Goal: Task Accomplishment & Management: Use online tool/utility

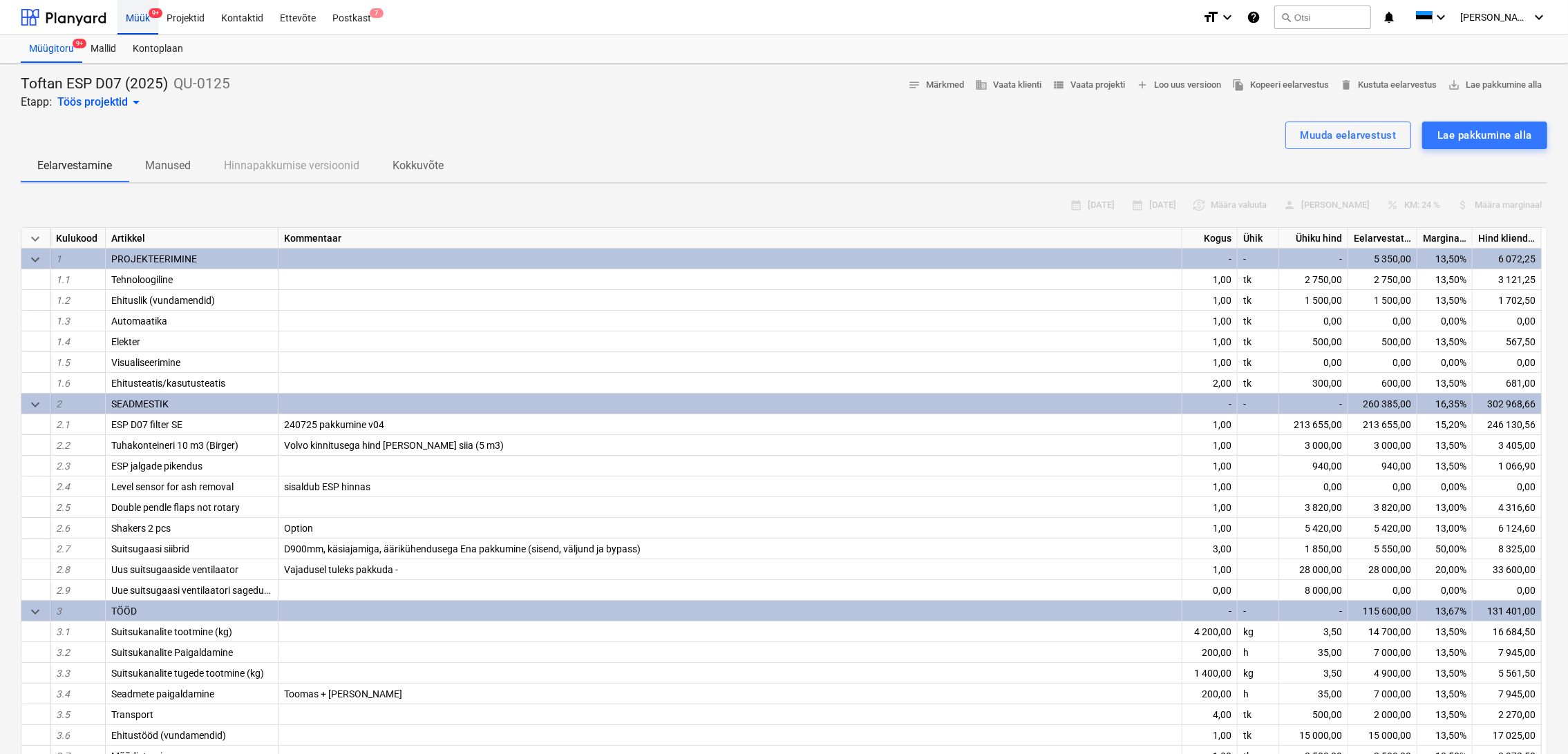
click at [150, 14] on span "9+" at bounding box center [155, 13] width 13 height 10
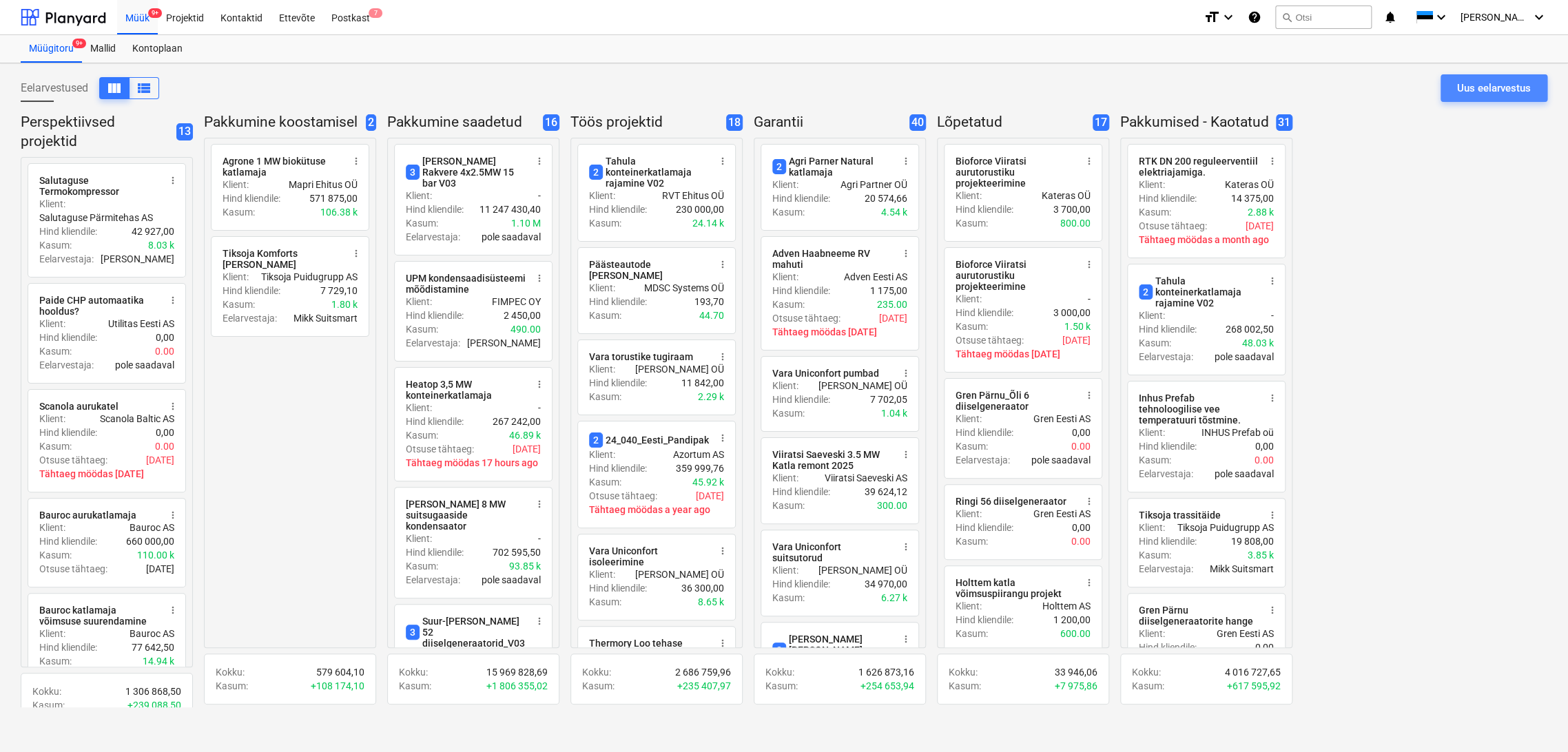
click at [1488, 90] on div "Uus eelarvestus" at bounding box center [1495, 87] width 74 height 18
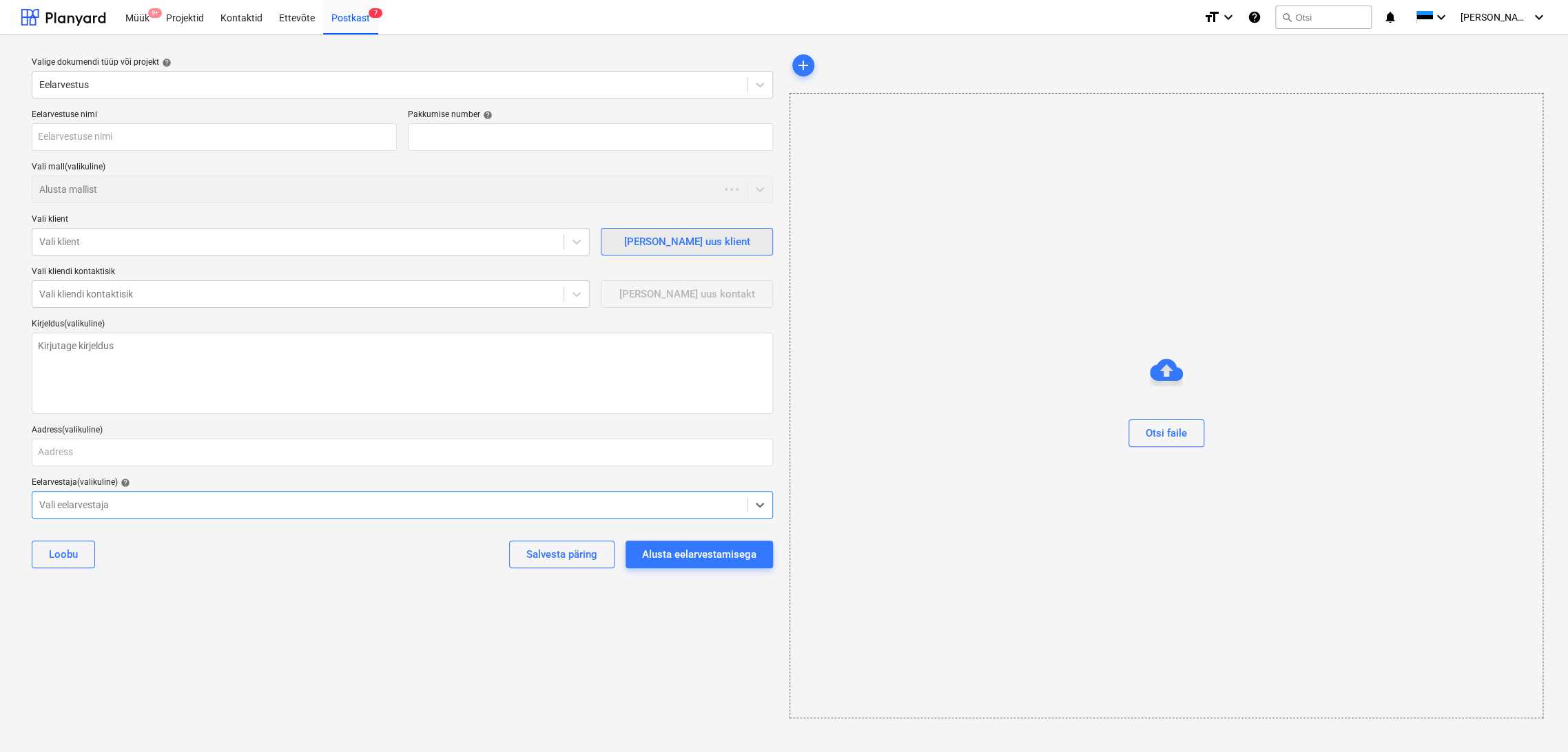
type textarea "x"
type input "QU-0191"
click at [129, 136] on input "text" at bounding box center [214, 137] width 365 height 28
type textarea "x"
type input "S"
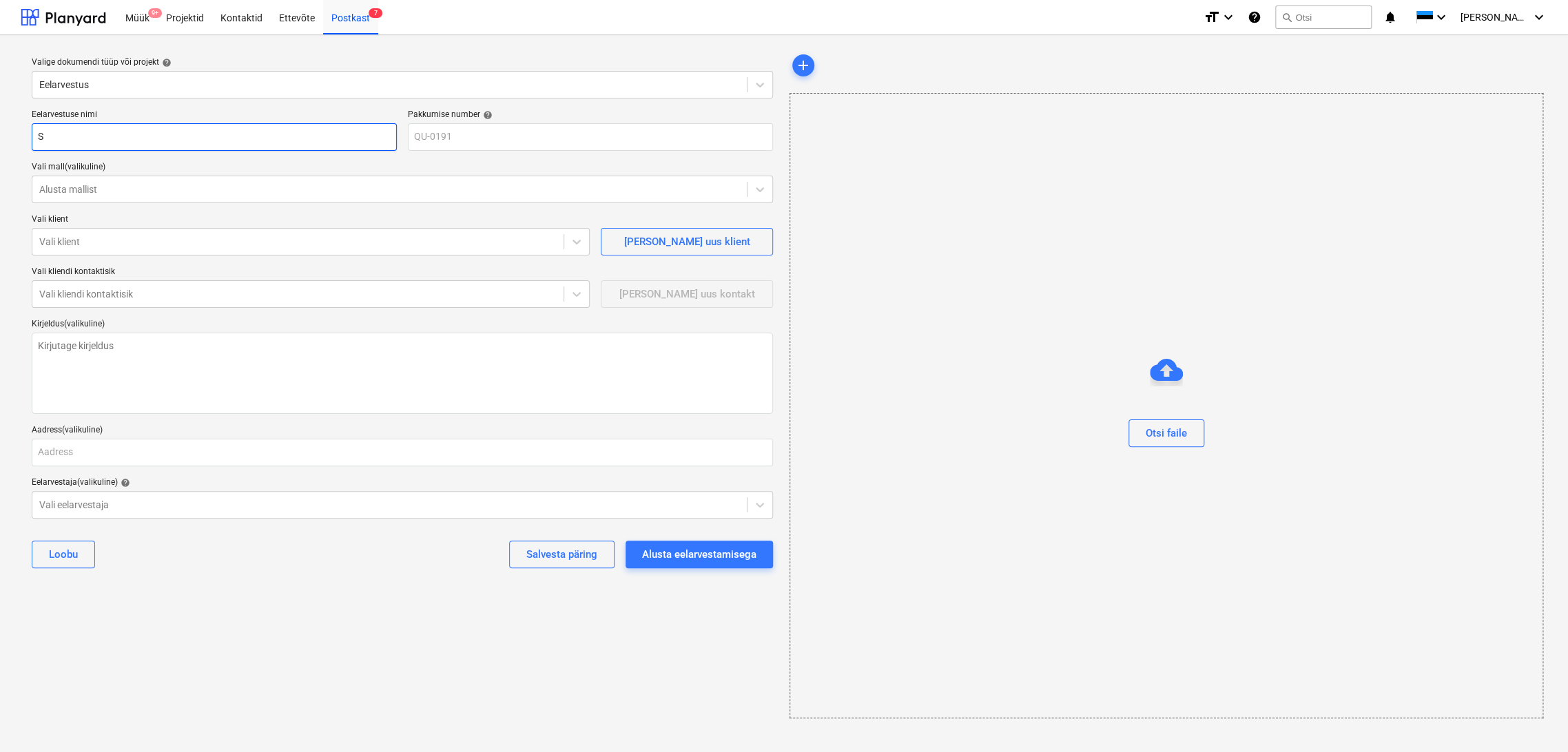
type textarea "x"
type input "Sw"
type textarea "x"
type input "Sw"
type textarea "x"
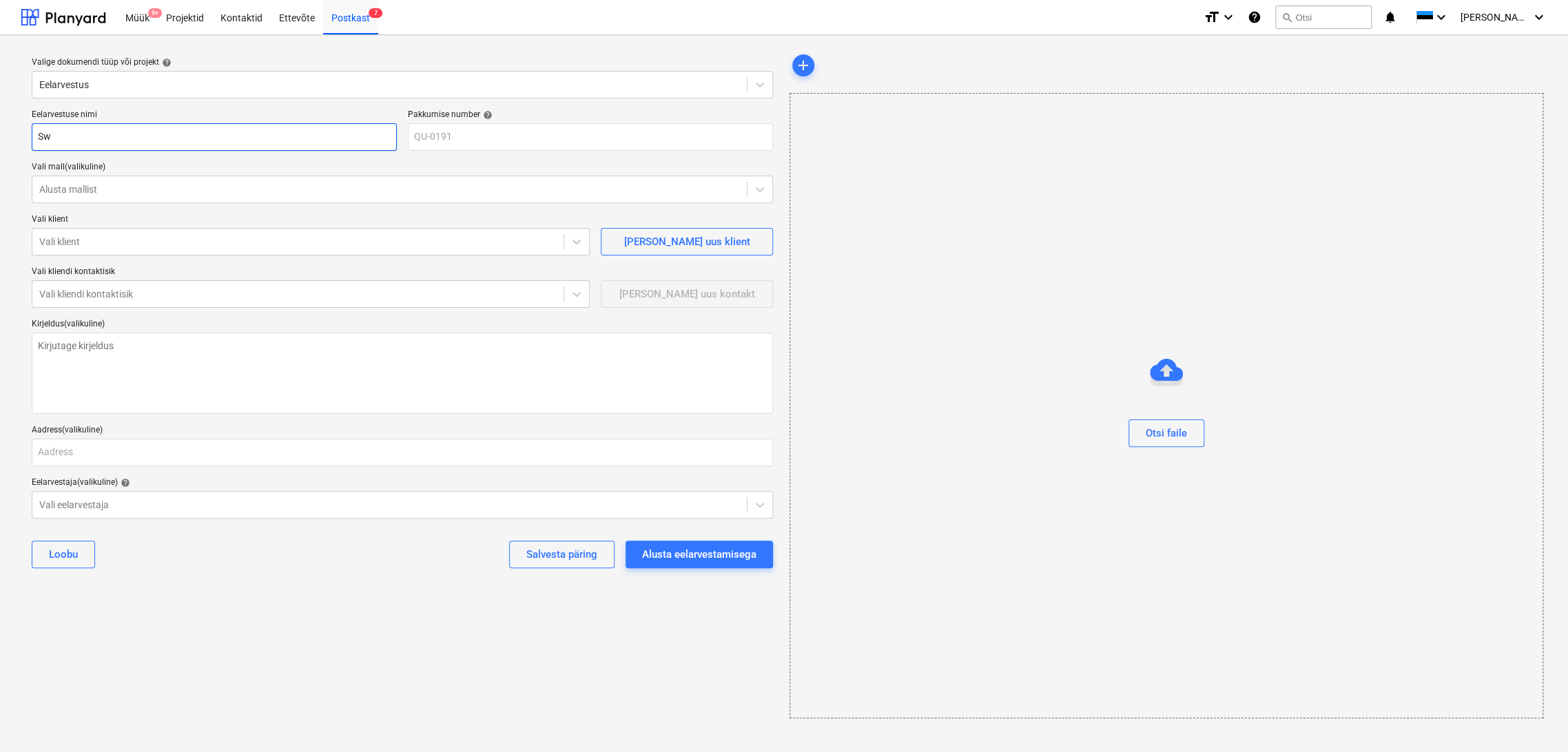
type input "Sw E"
type textarea "x"
type input "Sw En"
type textarea "x"
type input "Sw Ene"
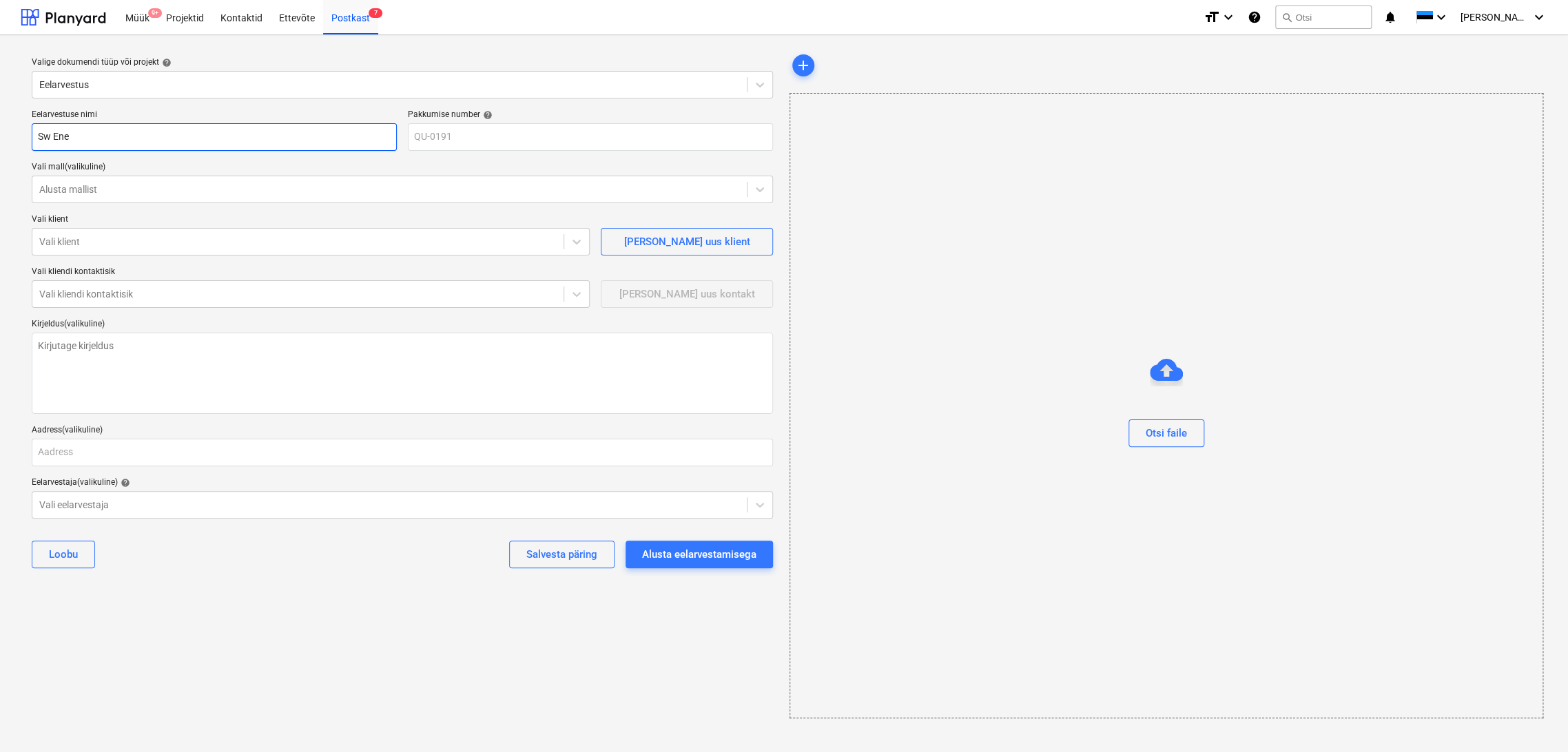
type textarea "x"
type input "Sw Ener"
type textarea "x"
type input "Sw Energ"
type textarea "x"
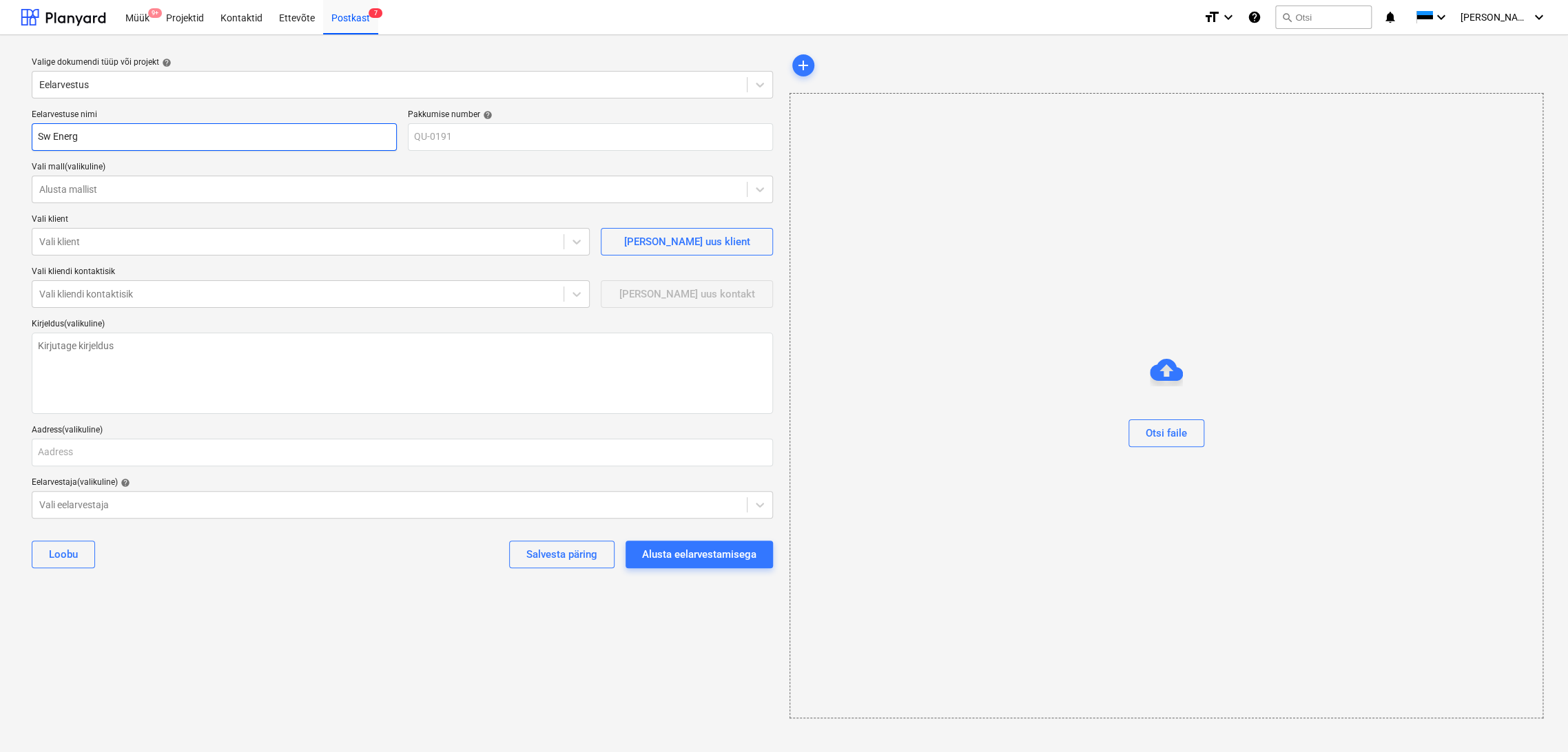
type input "Sw Energi"
type textarea "x"
type input "Sw Energia"
type textarea "x"
type input "Sw Energia"
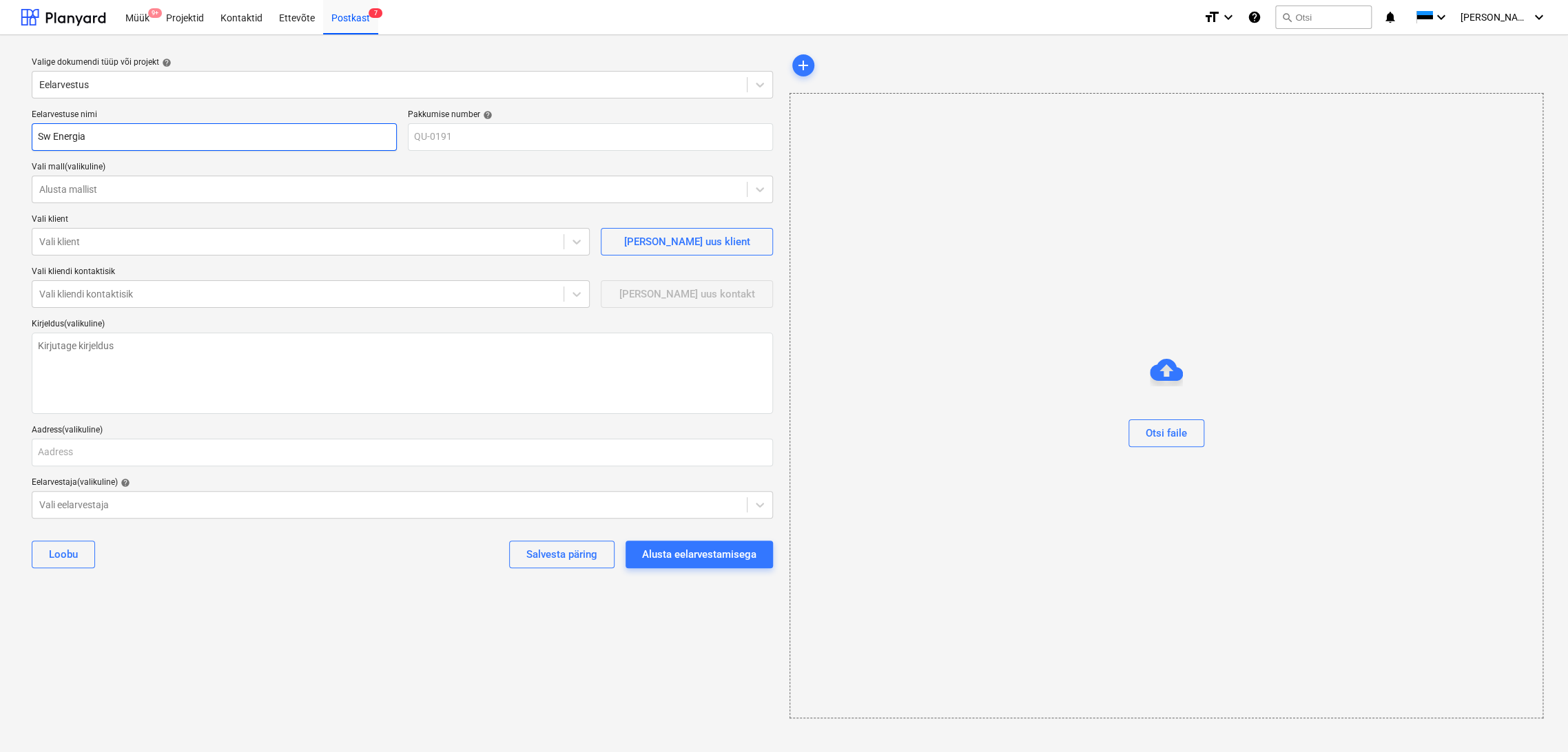
type textarea "x"
type input "Sw Energia 20"
type textarea "x"
type input "Sw Energia 20"
type textarea "x"
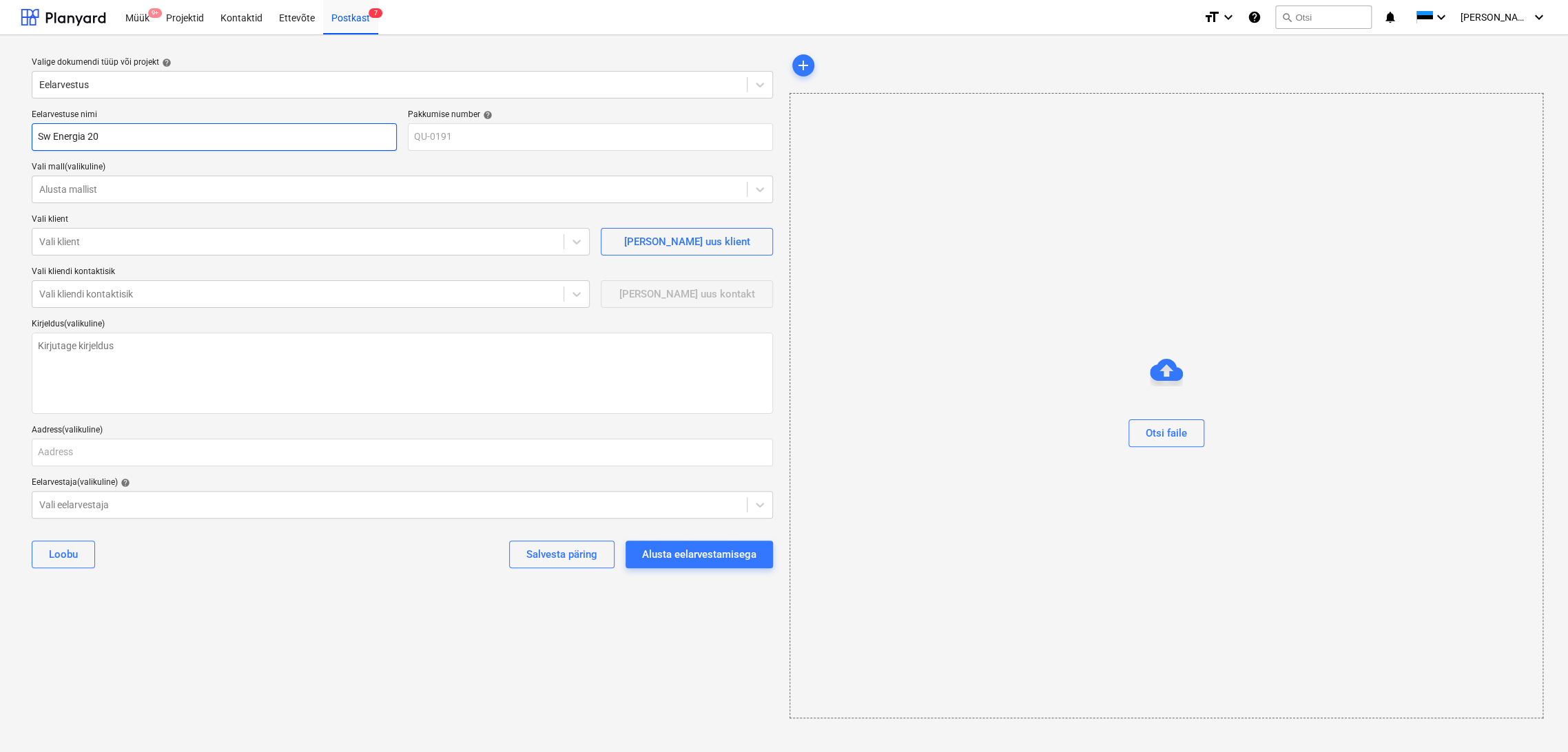
type input "Sw Energia 20 M"
type textarea "x"
type input "Sw Energia 20 MW"
type textarea "x"
type input "Sw Energia 20 MW"
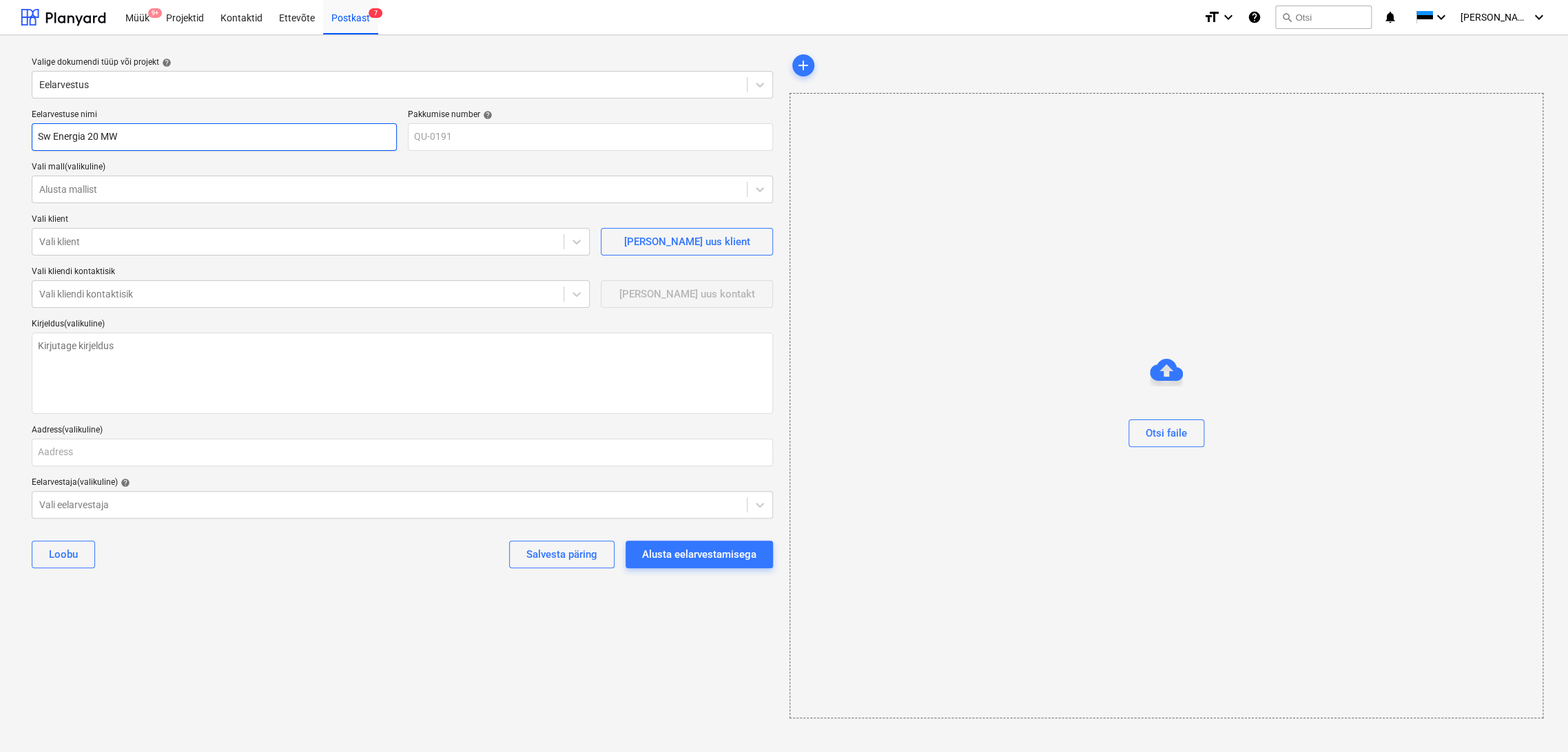
type textarea "x"
type input "Sw Energia 20 MW N"
type textarea "x"
type input "Sw Energia 20 MW Na"
type textarea "x"
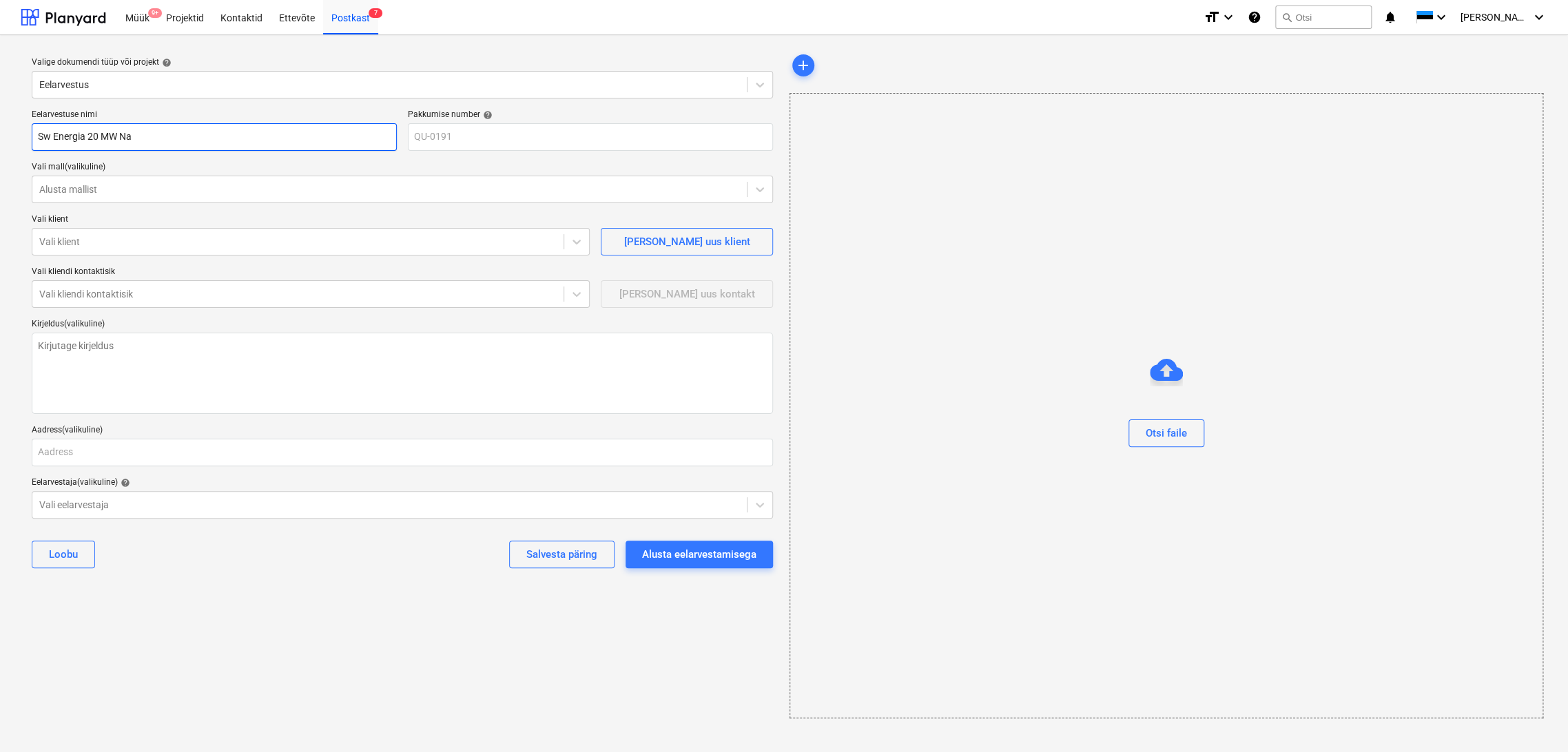
type input "Sw Energia 20 MW Nar"
type textarea "x"
type input "Sw Energia 20 MW Narv"
type textarea "x"
type input "Sw Energia 20 [PERSON_NAME][GEOGRAPHIC_DATA]"
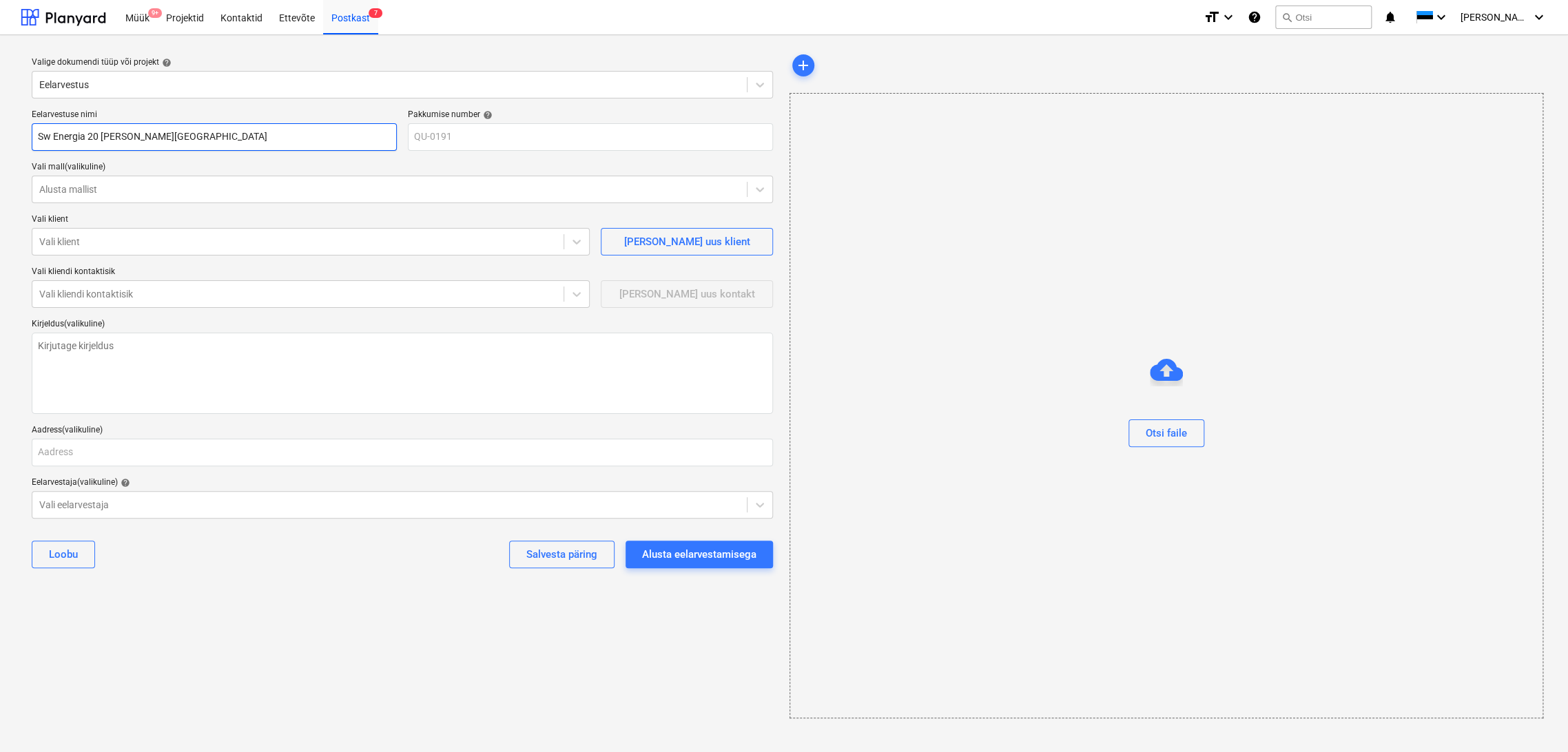
type textarea "x"
type input "Sw Energia 20 [PERSON_NAME][GEOGRAPHIC_DATA]"
type textarea "x"
type input "Sw Energia 20 [PERSON_NAME] p"
type textarea "x"
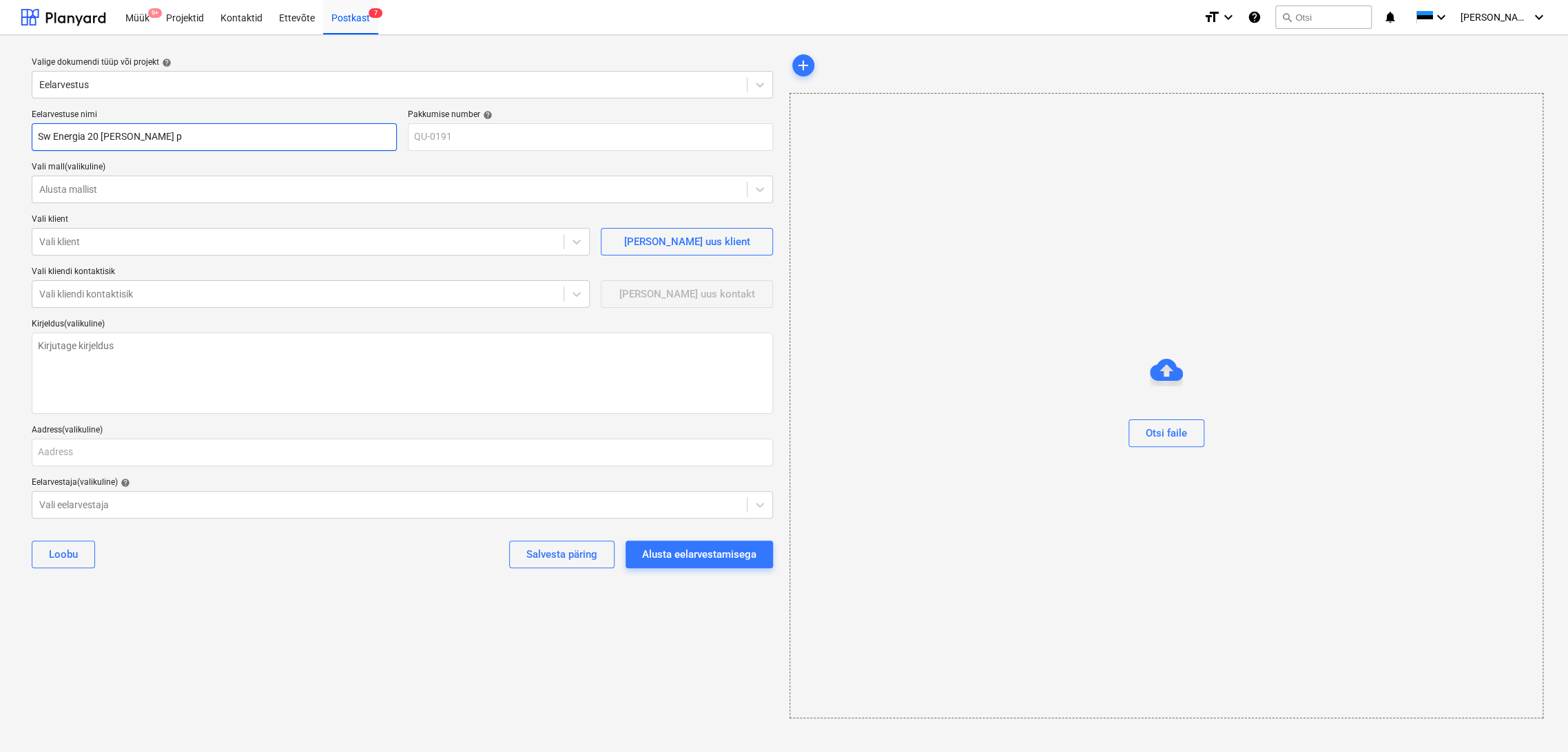
type input "Sw Energia 20 [PERSON_NAME][GEOGRAPHIC_DATA]"
type textarea "x"
type input "Sw Energia 20 [PERSON_NAME] e"
type textarea "x"
type input "Sw Energia 20 [PERSON_NAME] eel"
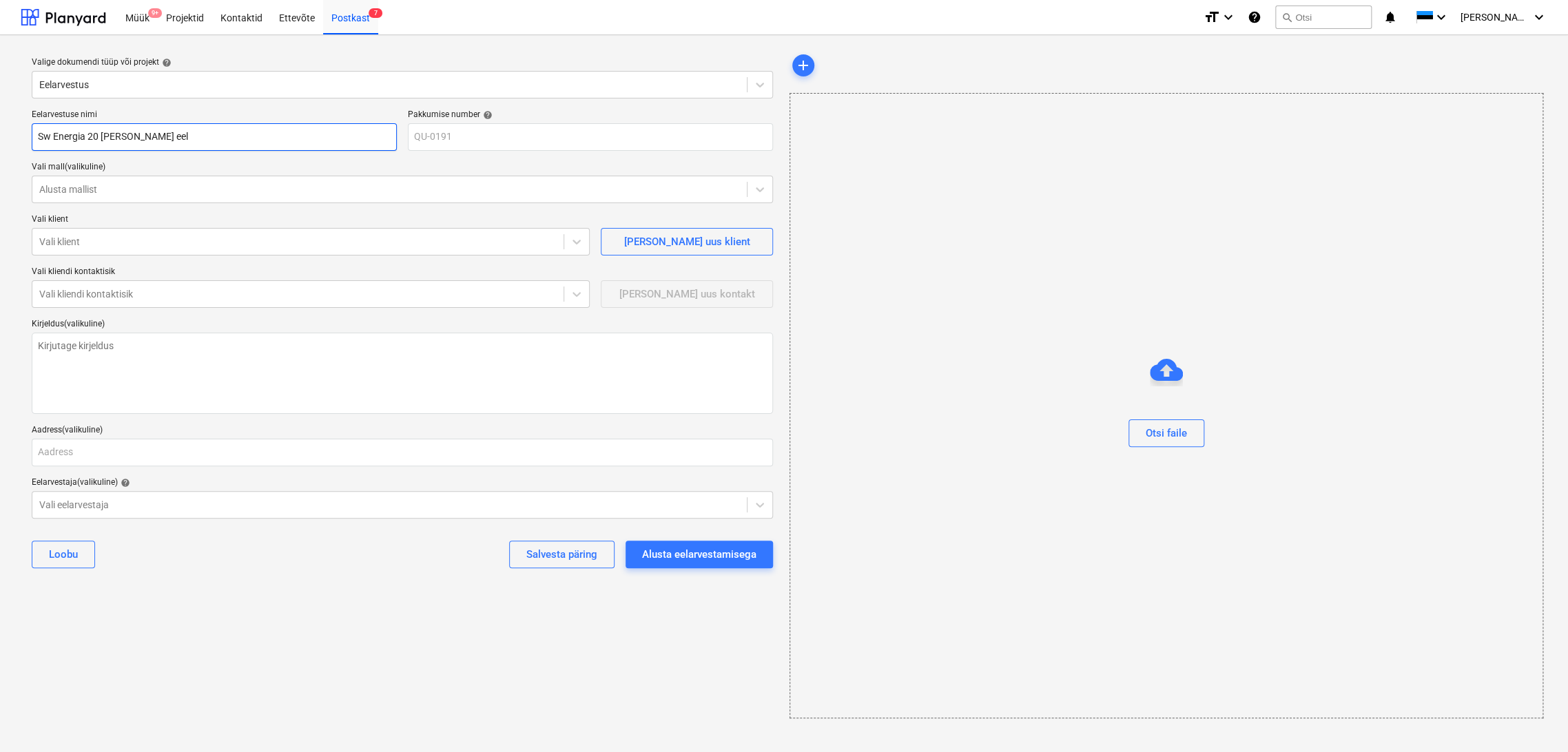
type textarea "x"
type input "Sw Energia 20 [PERSON_NAME] eelp"
type textarea "x"
type input "Sw Energia 20 [PERSON_NAME] eelpr"
type textarea "x"
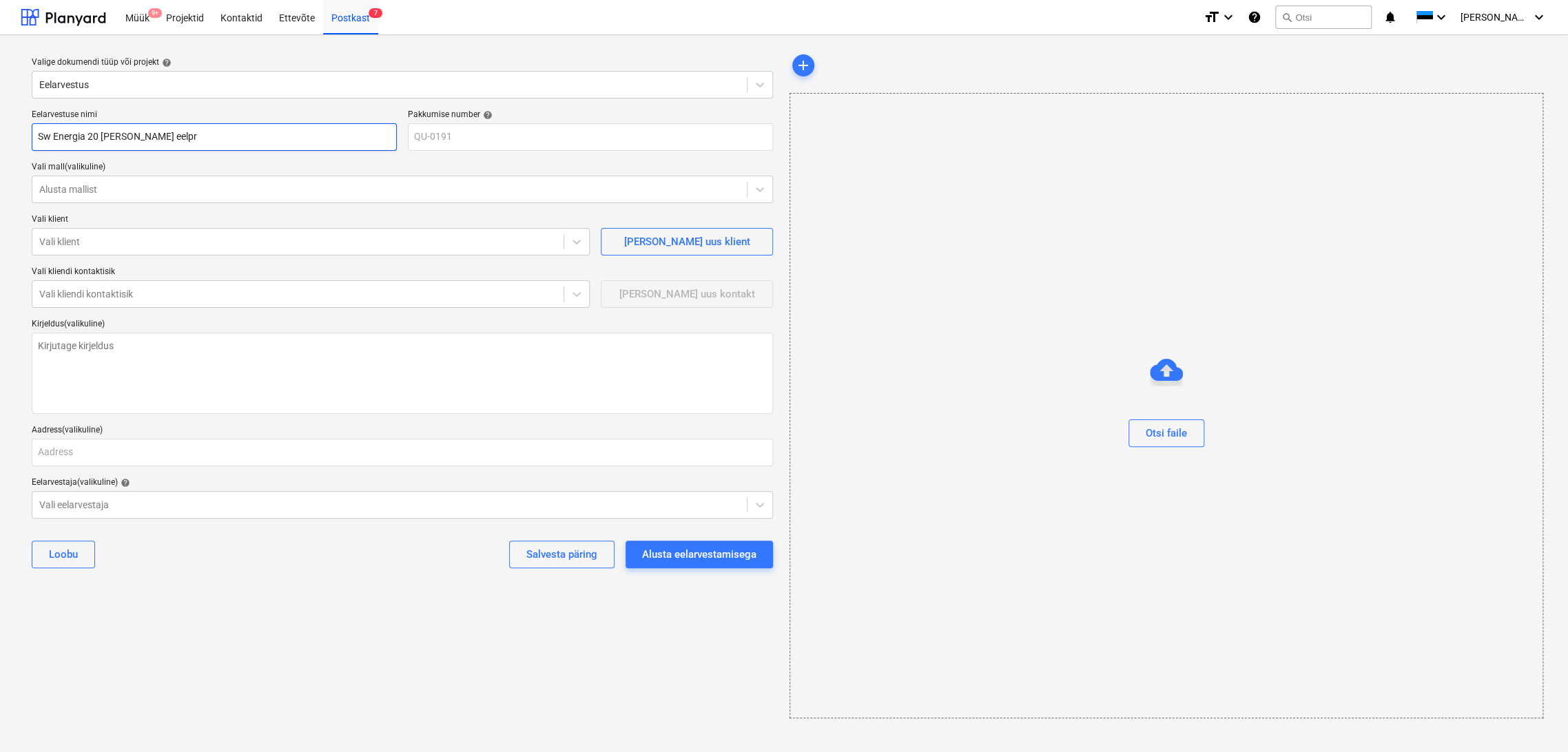
type input "Sw Energia 20 [PERSON_NAME] eelpro"
type textarea "x"
type input "Sw Energia 20 [PERSON_NAME] eelproj"
type textarea "x"
type input "Sw Energia 20 [PERSON_NAME] eelproje"
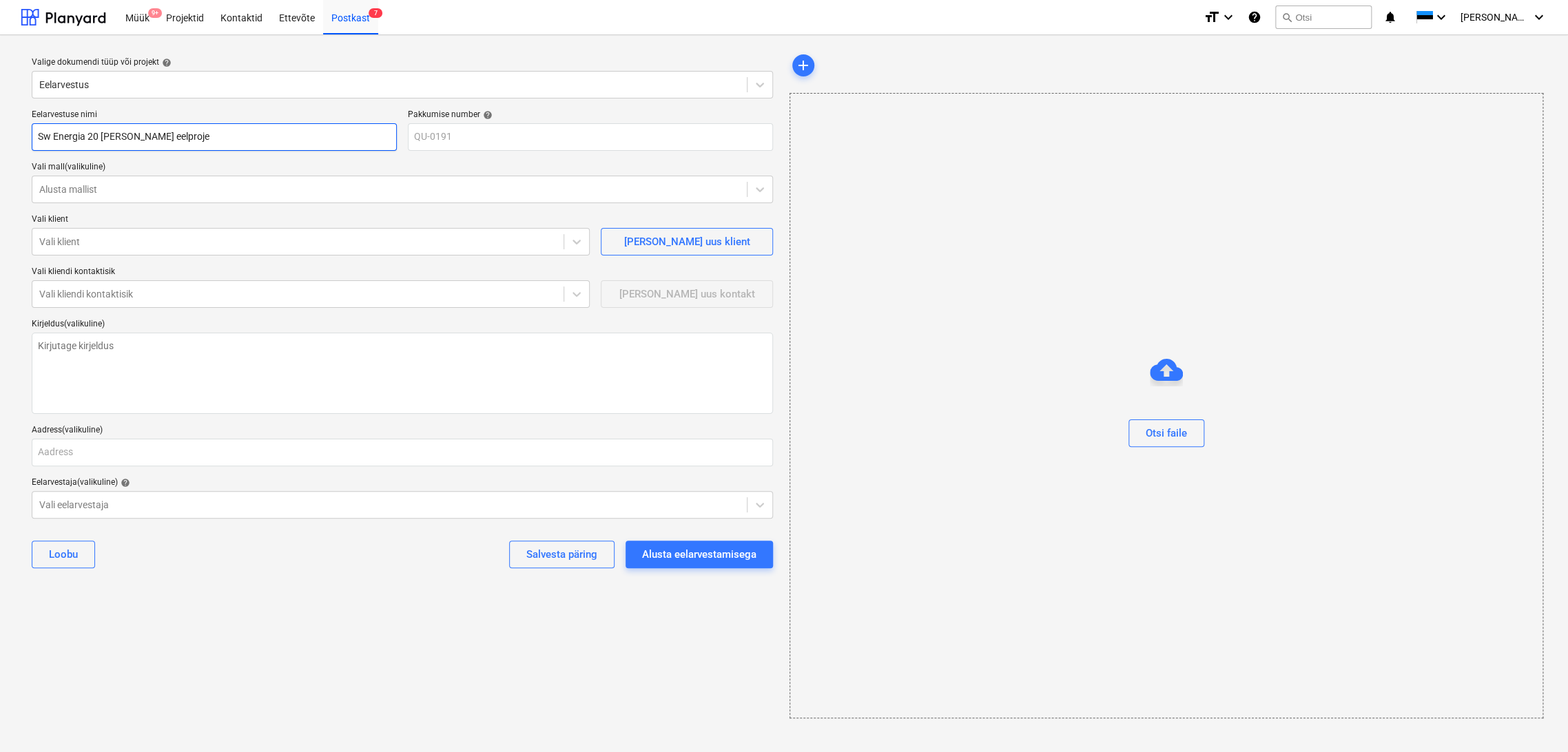
type textarea "x"
type input "Sw Energia 20 [PERSON_NAME] eelprojek"
type textarea "x"
type input "Sw Energia 20 [PERSON_NAME] eelprojekt"
type textarea "x"
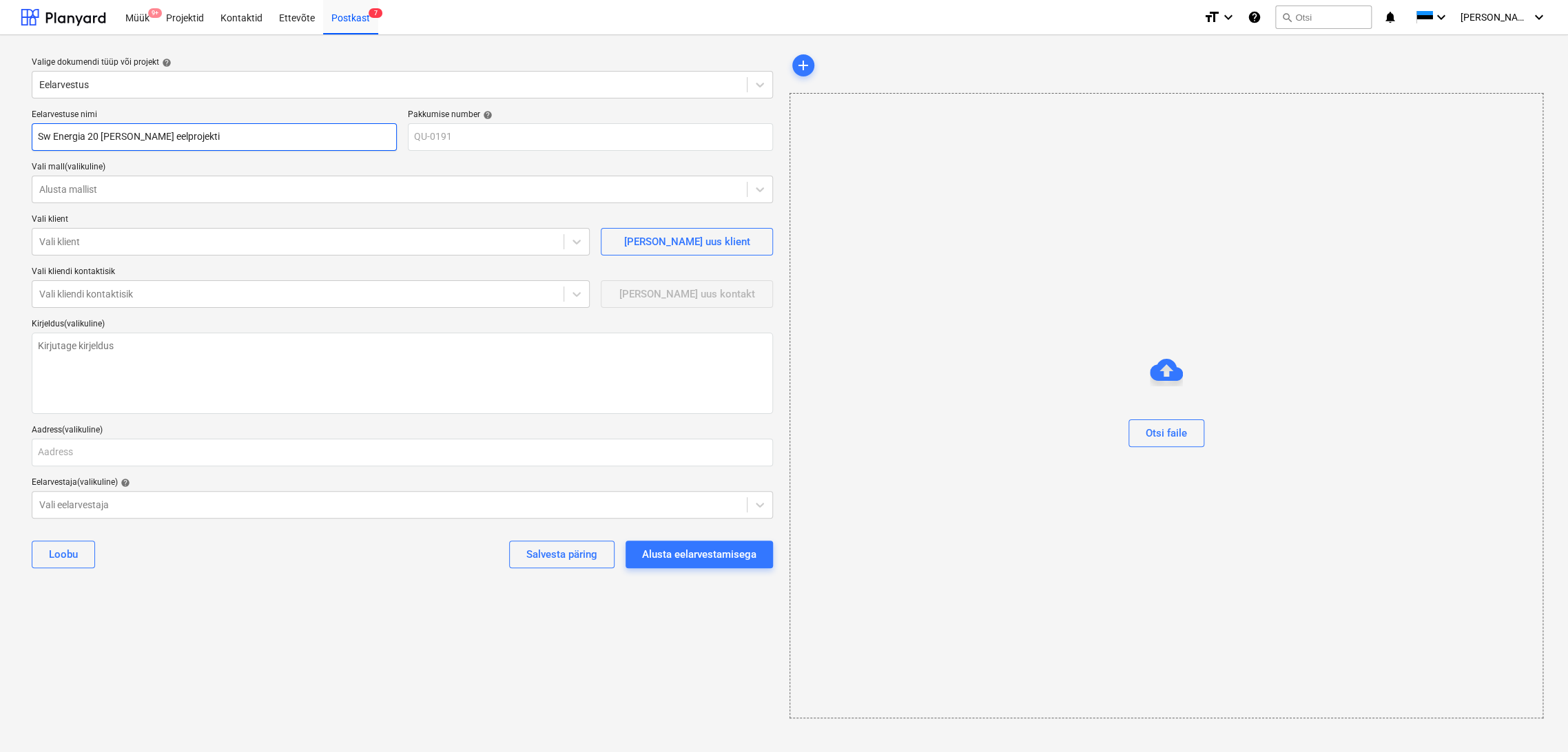
type input "Sw Energia 20 [PERSON_NAME] eelprojekti"
type textarea "x"
type input "Sw Energia 20 [PERSON_NAME] eelprojekti k"
type textarea "x"
type input "Sw Energia 20 [PERSON_NAME] eelprojekti ko"
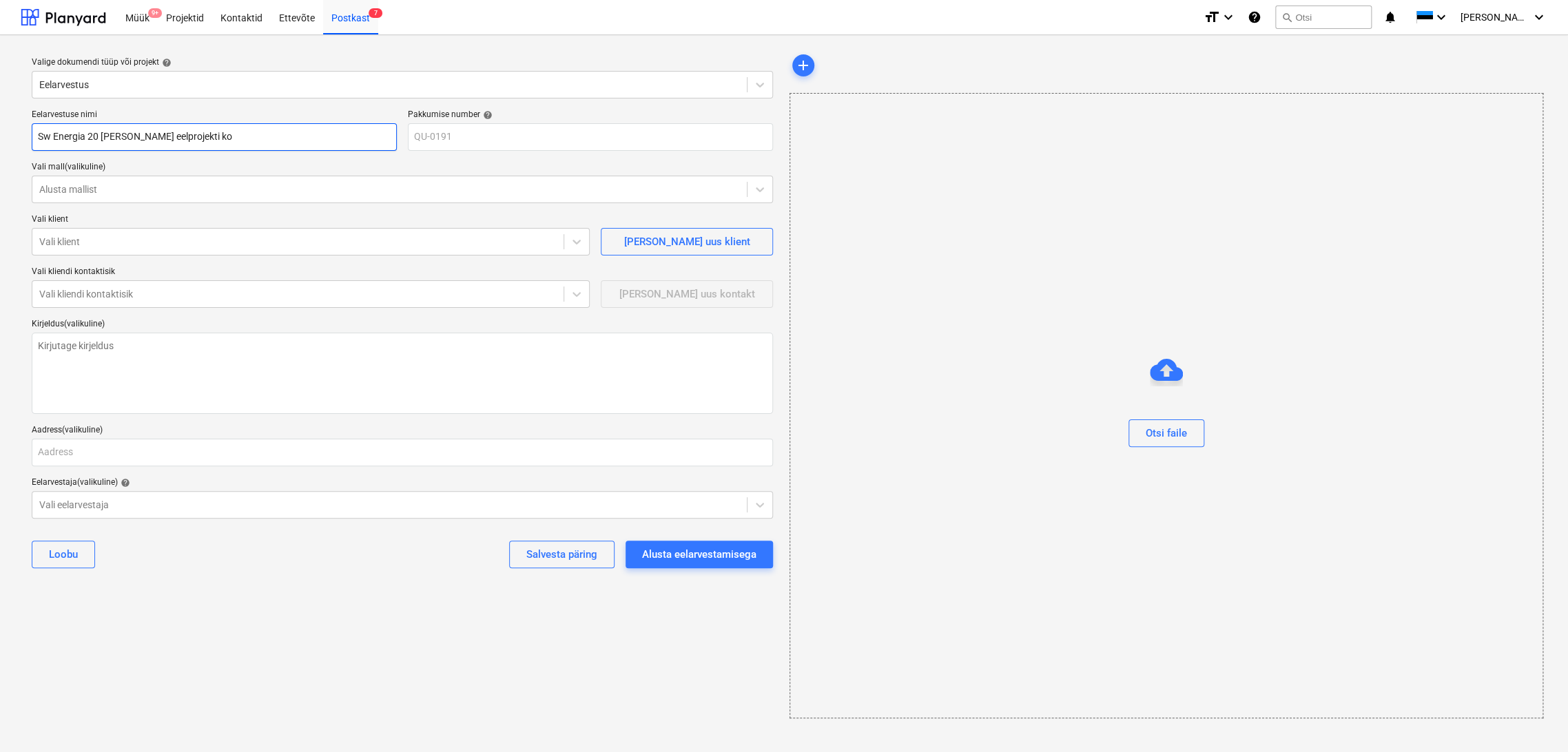
type textarea "x"
type input "Sw Energia 20 [PERSON_NAME] eelprojekti koo"
type textarea "x"
type input "Sw Energia 20 [PERSON_NAME] eelprojekti koos"
type textarea "x"
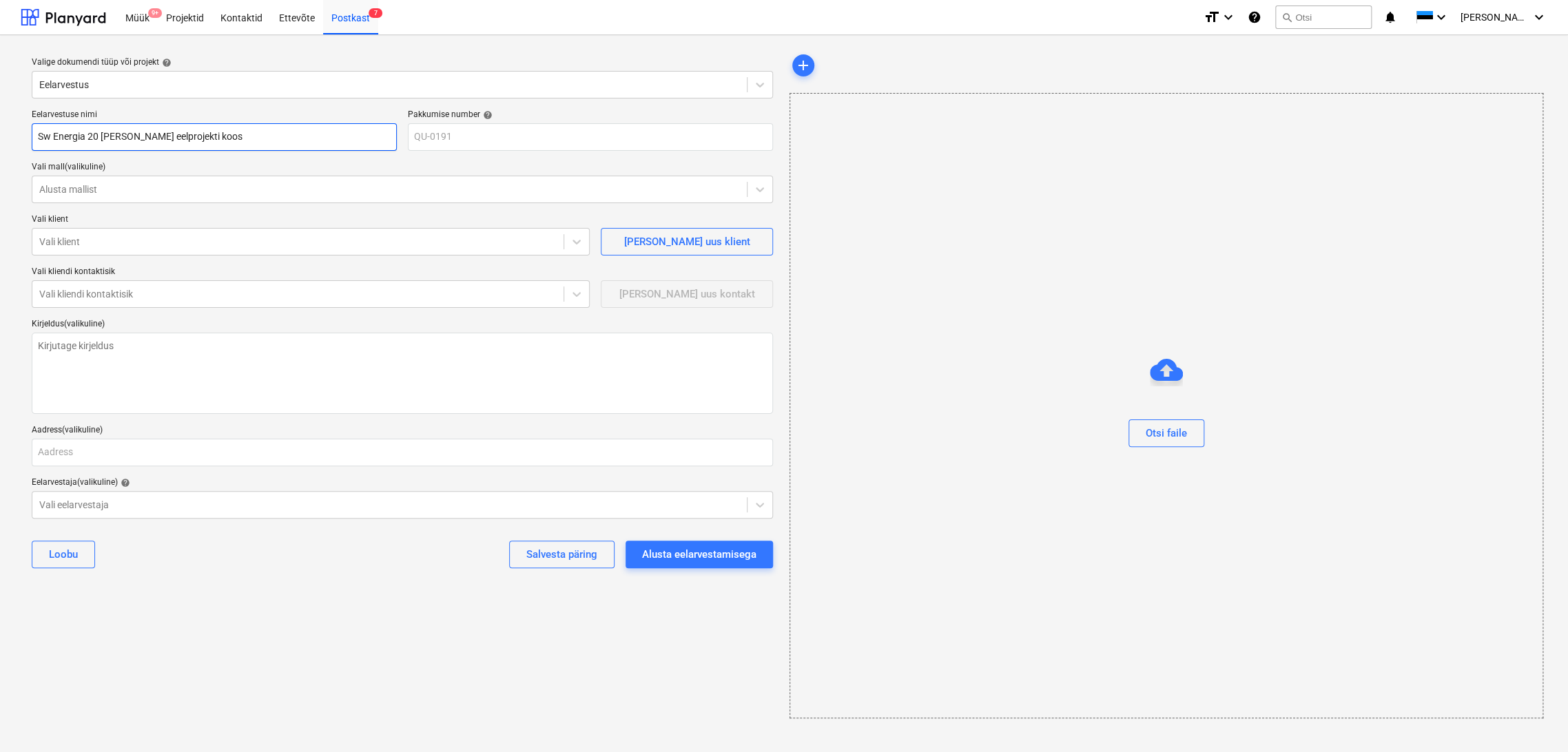
type input "Sw Energia 20 [PERSON_NAME] eelprojekti koost"
type textarea "x"
type input "Sw Energia 20 [PERSON_NAME] eelprojekti koosta"
type textarea "x"
type input "Sw Energia 20 [PERSON_NAME] eelprojekti koostam"
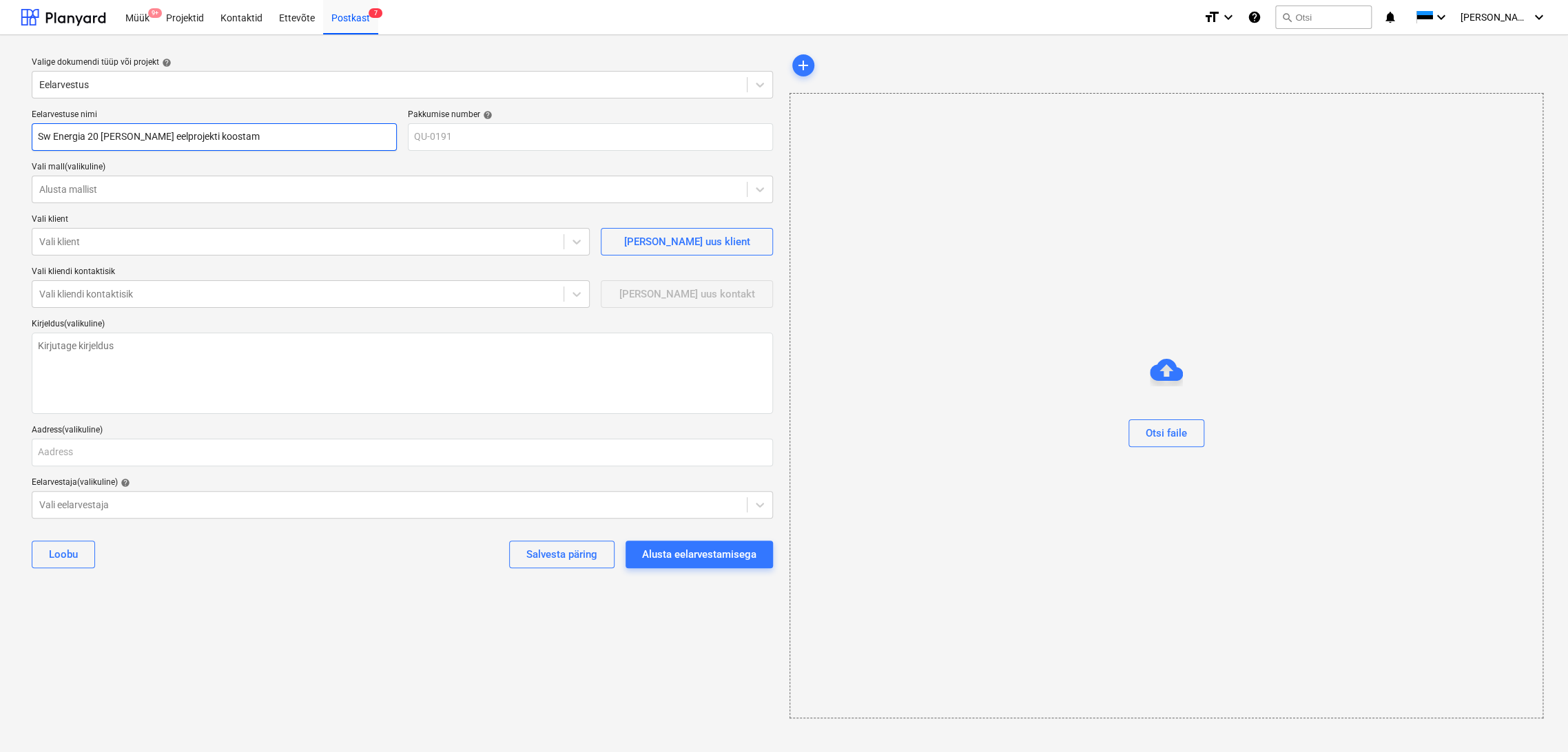
type textarea "x"
type input "Sw Energia 20 [PERSON_NAME] eelprojekti koostami"
type textarea "x"
type input "Sw Energia 20 [PERSON_NAME] eelprojekti koostamin"
type textarea "x"
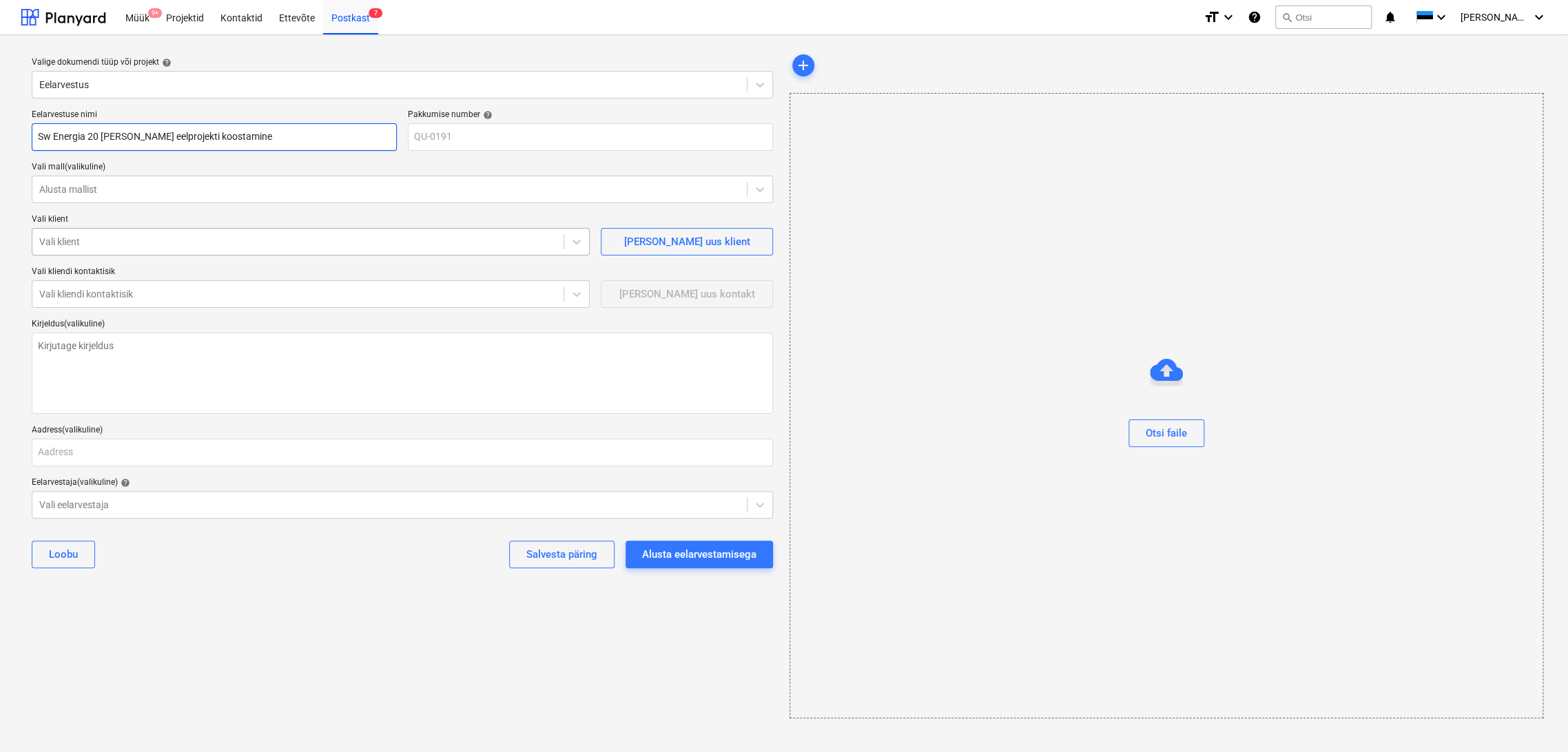
type input "Sw Energia 20 [PERSON_NAME] eelprojekti koostamine"
type textarea "x"
click at [101, 241] on div at bounding box center [298, 241] width 517 height 13
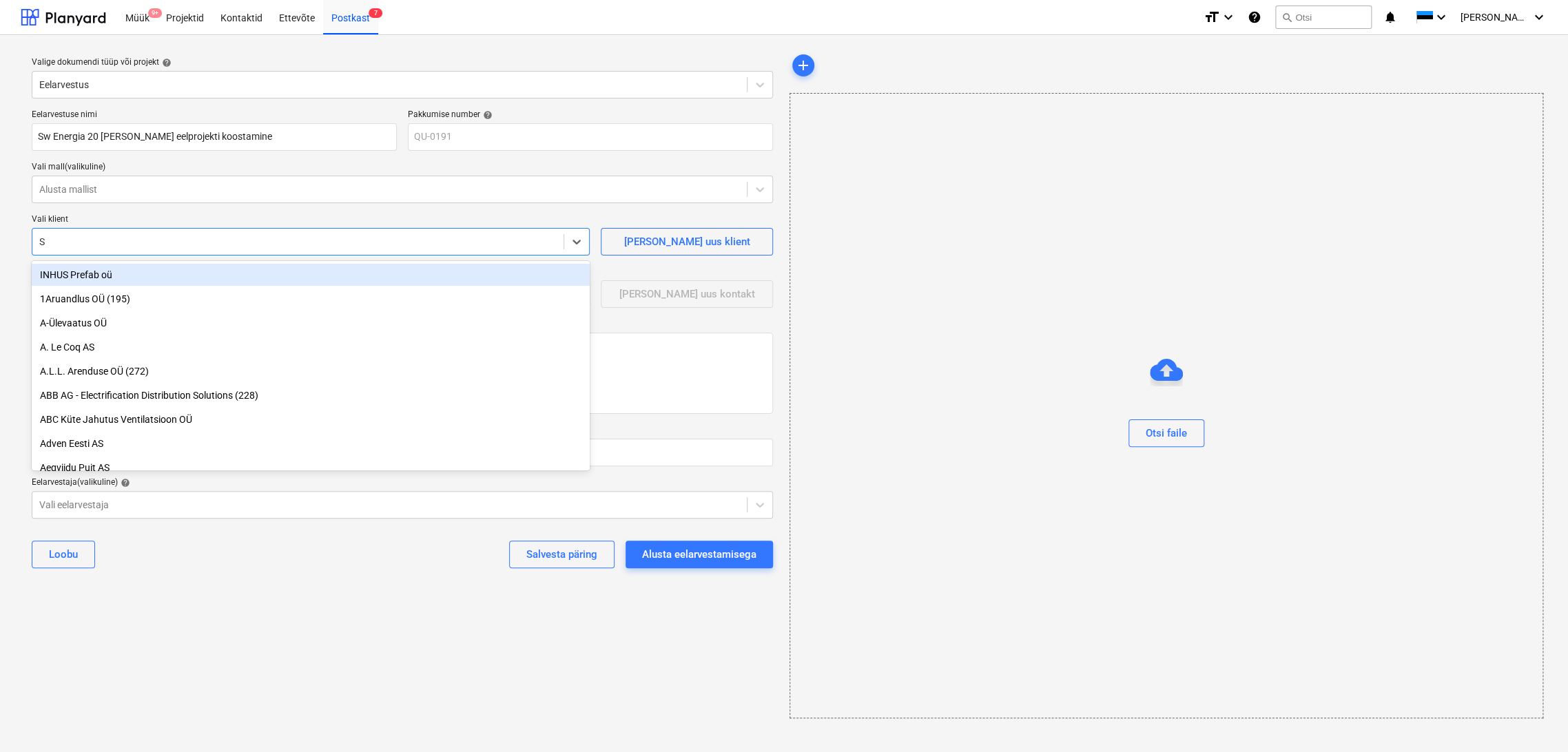
type input "SW"
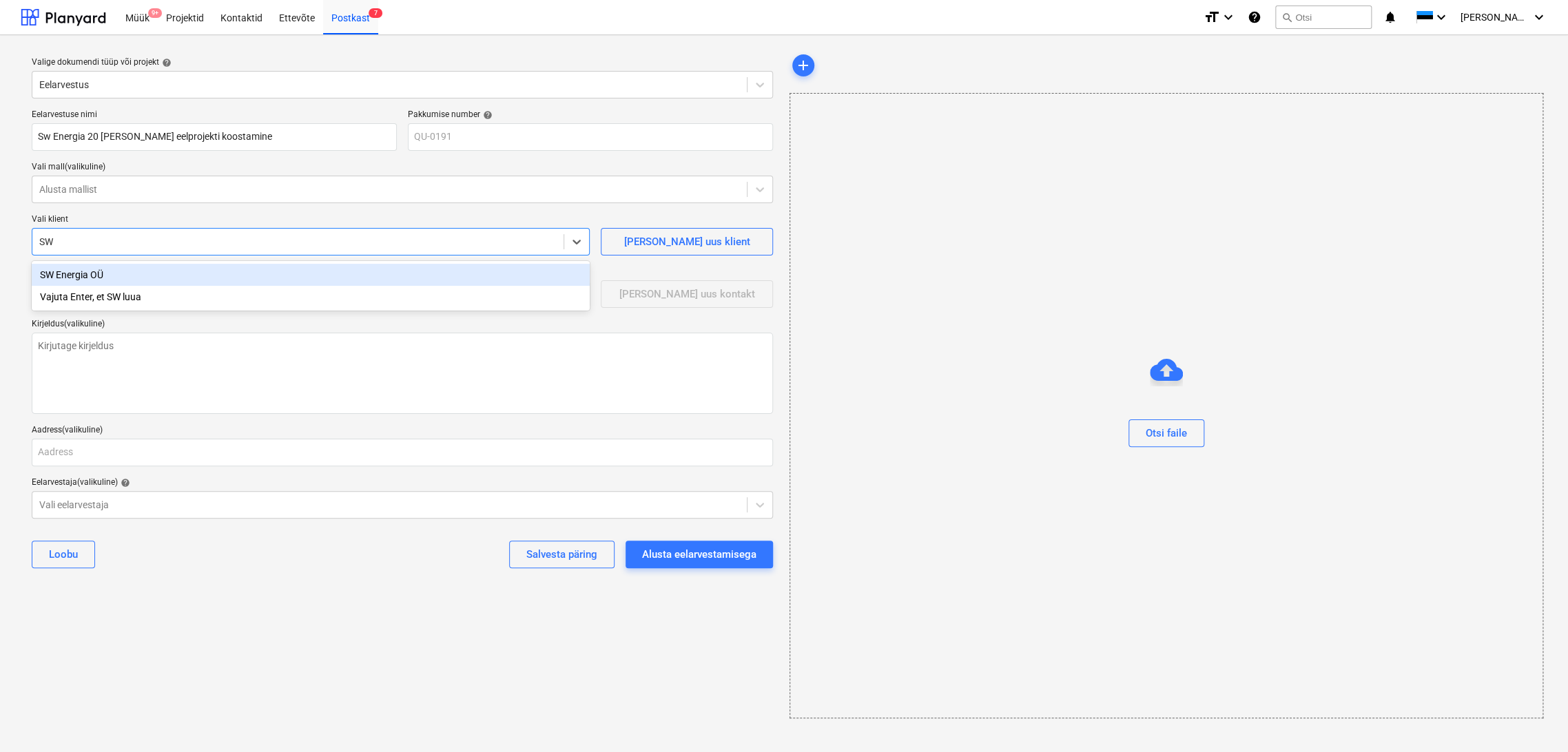
click at [93, 277] on div "SW Energia OÜ" at bounding box center [310, 275] width 558 height 22
type textarea "x"
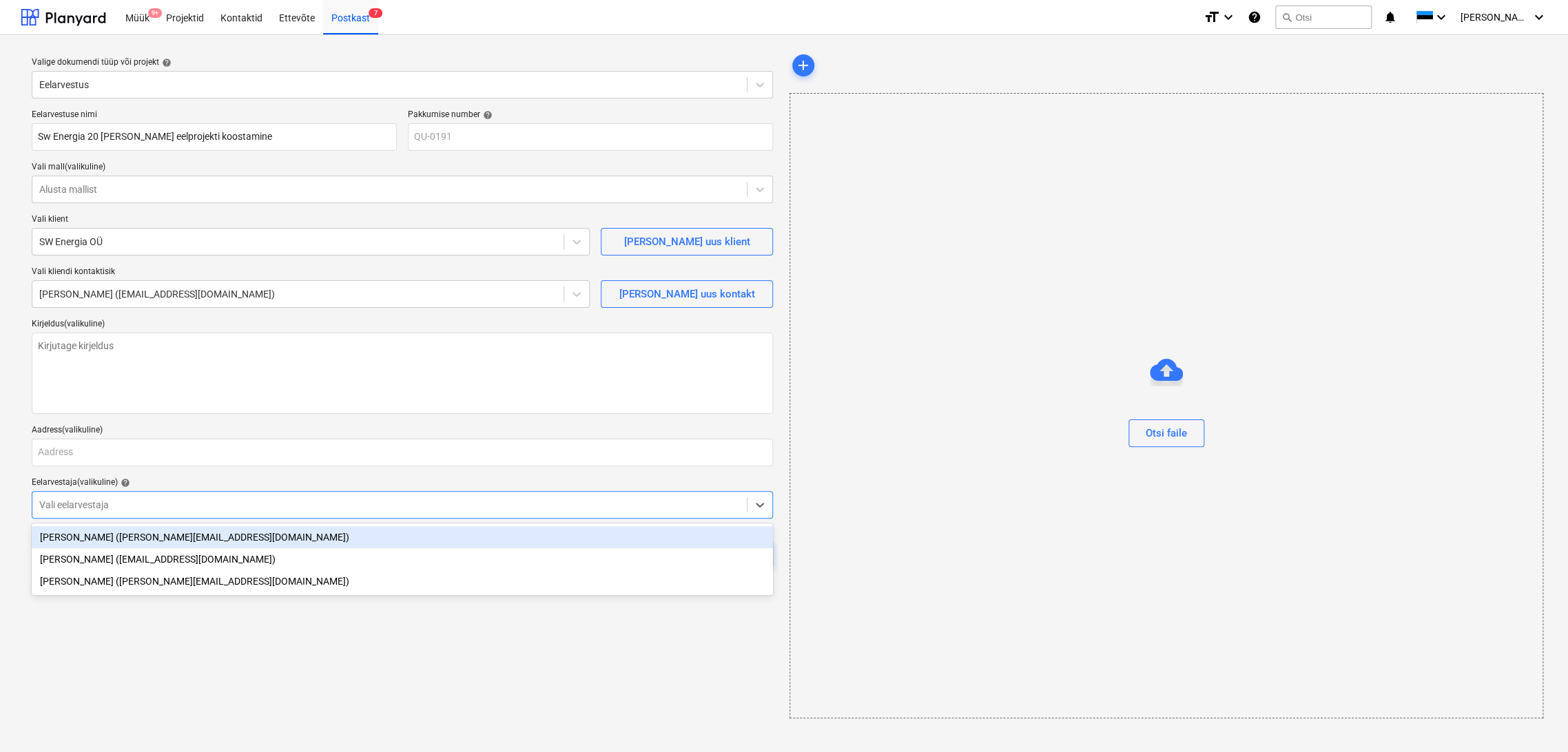
click at [138, 499] on div at bounding box center [389, 505] width 701 height 13
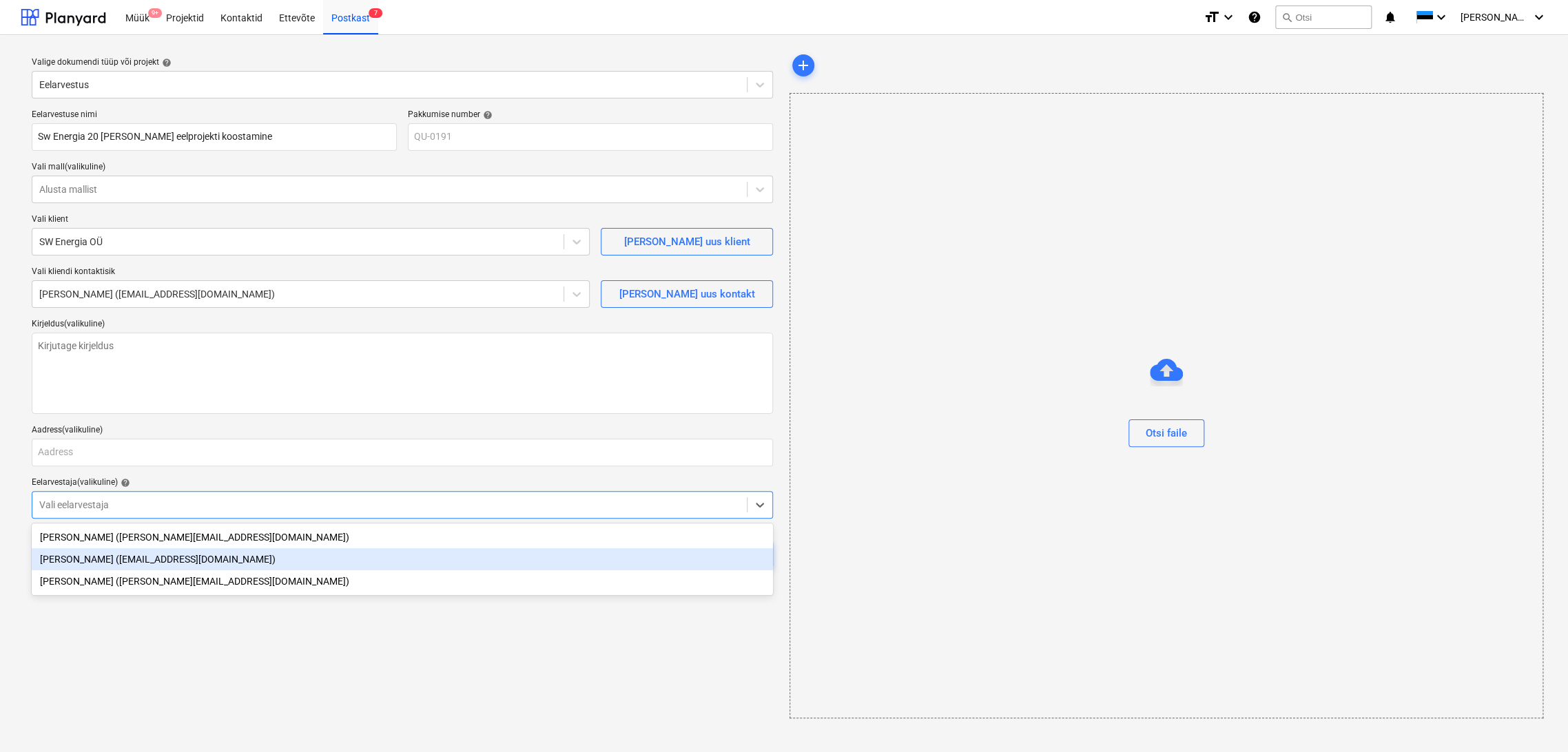
click at [135, 564] on div "[PERSON_NAME] ([EMAIL_ADDRESS][DOMAIN_NAME])" at bounding box center [402, 559] width 742 height 22
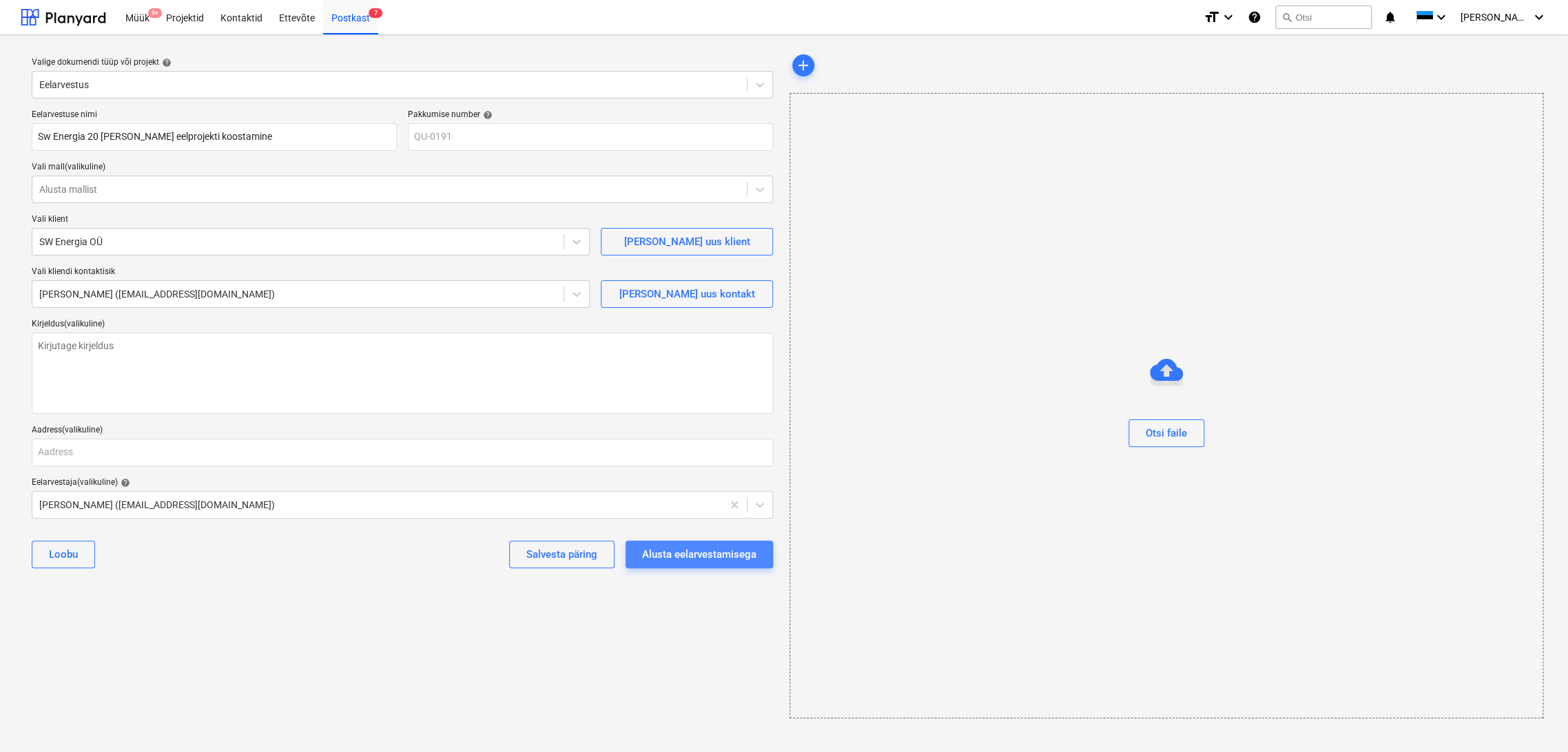
click at [685, 550] on div "Alusta eelarvestamisega" at bounding box center [699, 554] width 114 height 18
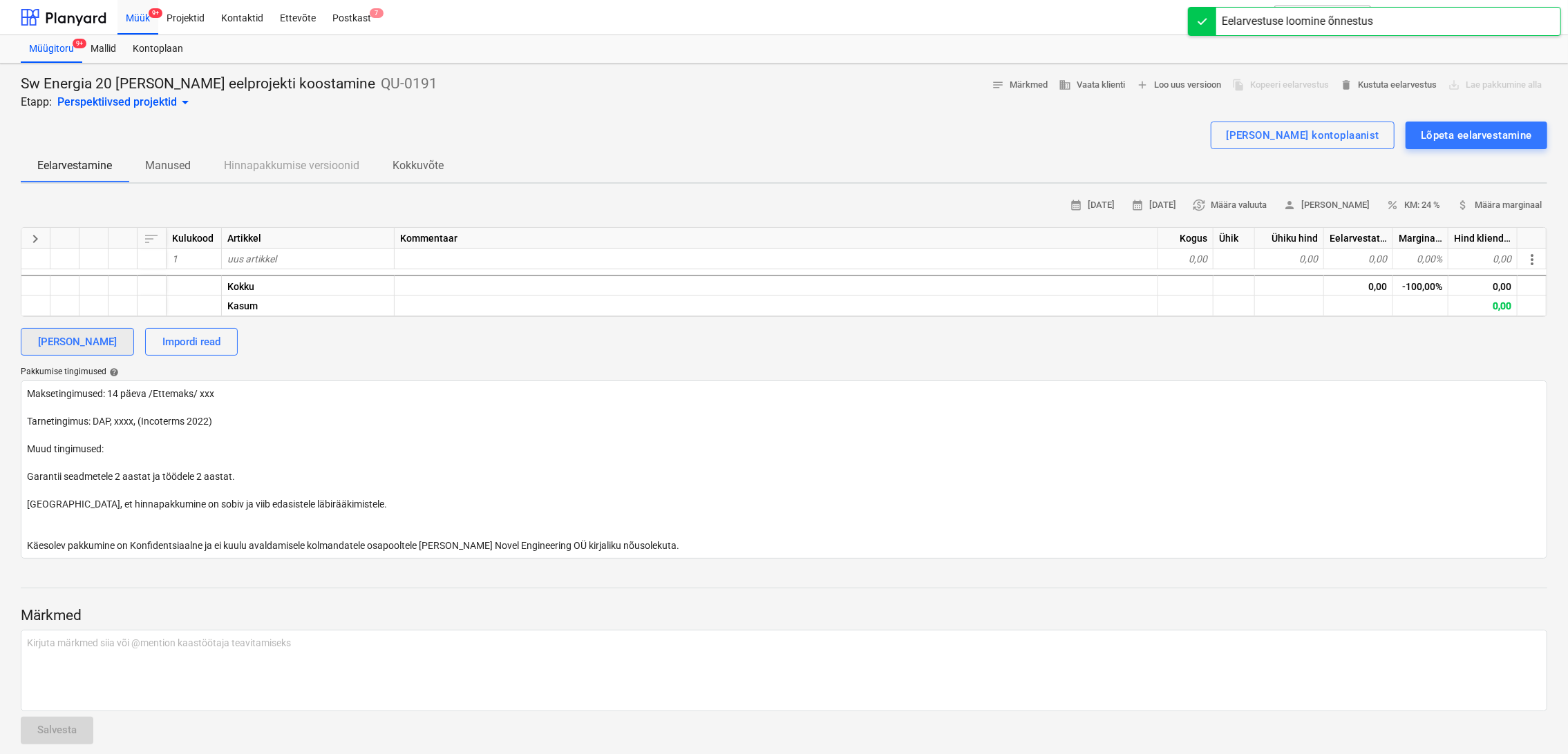
click at [92, 347] on div "[PERSON_NAME]" at bounding box center [77, 341] width 79 height 18
type textarea "x"
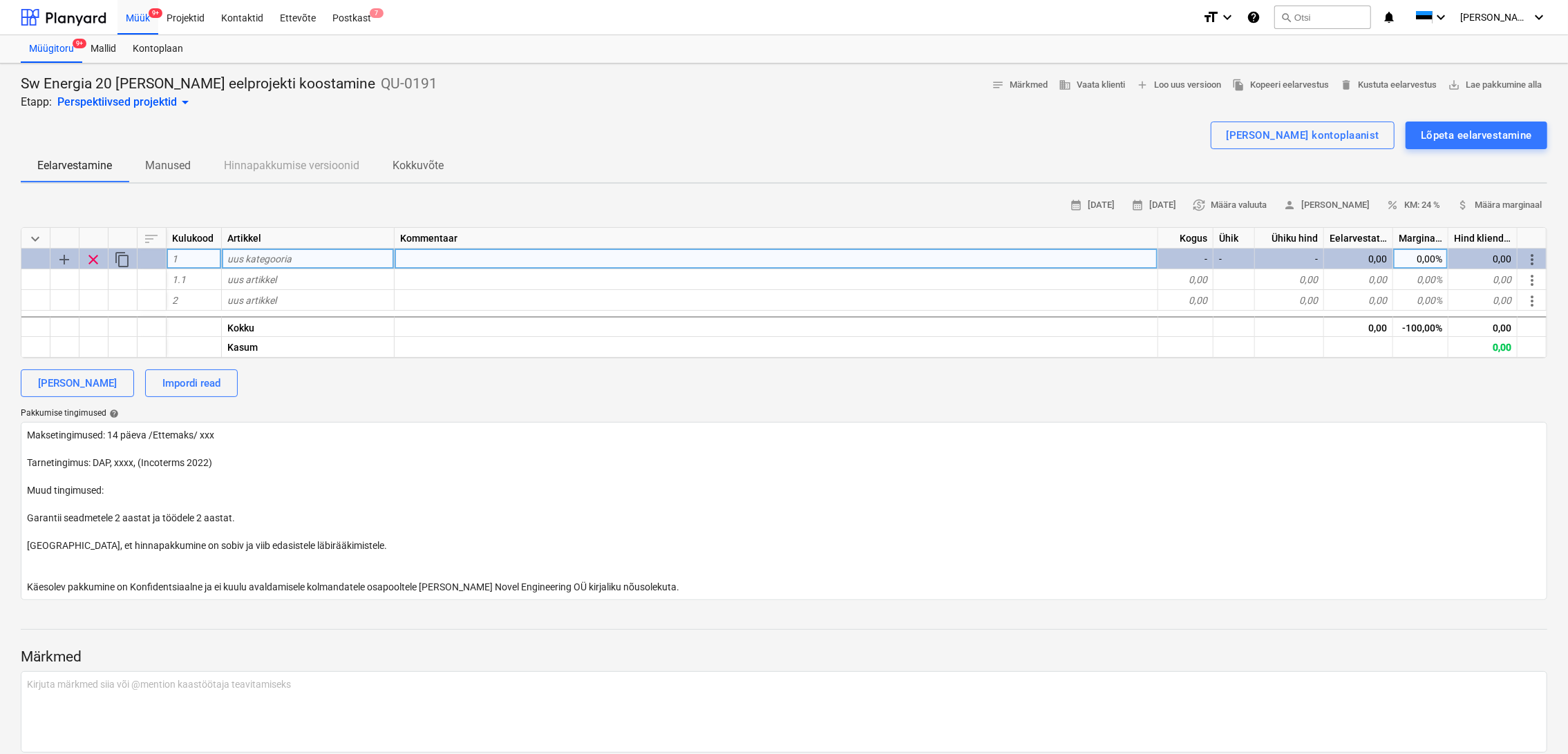
click at [252, 259] on span "uus kategooria" at bounding box center [258, 259] width 64 height 11
type input "PROJEKTEERIMINE"
type textarea "x"
type input "Arhitektuurne"
type textarea "x"
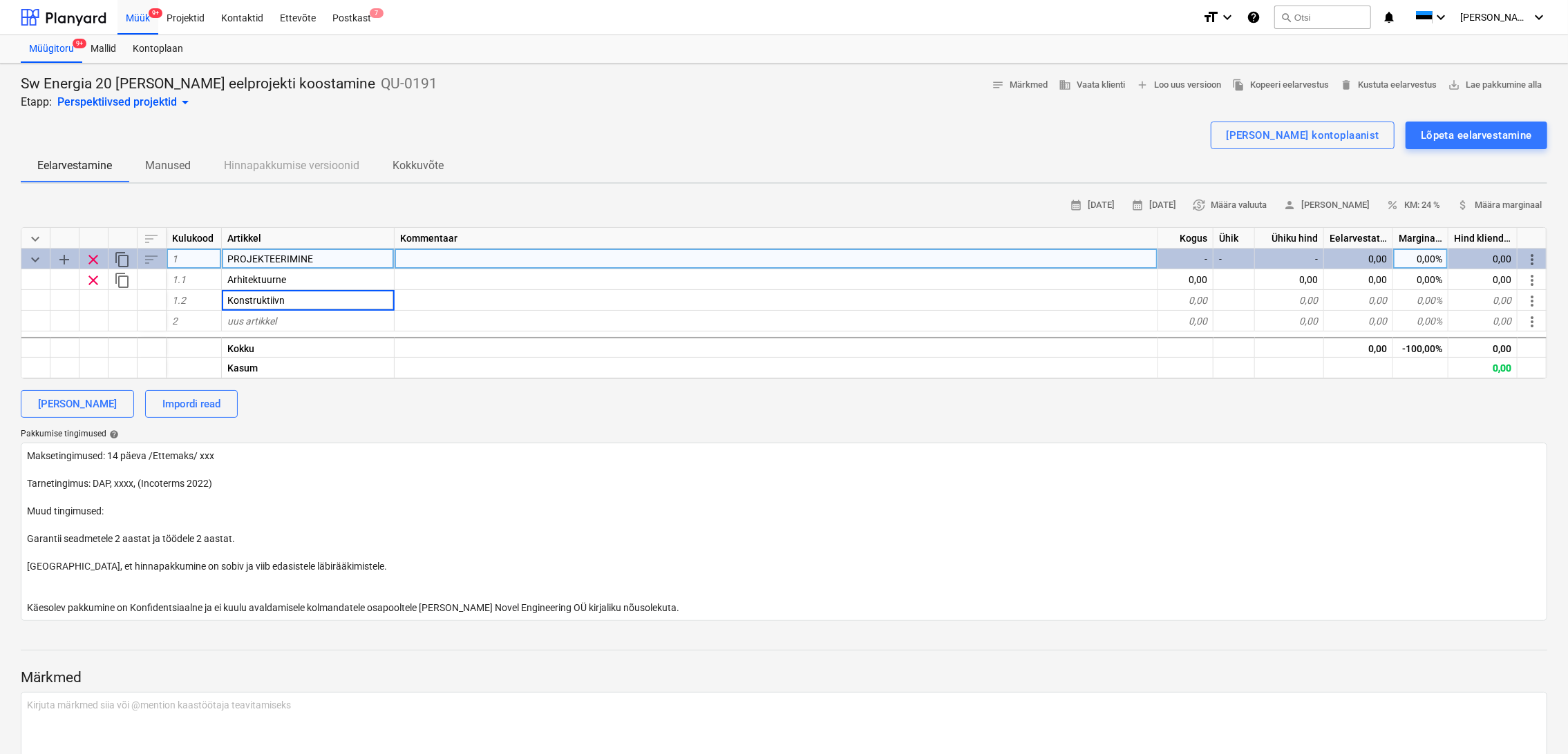
type input "Konstruktiivne"
type textarea "x"
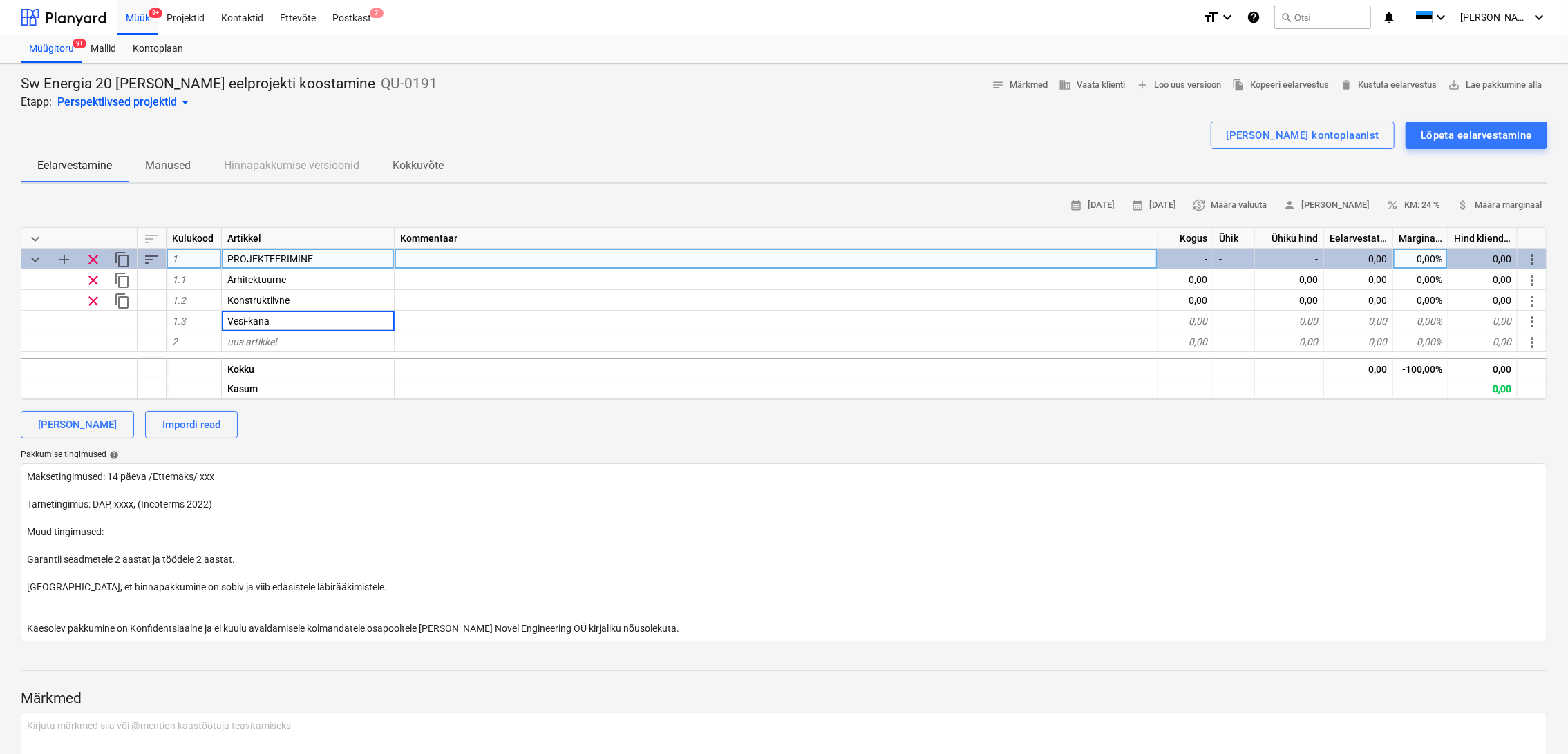
type input "Vesi-kanal"
type textarea "x"
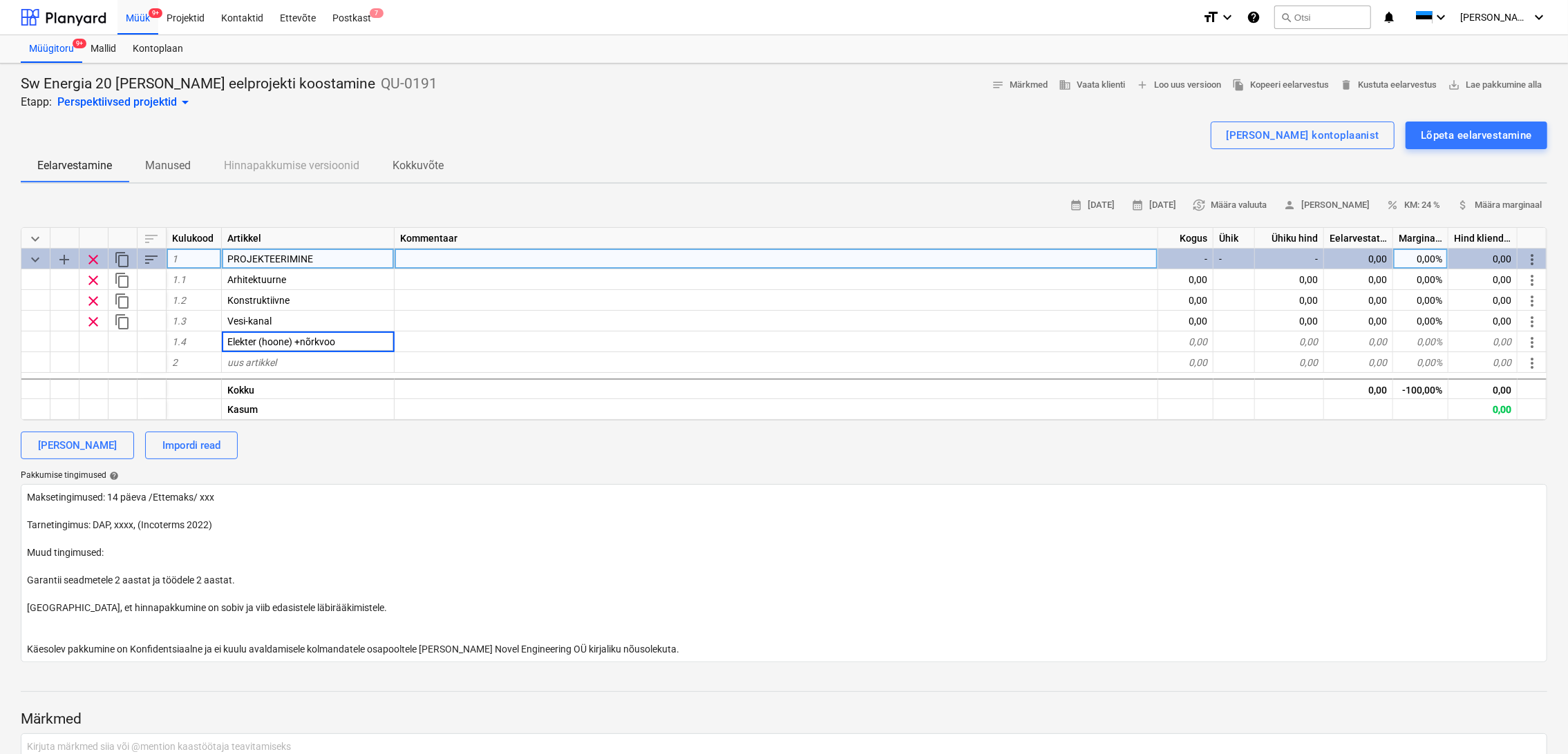
type input "Elekter (hoone) +nõrkvool"
type textarea "x"
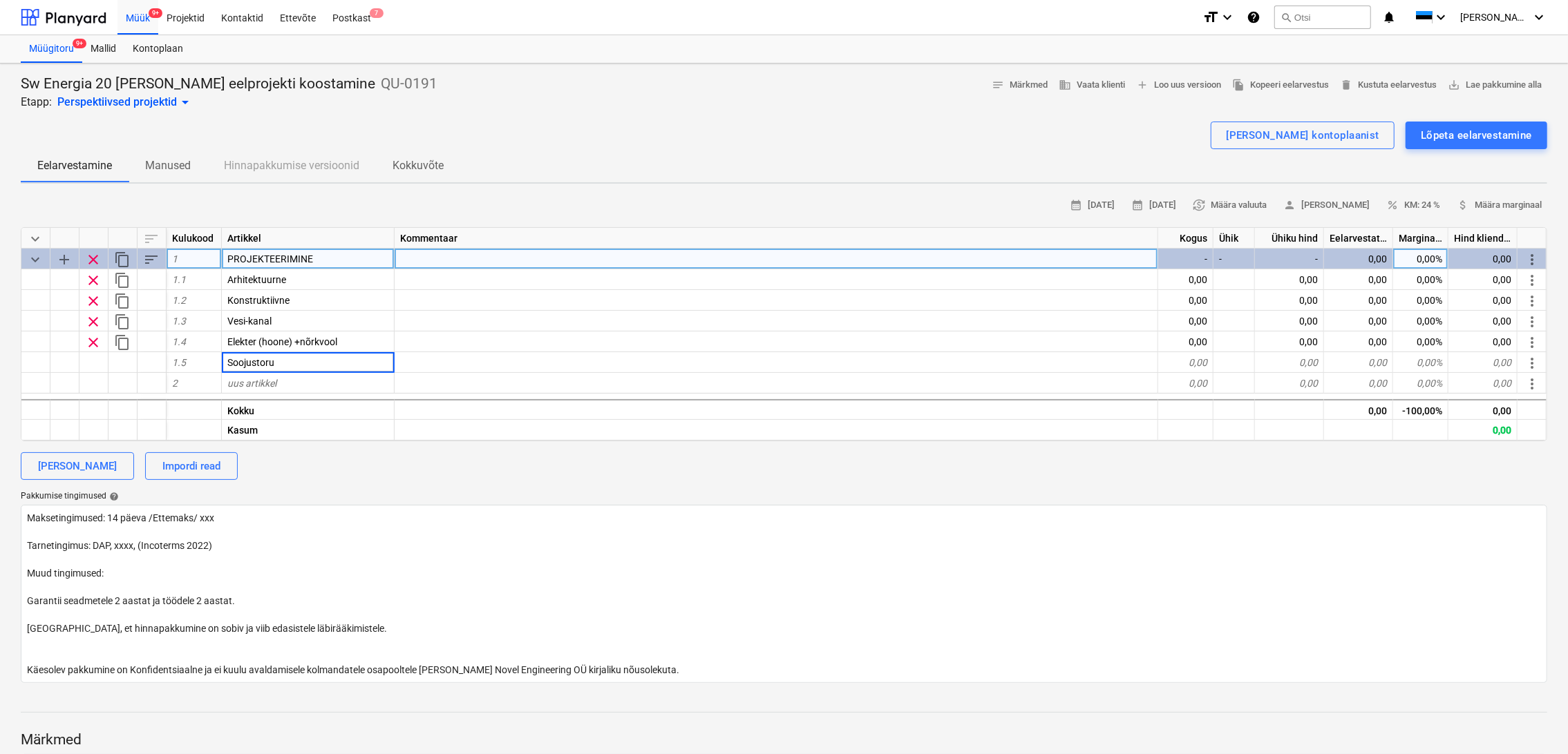
type input "Soojustorud"
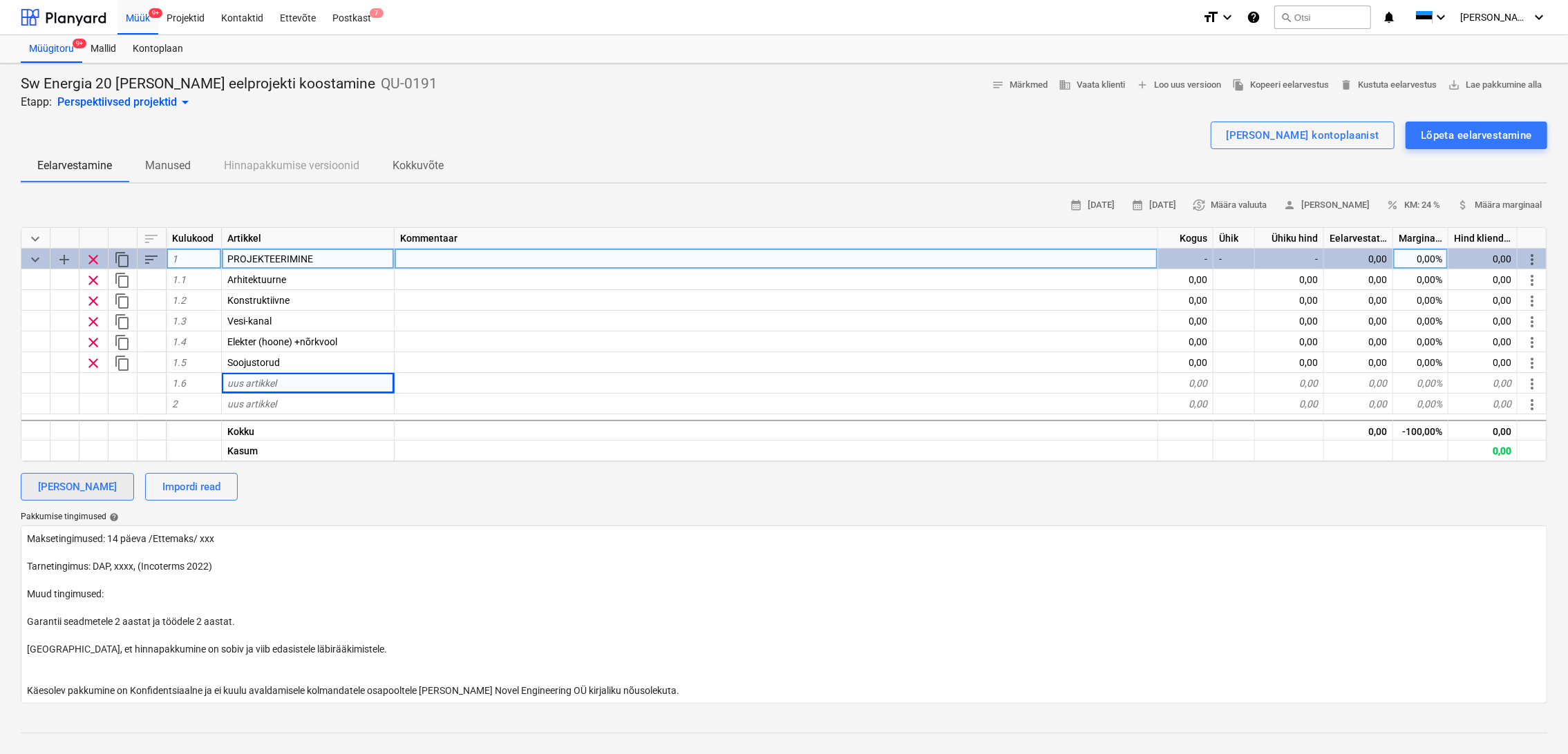
click at [75, 487] on div "[PERSON_NAME]" at bounding box center [77, 486] width 79 height 18
type textarea "x"
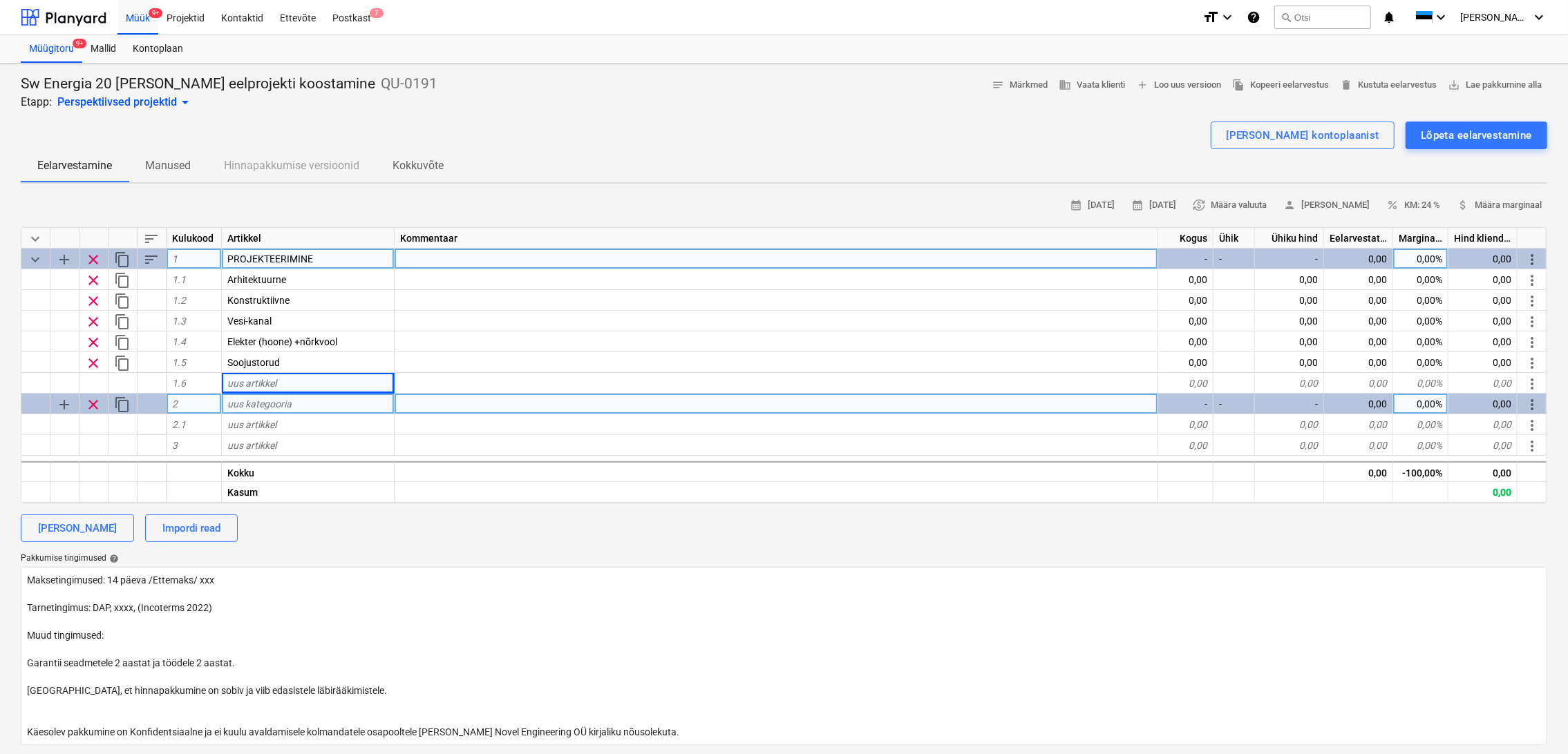
click at [315, 411] on div "uus kategooria" at bounding box center [308, 404] width 173 height 21
type input "PROJEKTIJUHTIMINE"
type textarea "x"
click at [288, 420] on div "uus artikkel" at bounding box center [308, 425] width 173 height 21
type input "Projektijuhtimine"
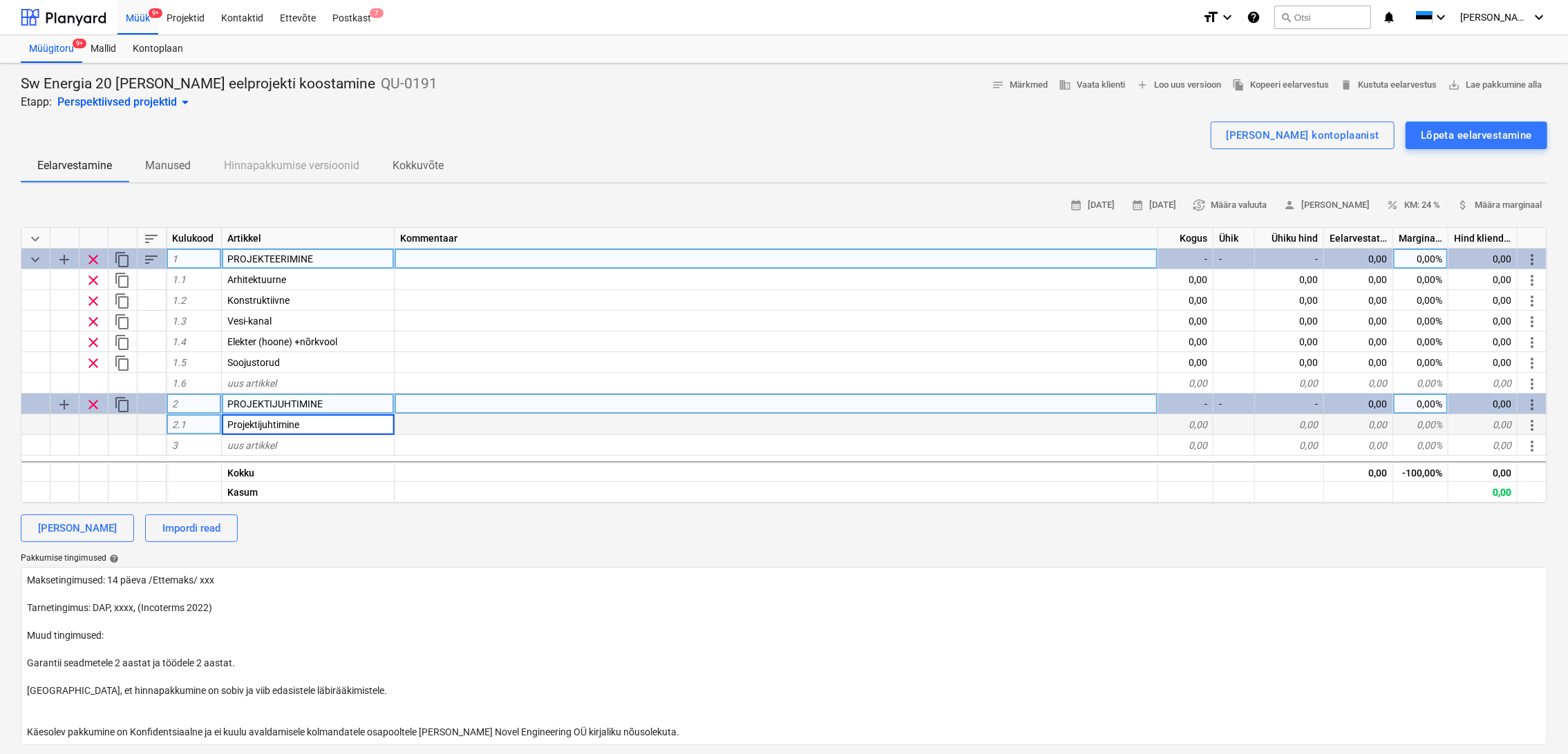
click at [1227, 431] on div at bounding box center [1233, 425] width 41 height 21
type textarea "x"
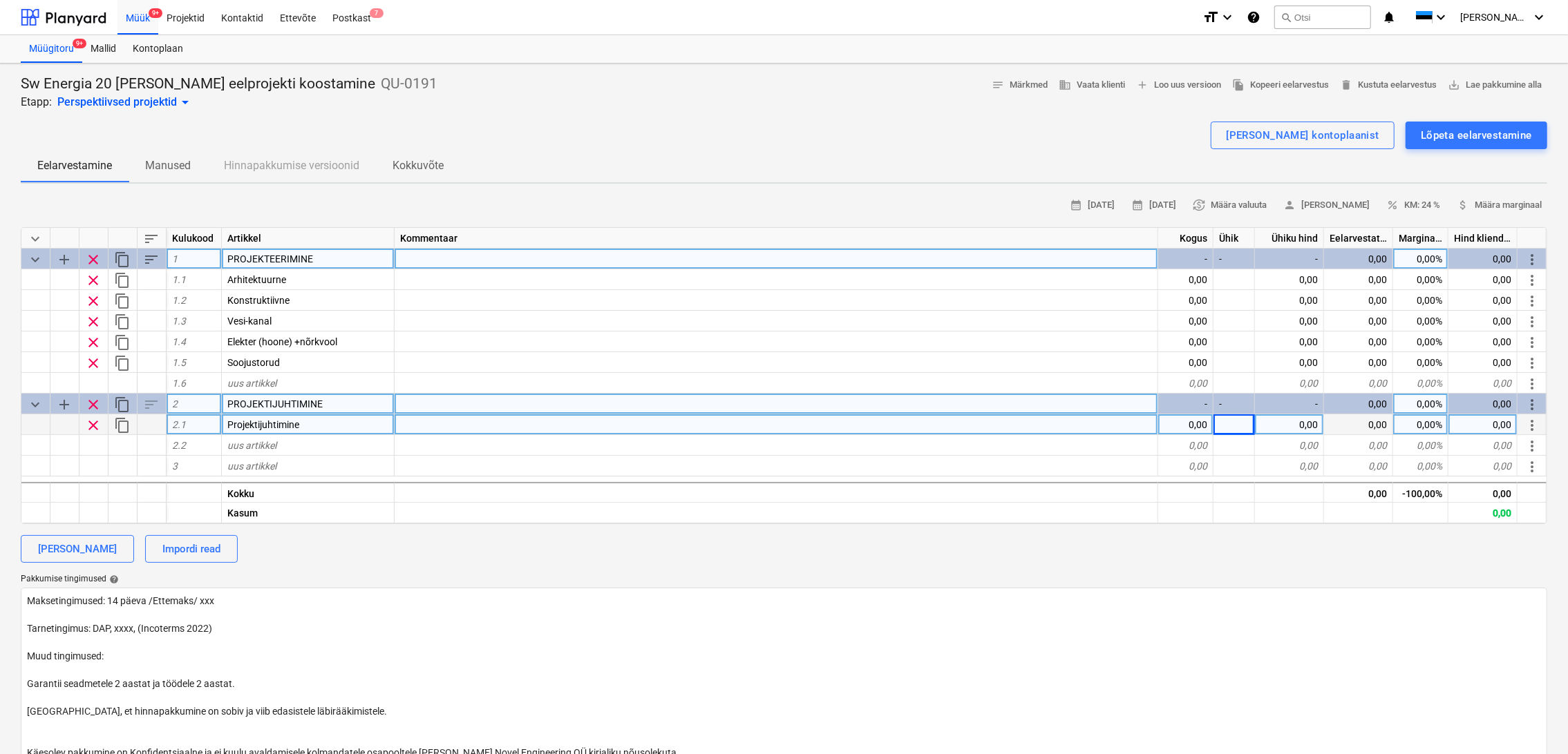
click at [1208, 428] on div "0,00" at bounding box center [1186, 425] width 55 height 21
type input "1"
type textarea "x"
click at [1272, 422] on div "0,00" at bounding box center [1289, 425] width 69 height 21
type input "2000"
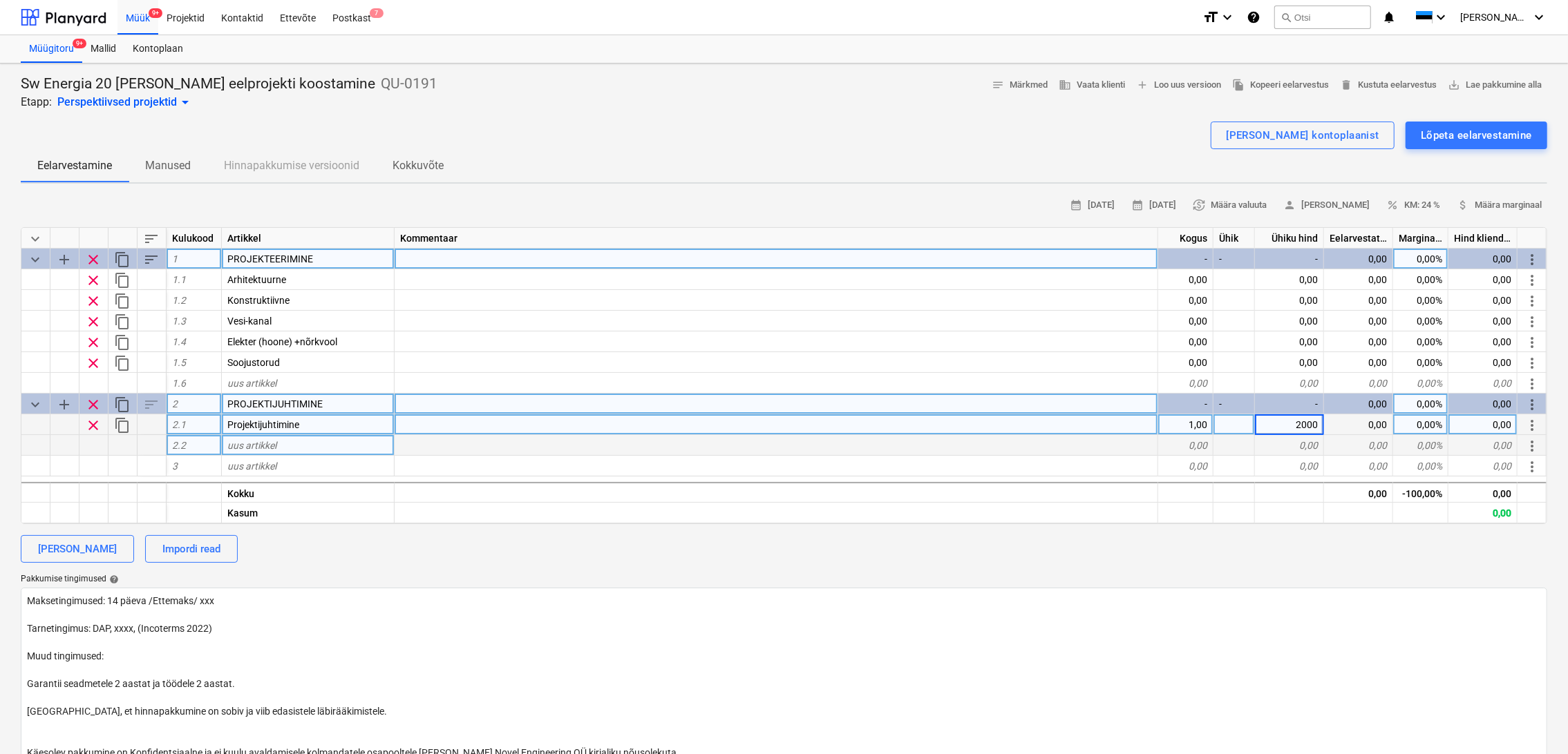
type textarea "x"
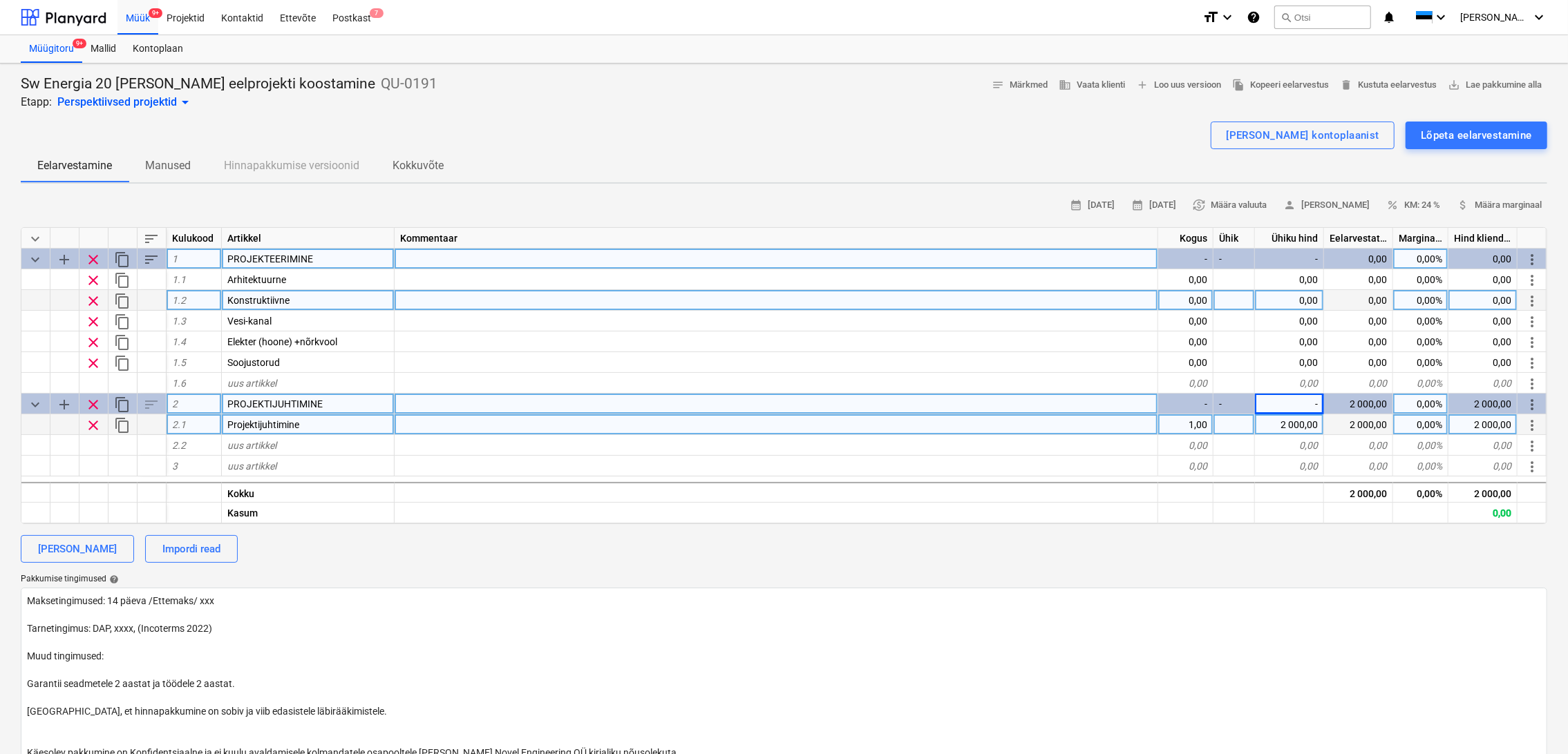
click at [558, 296] on div at bounding box center [776, 300] width 764 height 21
type input "Sis 1.1"
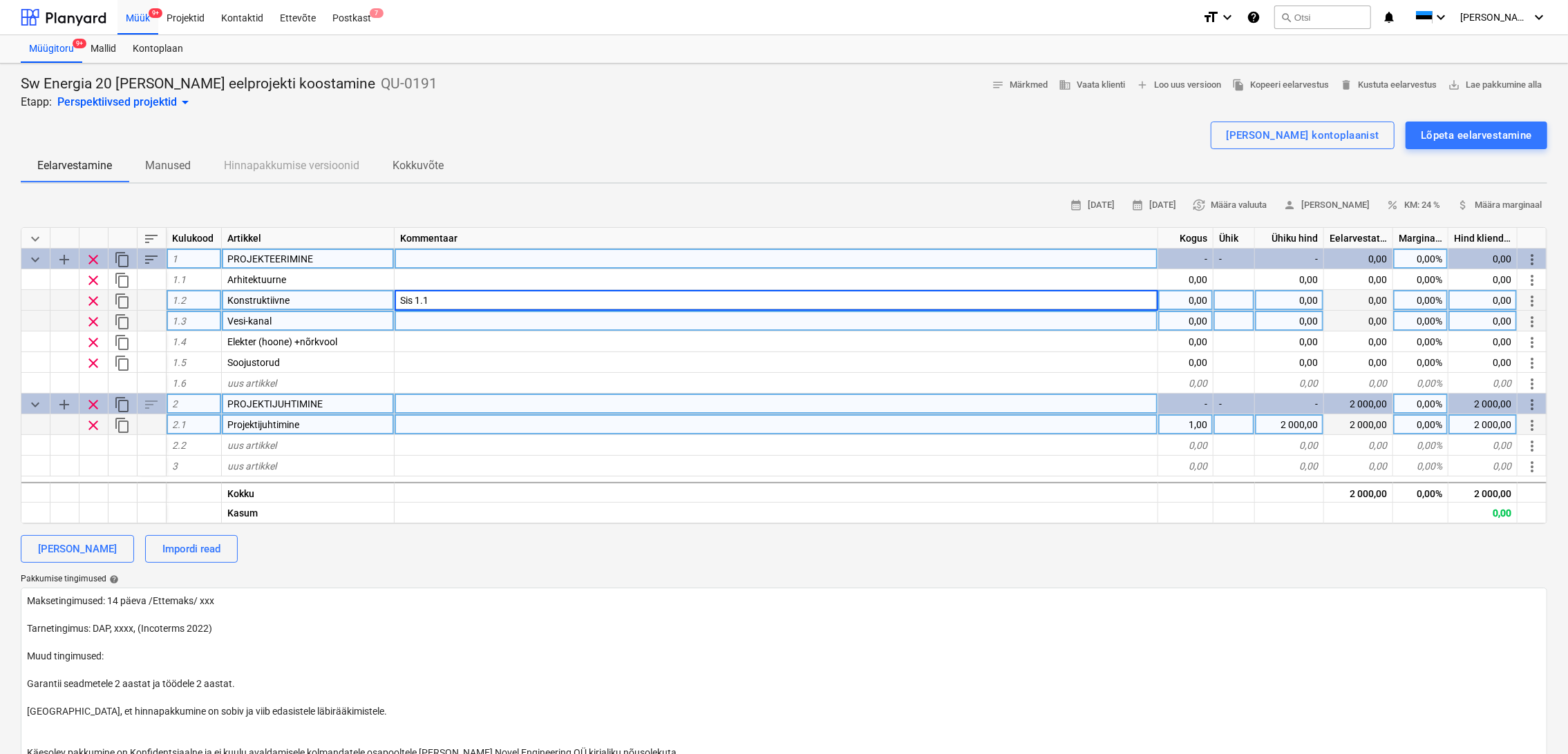
type textarea "x"
click at [494, 319] on div at bounding box center [776, 321] width 764 height 21
type input "Sis 1.1"
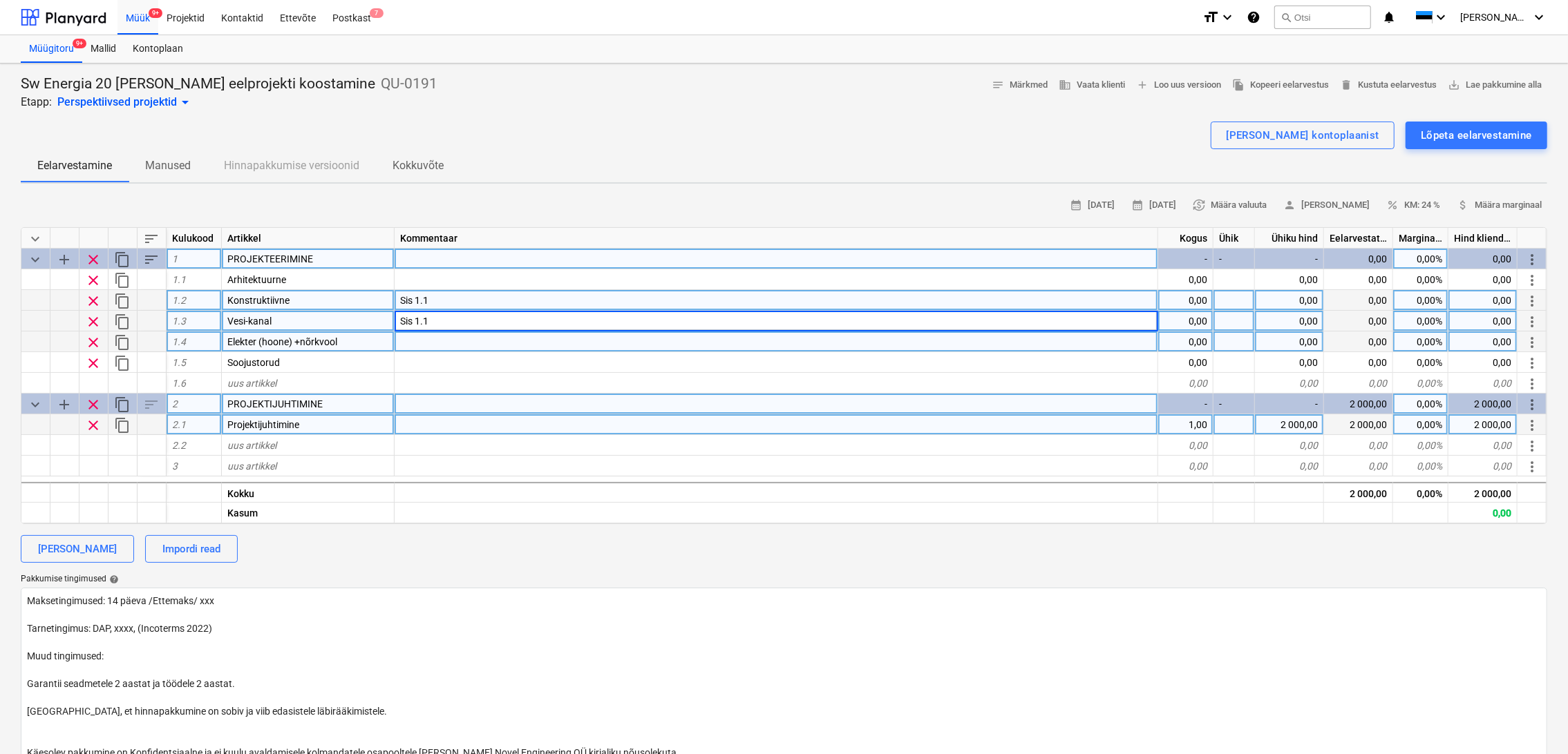
type textarea "x"
click at [435, 340] on div at bounding box center [776, 342] width 764 height 21
type input "Sis 1.1"
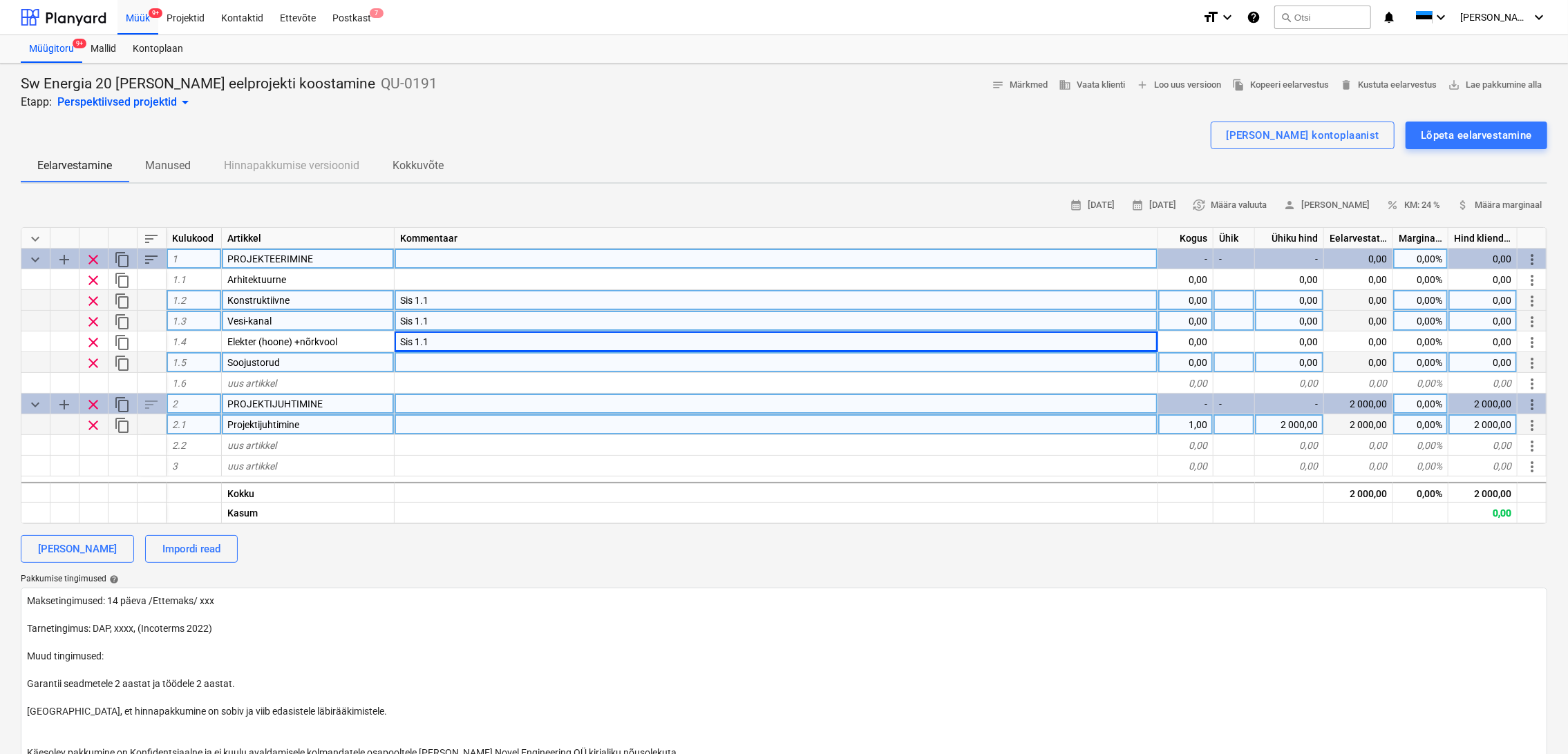
click at [1188, 361] on div "0,00" at bounding box center [1186, 363] width 55 height 21
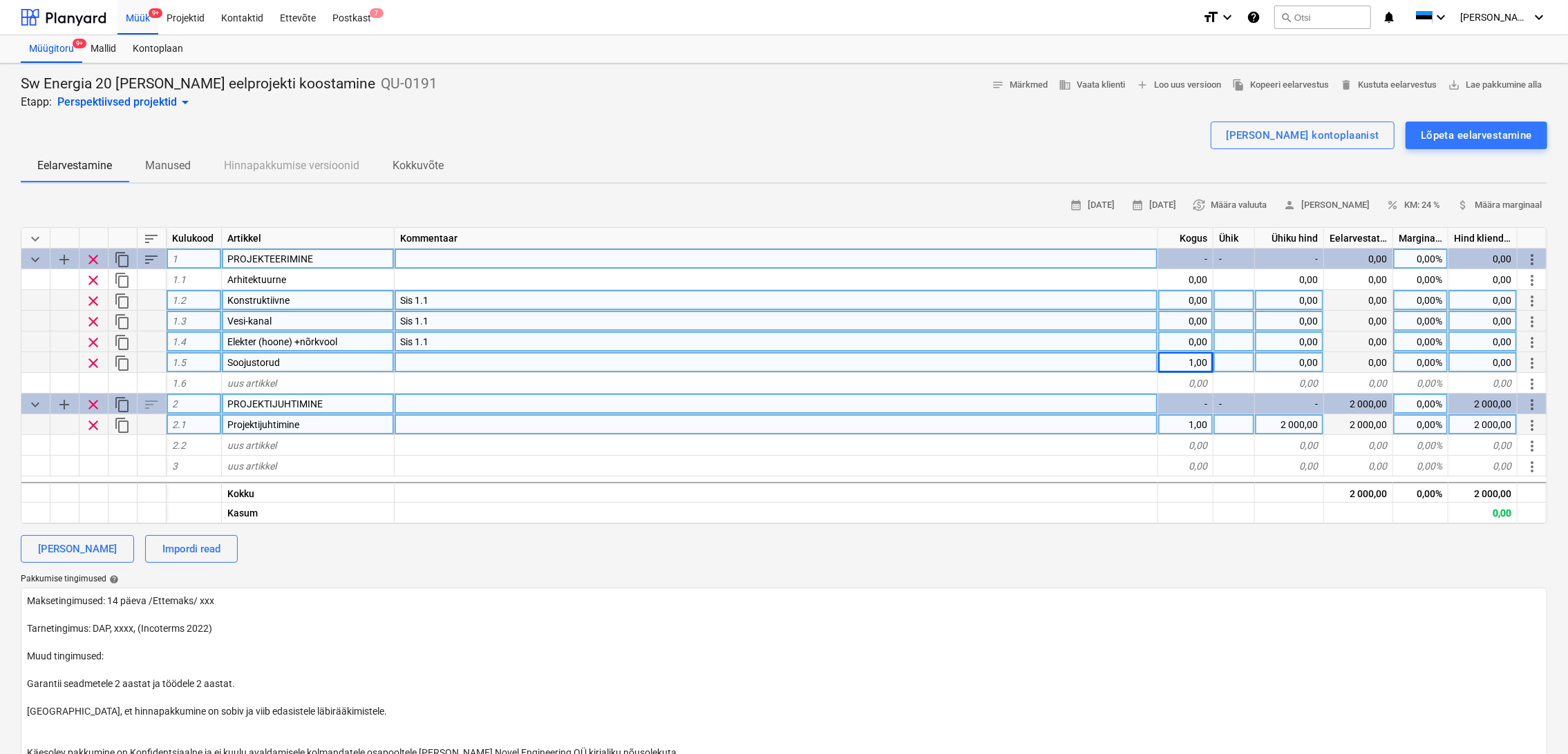
click at [1201, 340] on div "0,00" at bounding box center [1186, 342] width 55 height 21
type textarea "x"
click at [1203, 316] on div "0,00" at bounding box center [1186, 321] width 55 height 21
type input "1"
click at [1206, 299] on div "0,00" at bounding box center [1186, 300] width 55 height 21
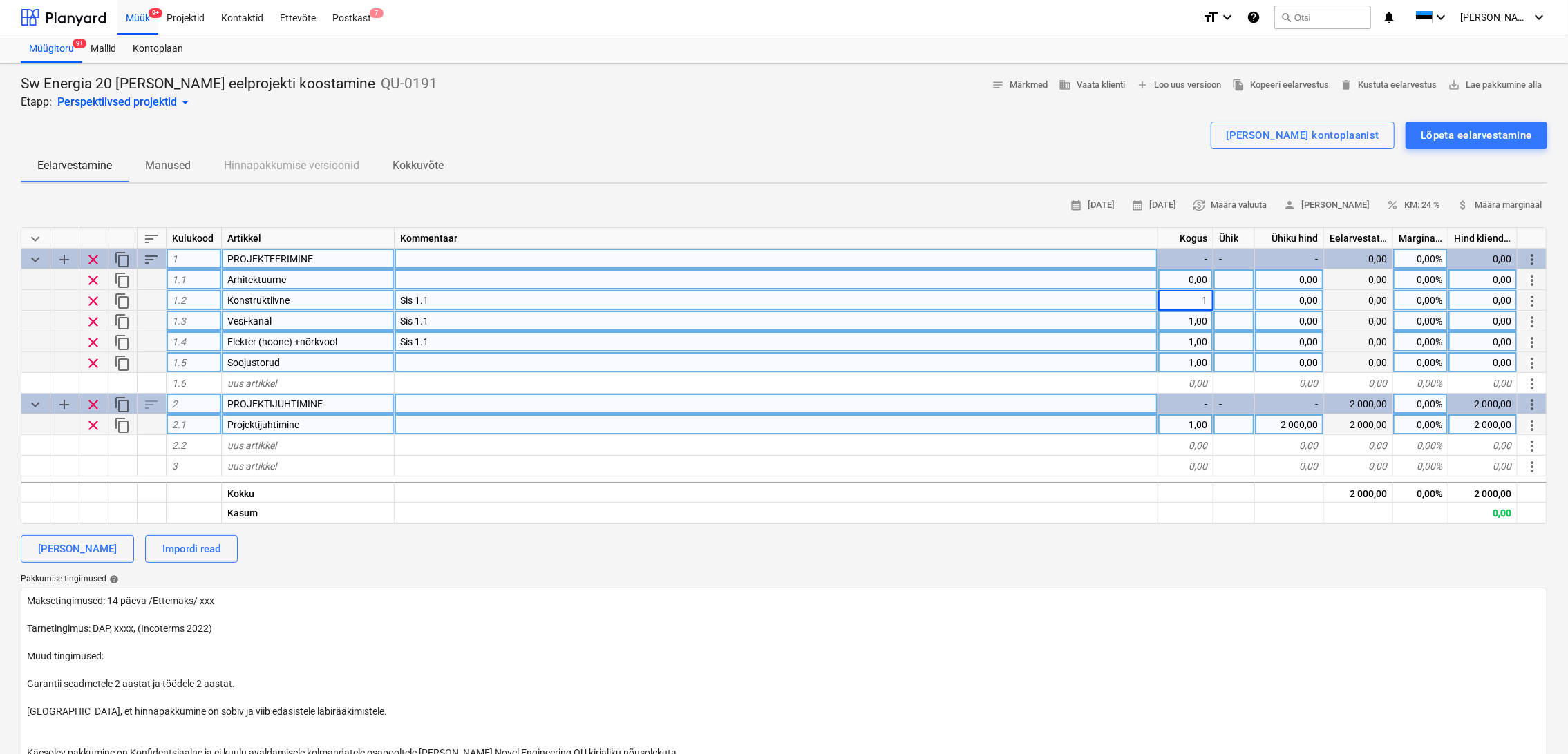
type textarea "x"
click at [1206, 277] on div "0,00" at bounding box center [1186, 280] width 55 height 21
type input "1"
type textarea "x"
drag, startPoint x: 1236, startPoint y: 284, endPoint x: 1313, endPoint y: 282, distance: 77.0
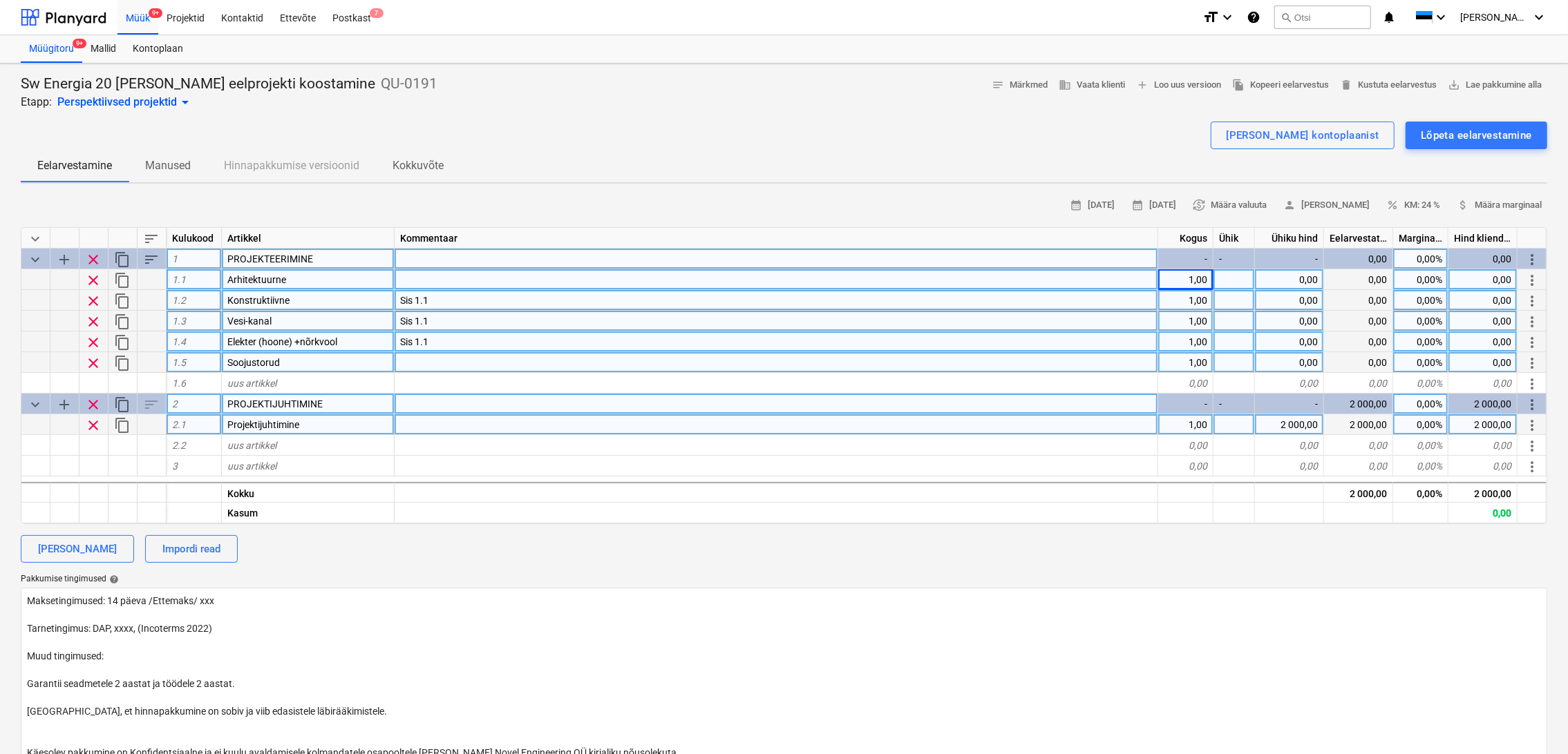
click at [1239, 284] on div at bounding box center [1233, 280] width 41 height 21
click at [1313, 278] on div "0,00" at bounding box center [1289, 280] width 69 height 21
type input "14900"
type textarea "x"
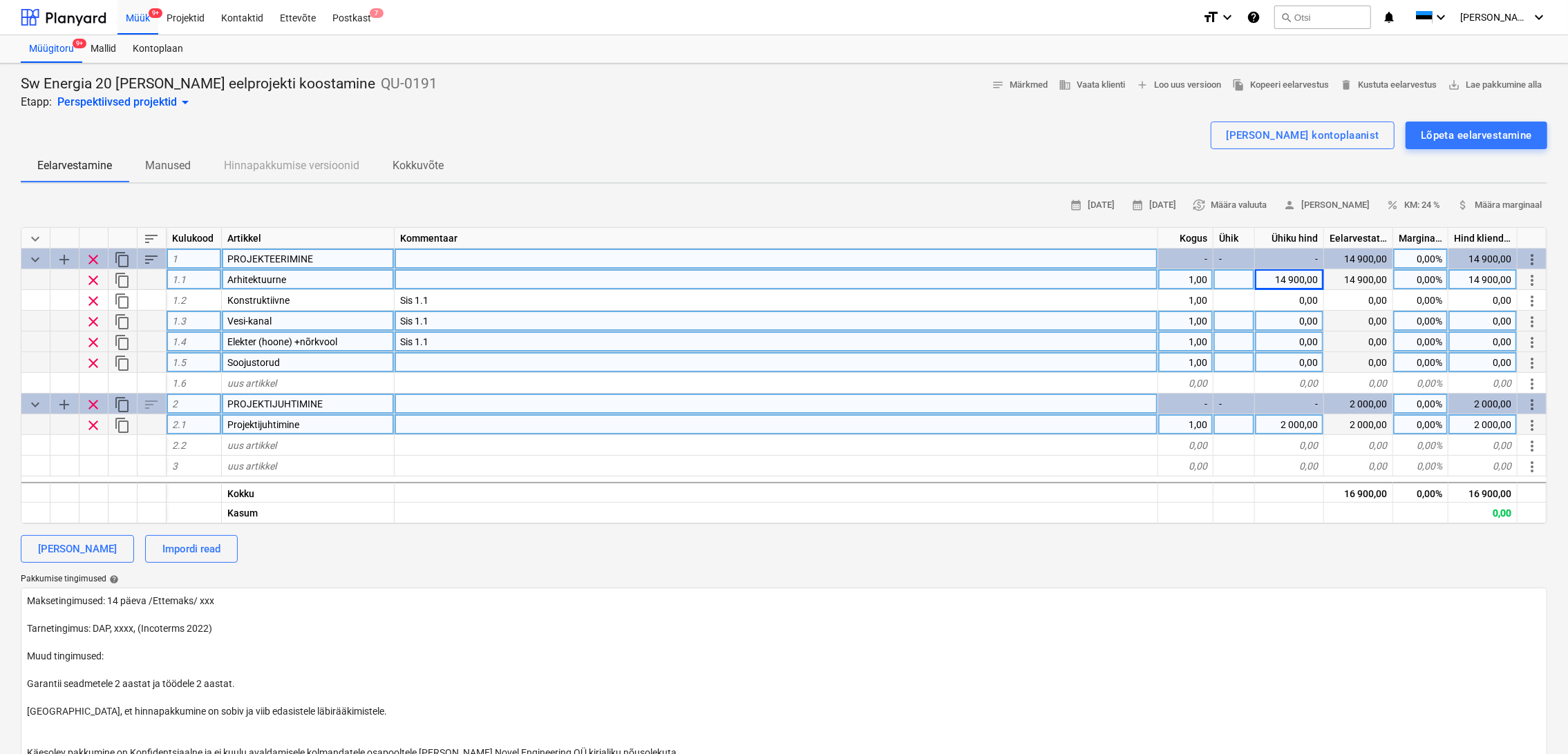
click at [1310, 355] on div "0,00" at bounding box center [1289, 363] width 69 height 21
type input "3000"
type textarea "x"
click at [1517, 201] on span "attach_money Määra marginaal" at bounding box center [1499, 205] width 85 height 16
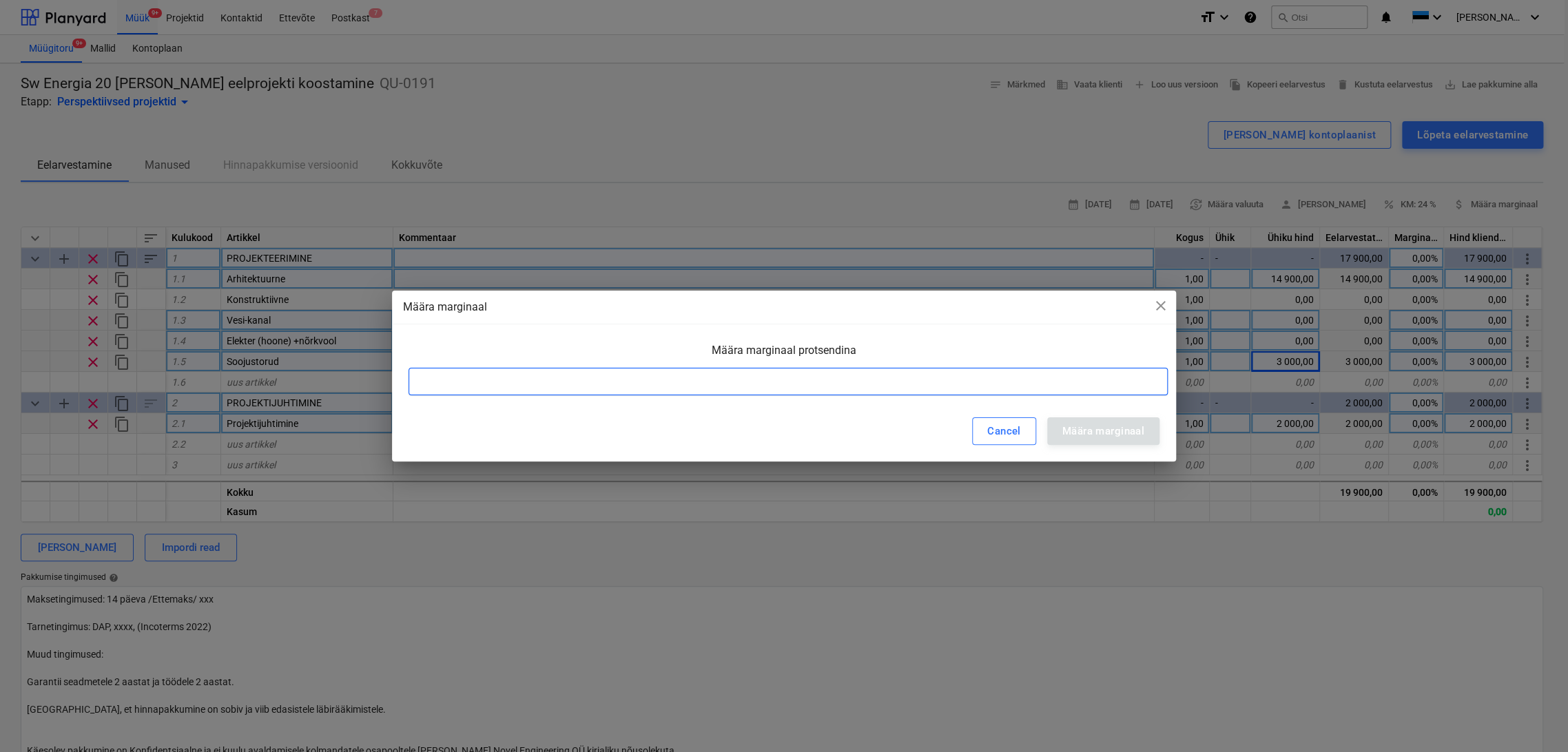
click at [1036, 381] on input at bounding box center [788, 381] width 760 height 28
type input "20"
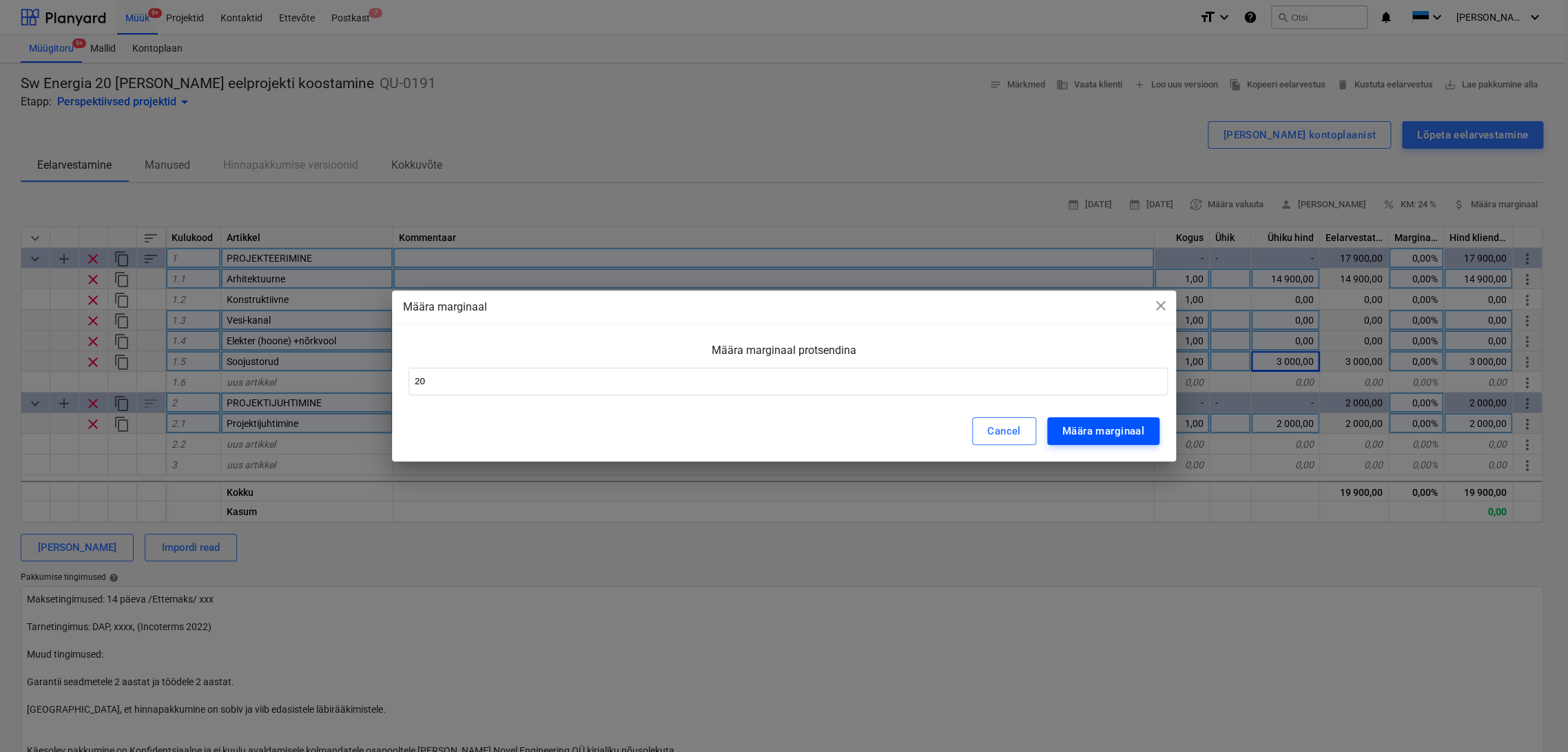
drag, startPoint x: 1080, startPoint y: 430, endPoint x: 1089, endPoint y: 421, distance: 12.7
click at [1082, 429] on div "Määra marginaal" at bounding box center [1103, 431] width 82 height 18
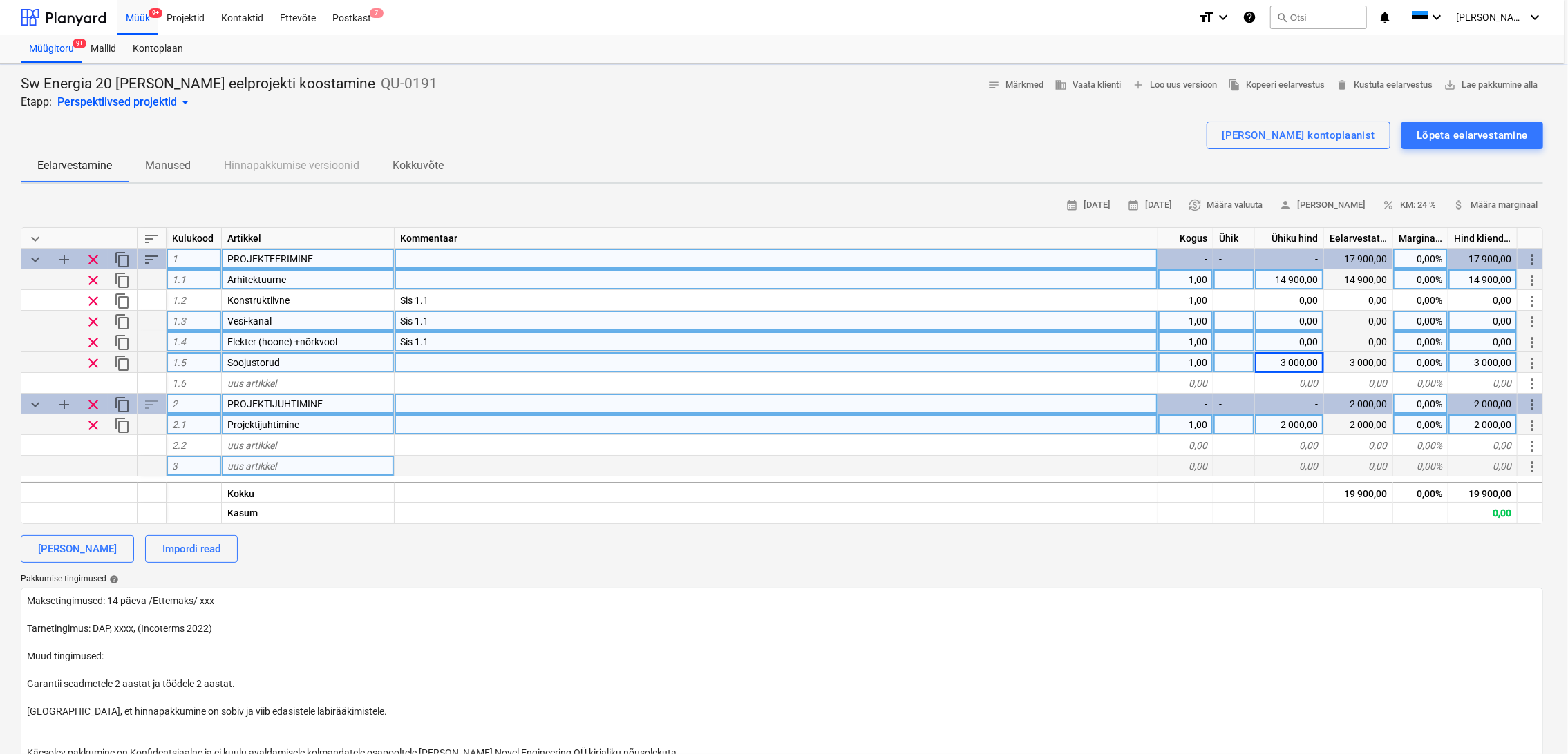
type textarea "x"
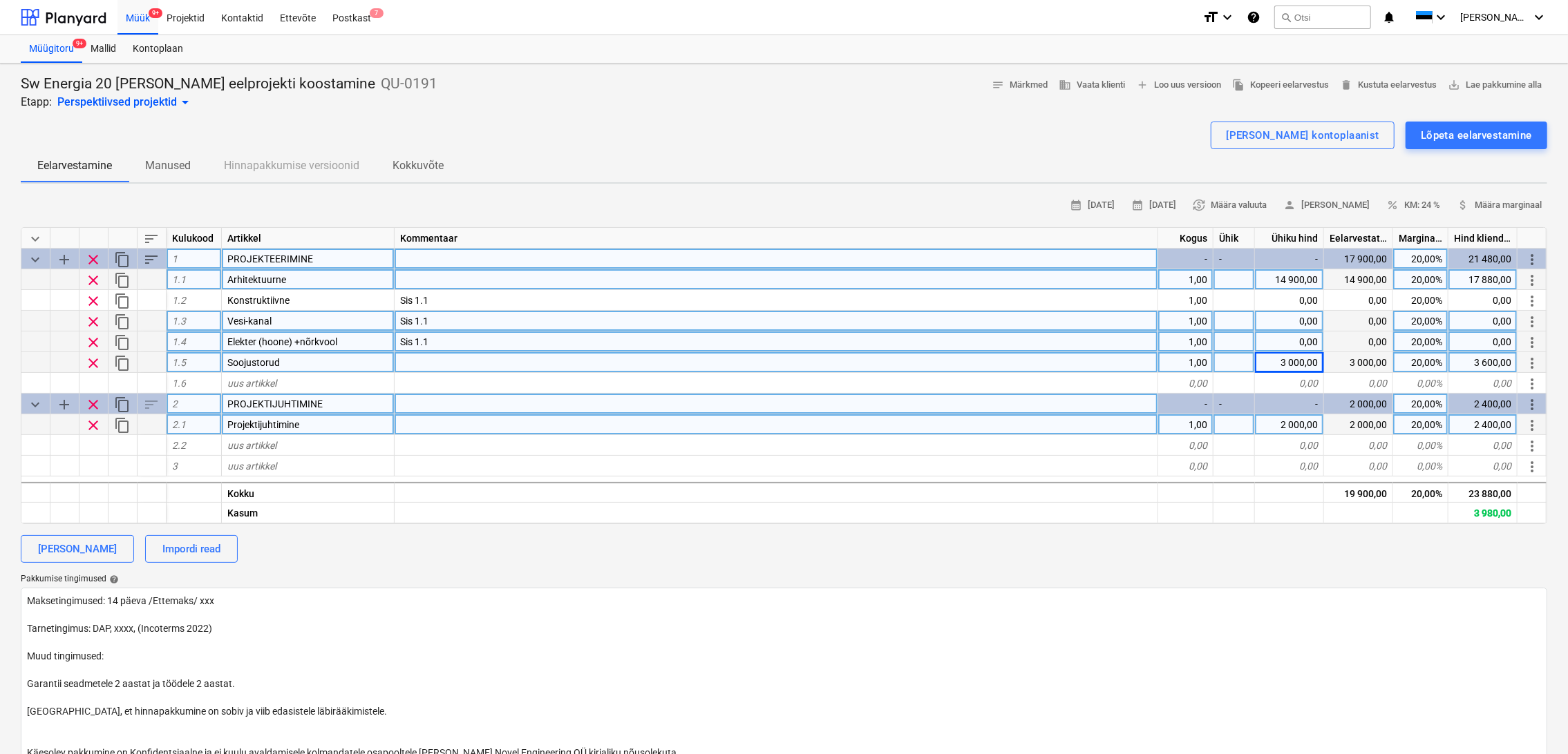
click at [1291, 422] on div "2 000,00" at bounding box center [1289, 425] width 69 height 21
type input "1000"
type textarea "x"
click at [1418, 430] on div "20,00%" at bounding box center [1421, 425] width 55 height 21
type input "1"
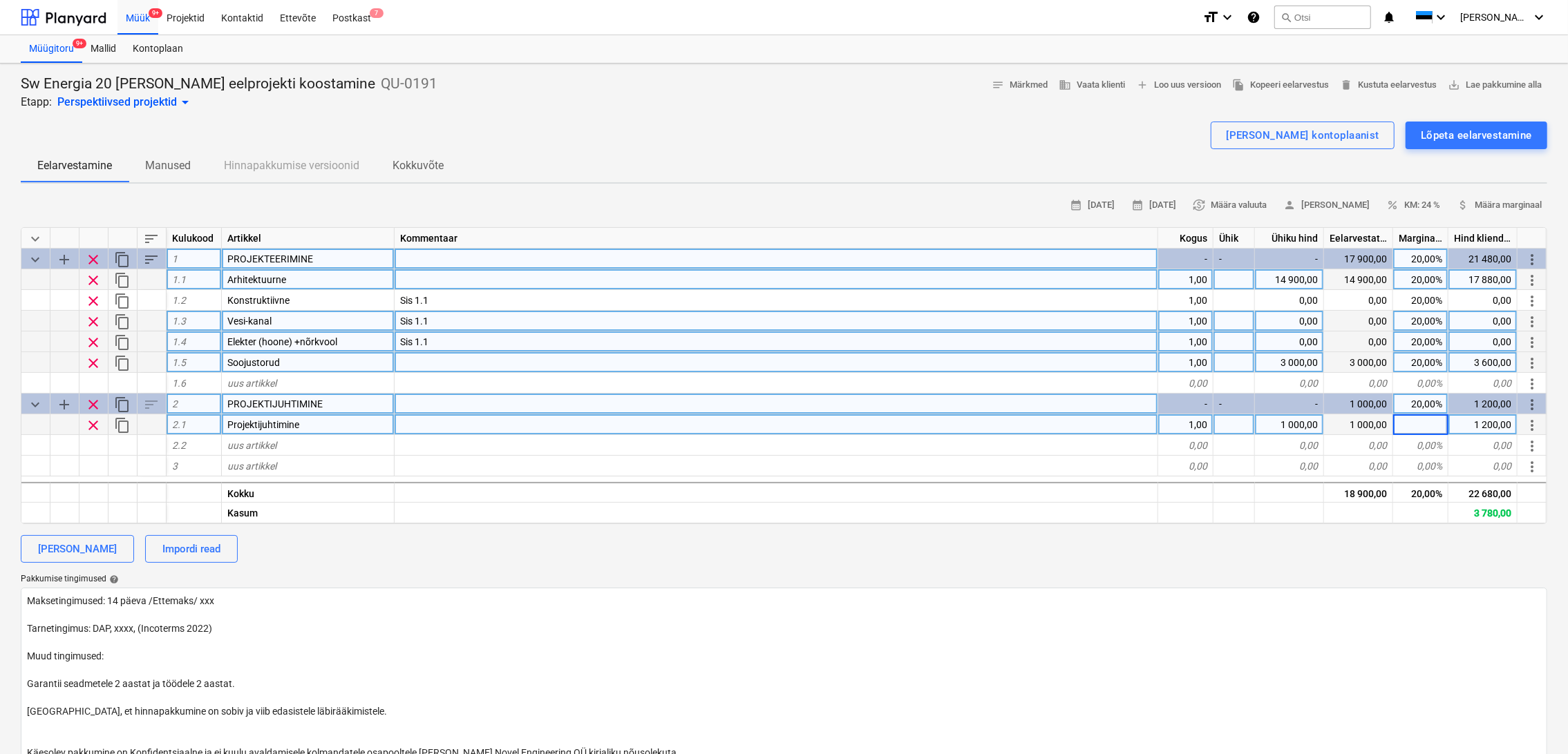
type input "0"
type textarea "x"
click at [1430, 363] on div "20,00%" at bounding box center [1421, 363] width 55 height 21
type input "10"
type textarea "x"
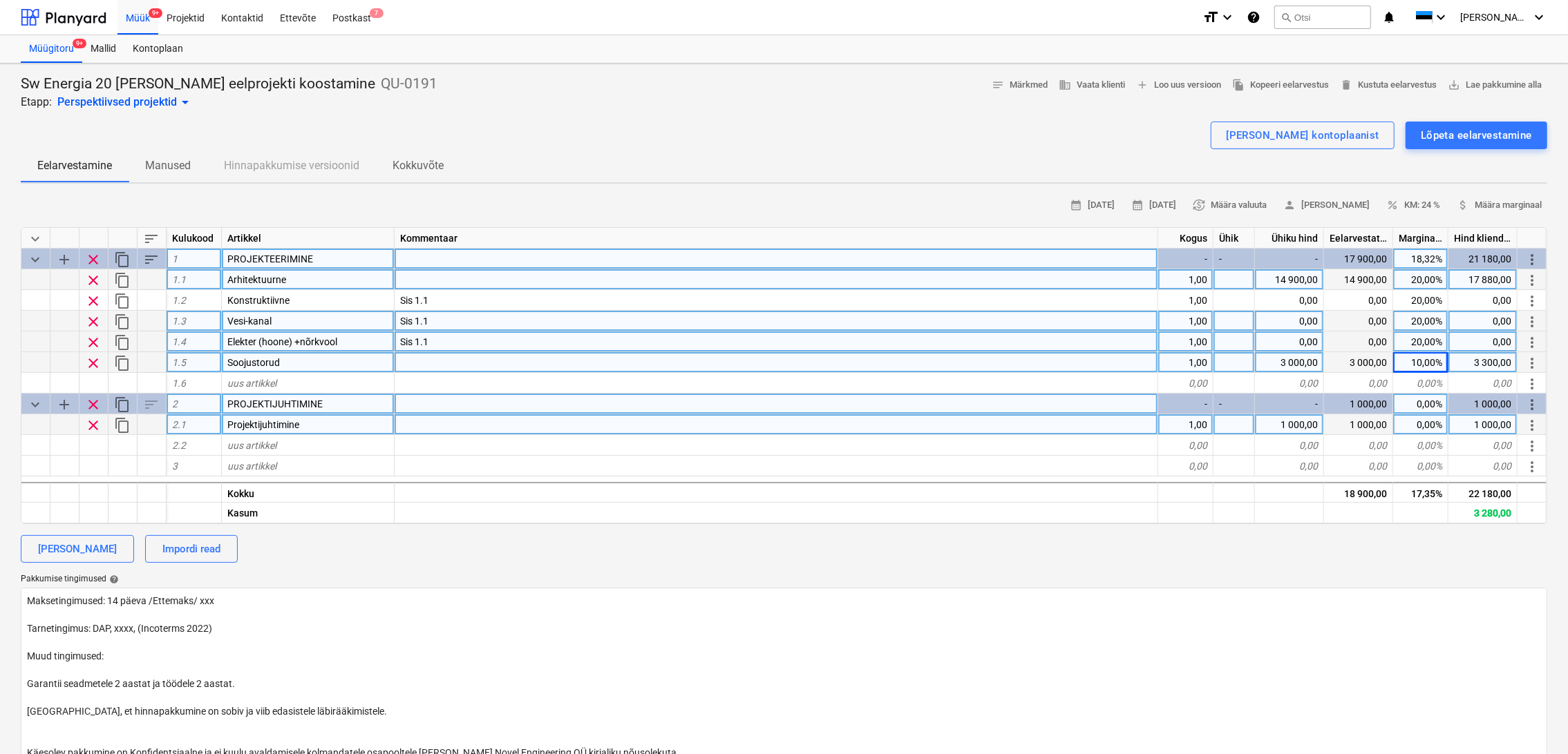
click at [1431, 281] on div "20,00%" at bounding box center [1421, 280] width 55 height 21
type input "18"
type textarea "x"
click at [1432, 279] on div "18,00%" at bounding box center [1421, 280] width 55 height 21
type input "17"
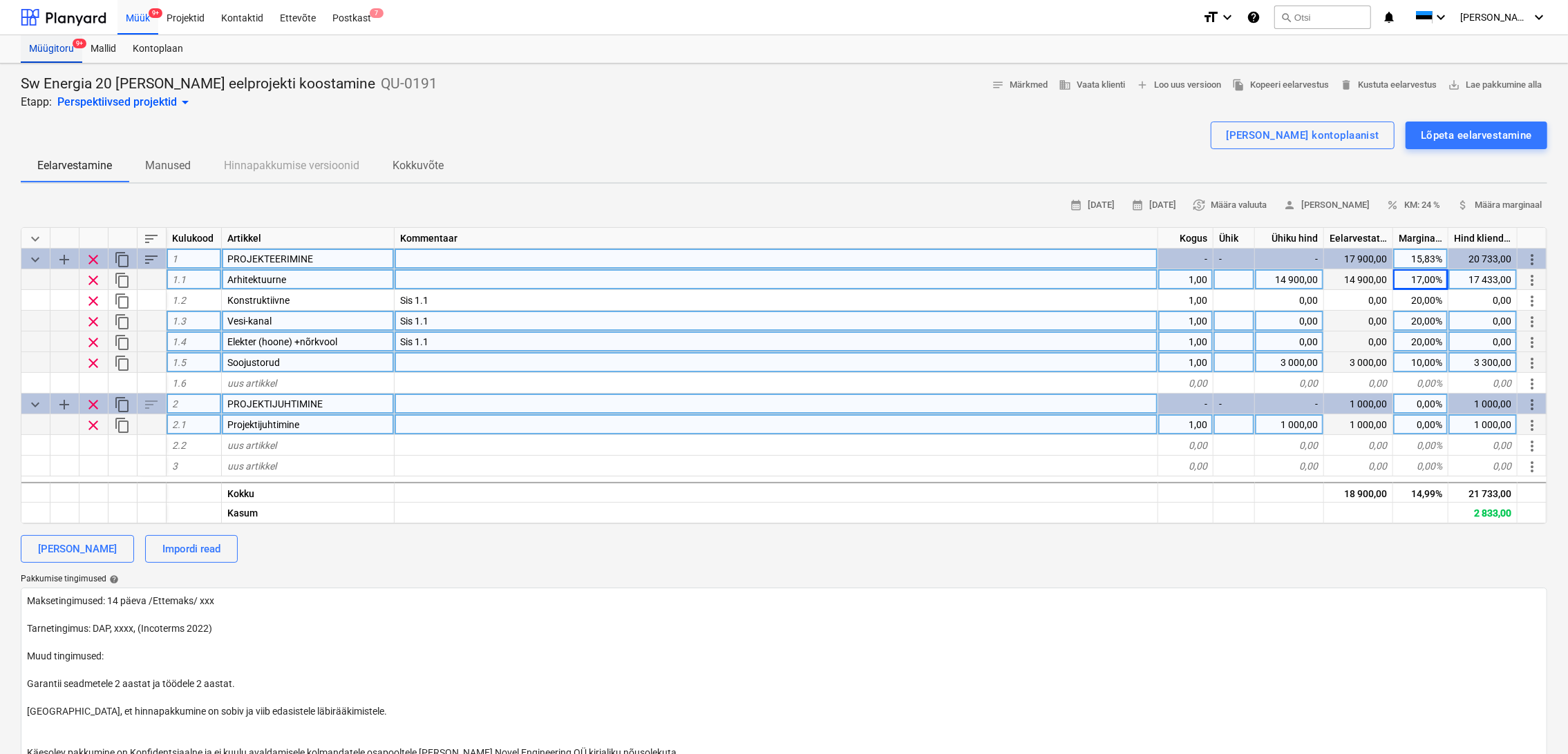
click at [59, 51] on div "Müügitoru 9+" at bounding box center [52, 49] width 61 height 28
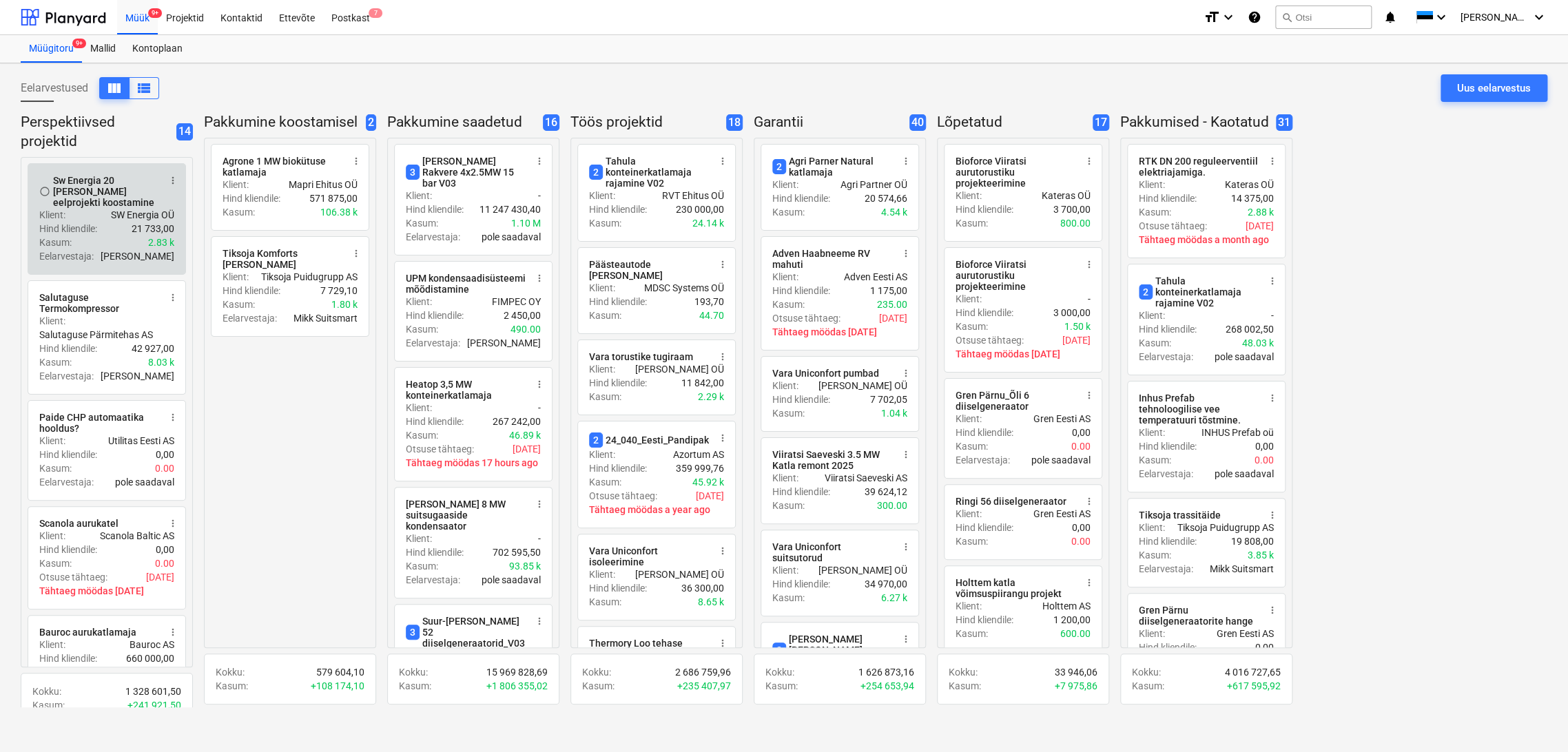
click at [176, 181] on span "more_vert" at bounding box center [173, 181] width 11 height 11
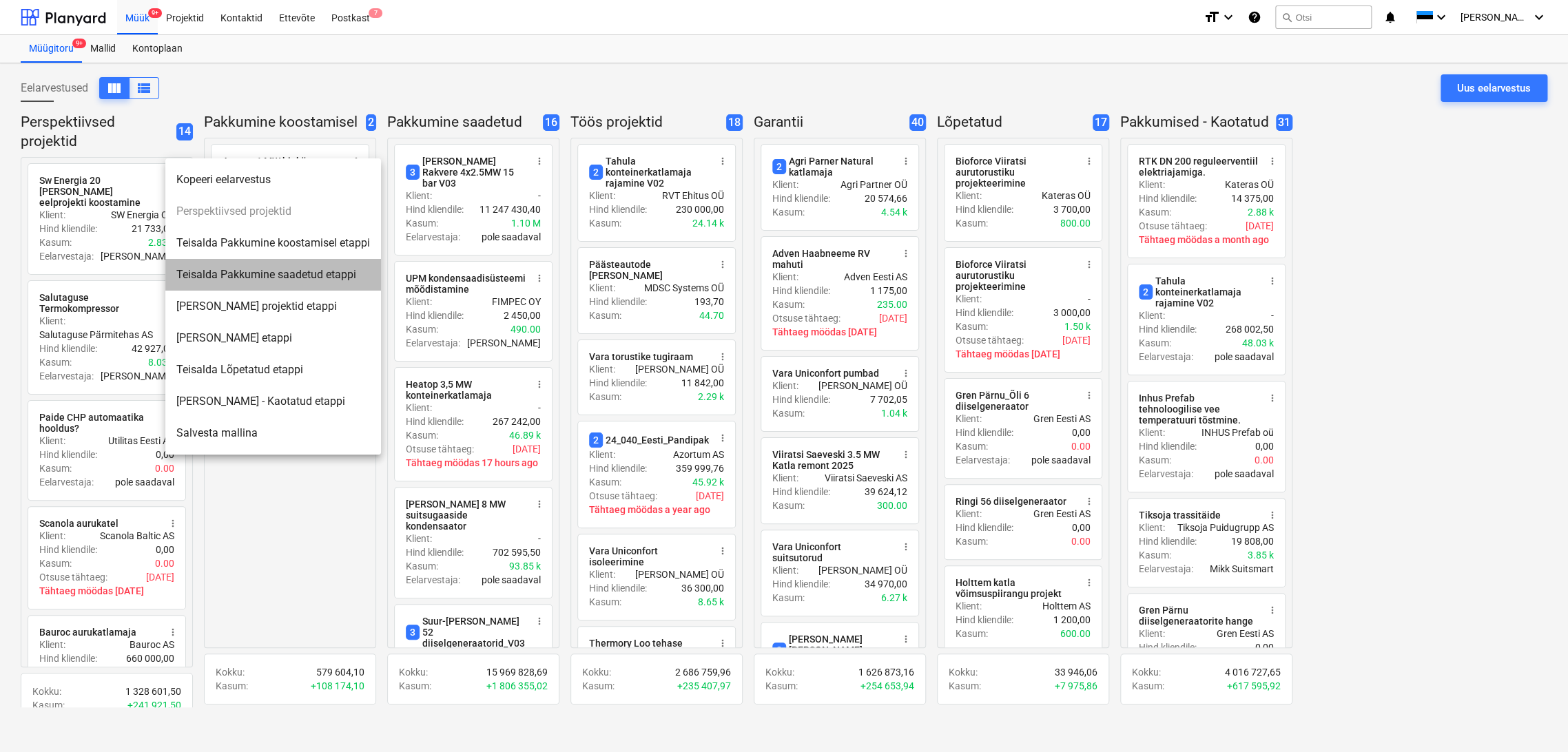
click at [280, 277] on li "Teisalda Pakkumine saadetud etappi" at bounding box center [273, 274] width 216 height 31
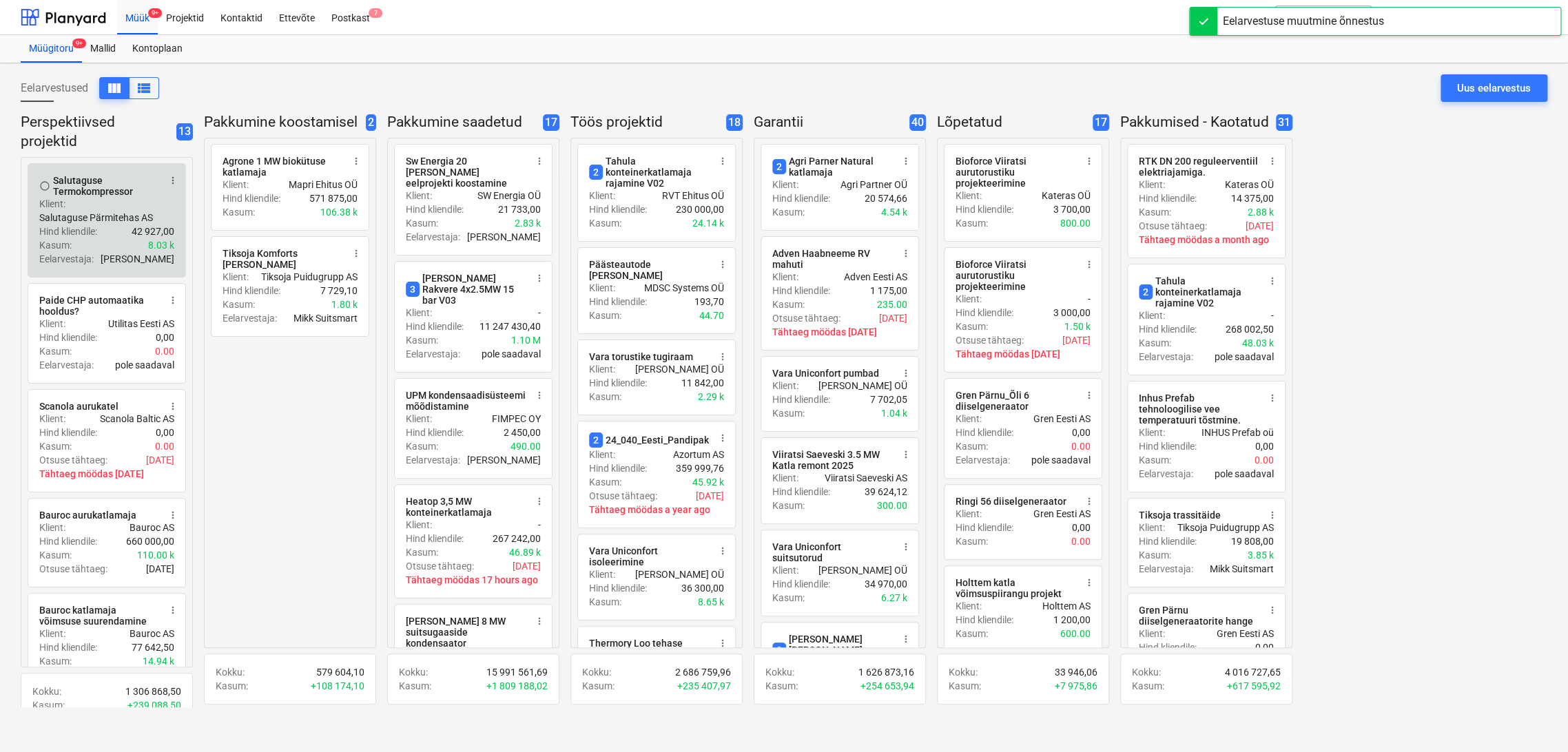
click at [138, 231] on p "42 927,00" at bounding box center [152, 231] width 43 height 13
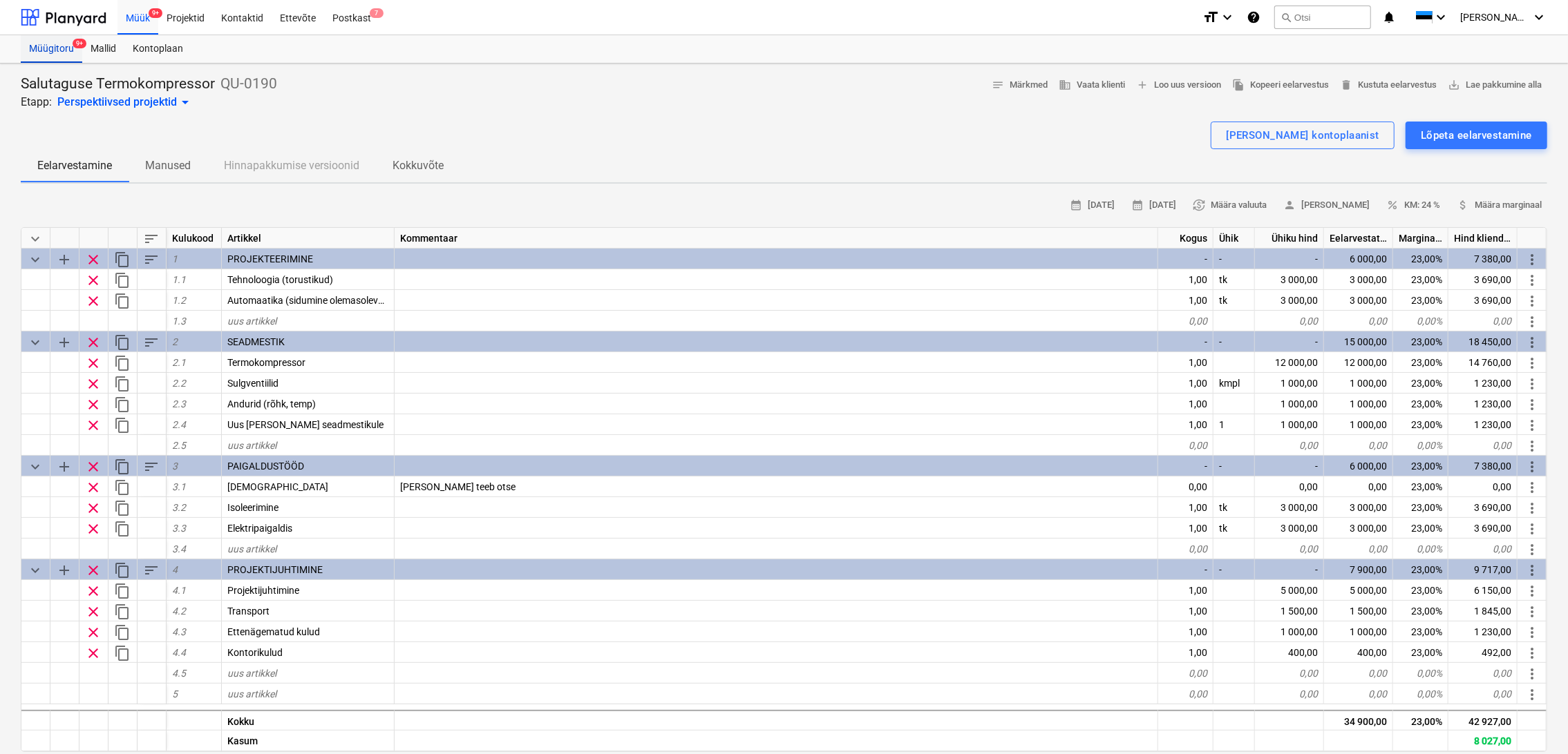
click at [57, 46] on div "Müügitoru 9+" at bounding box center [52, 49] width 61 height 28
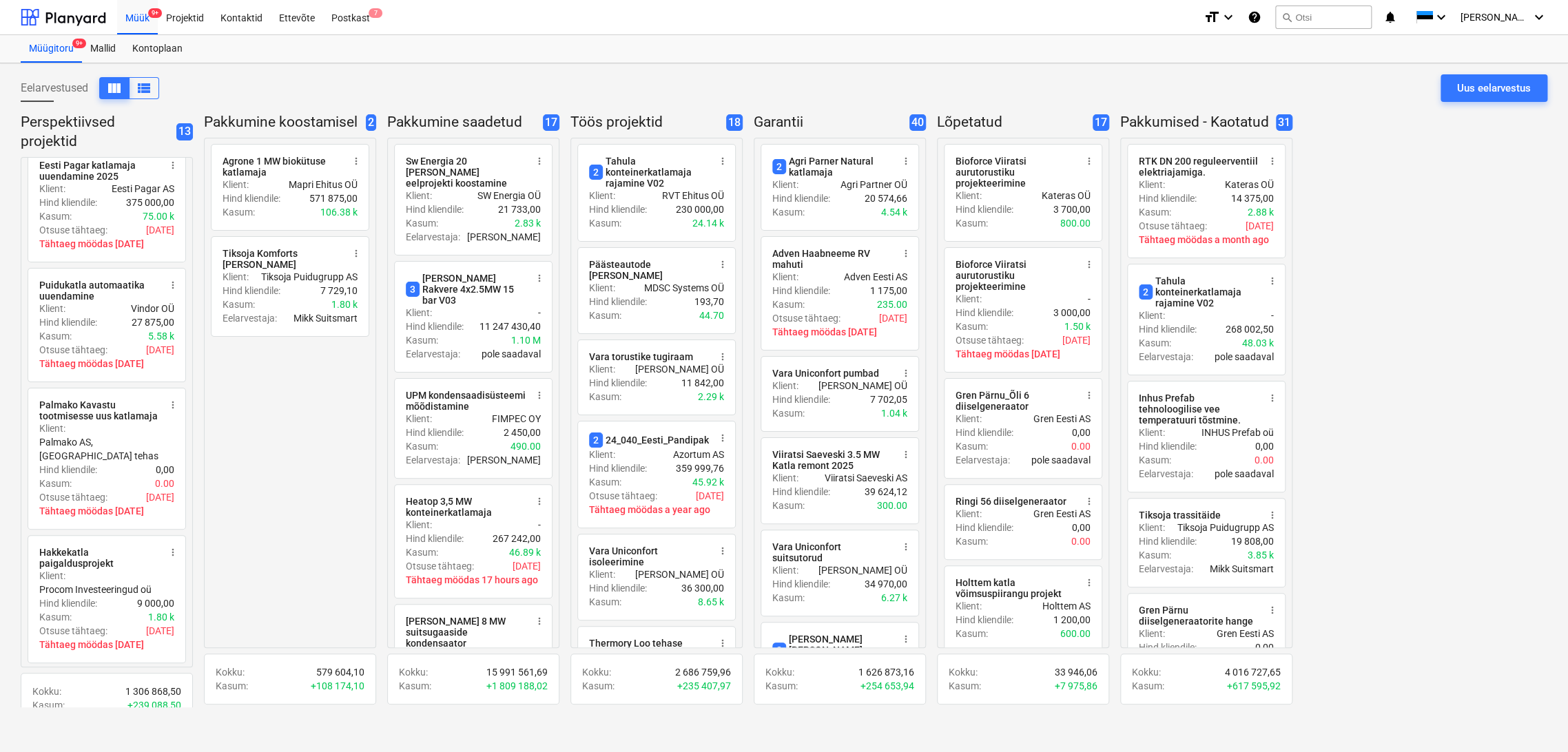
scroll to position [1019, 0]
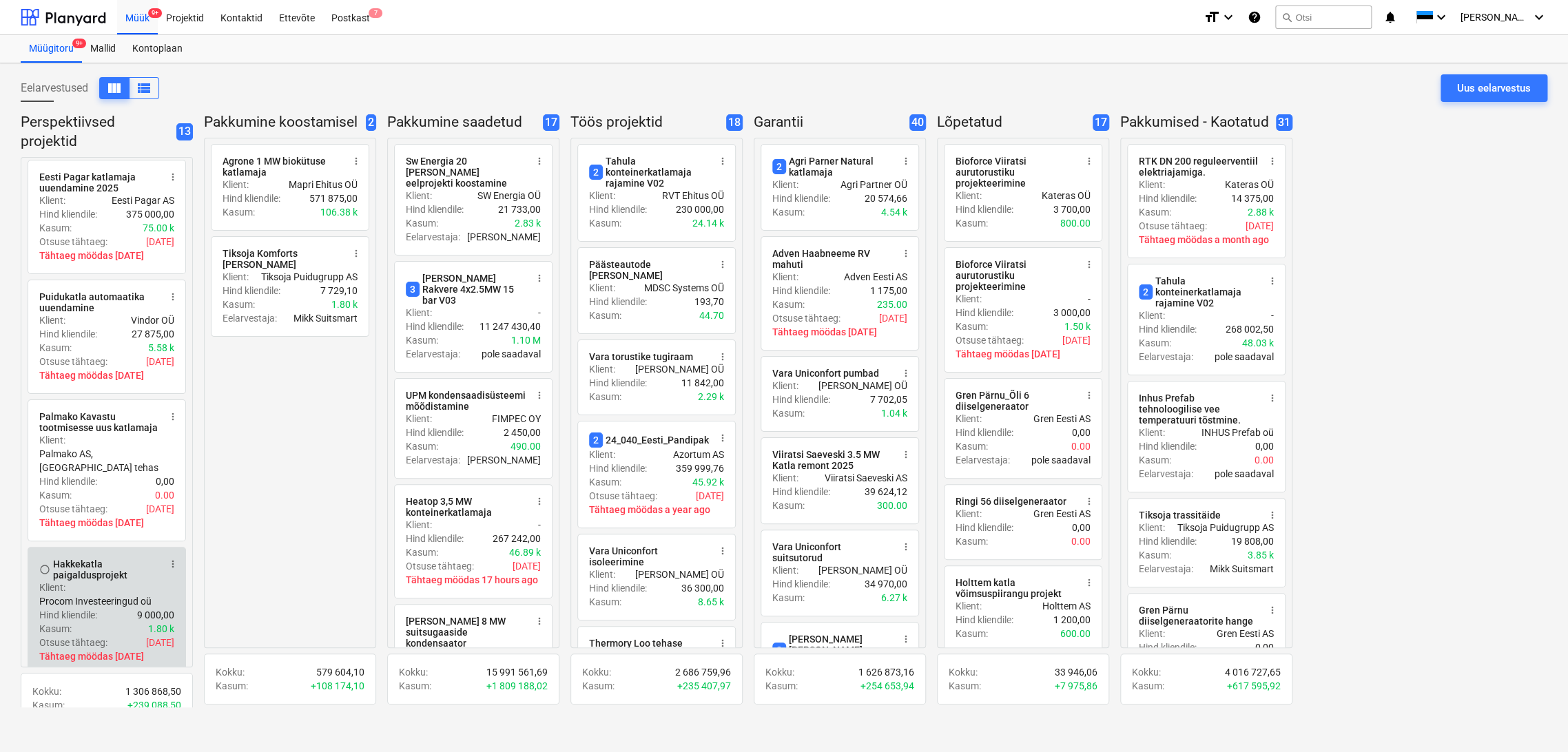
click at [173, 559] on span "more_vert" at bounding box center [173, 565] width 11 height 11
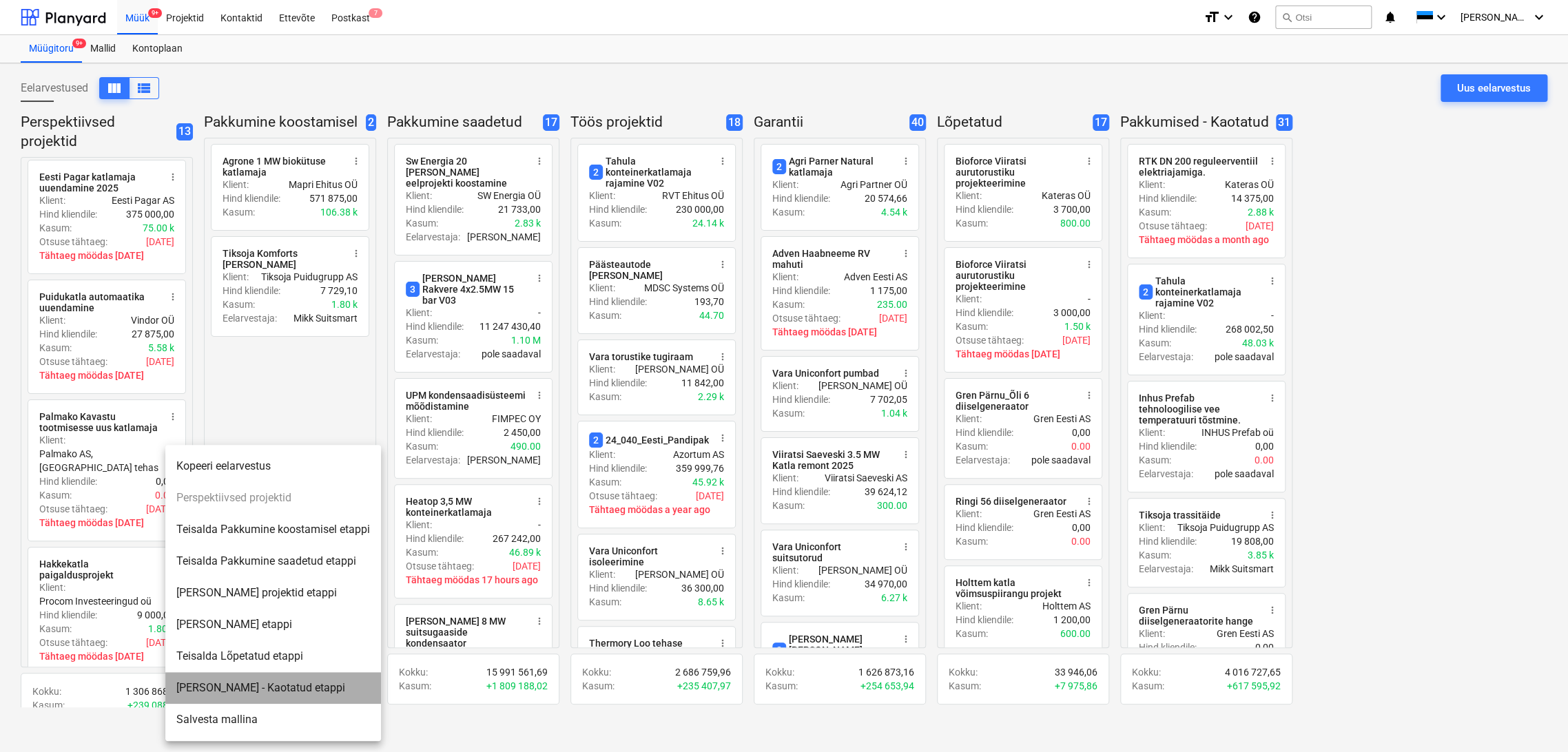
click at [277, 685] on li "[PERSON_NAME] - Kaotatud etappi" at bounding box center [273, 687] width 216 height 31
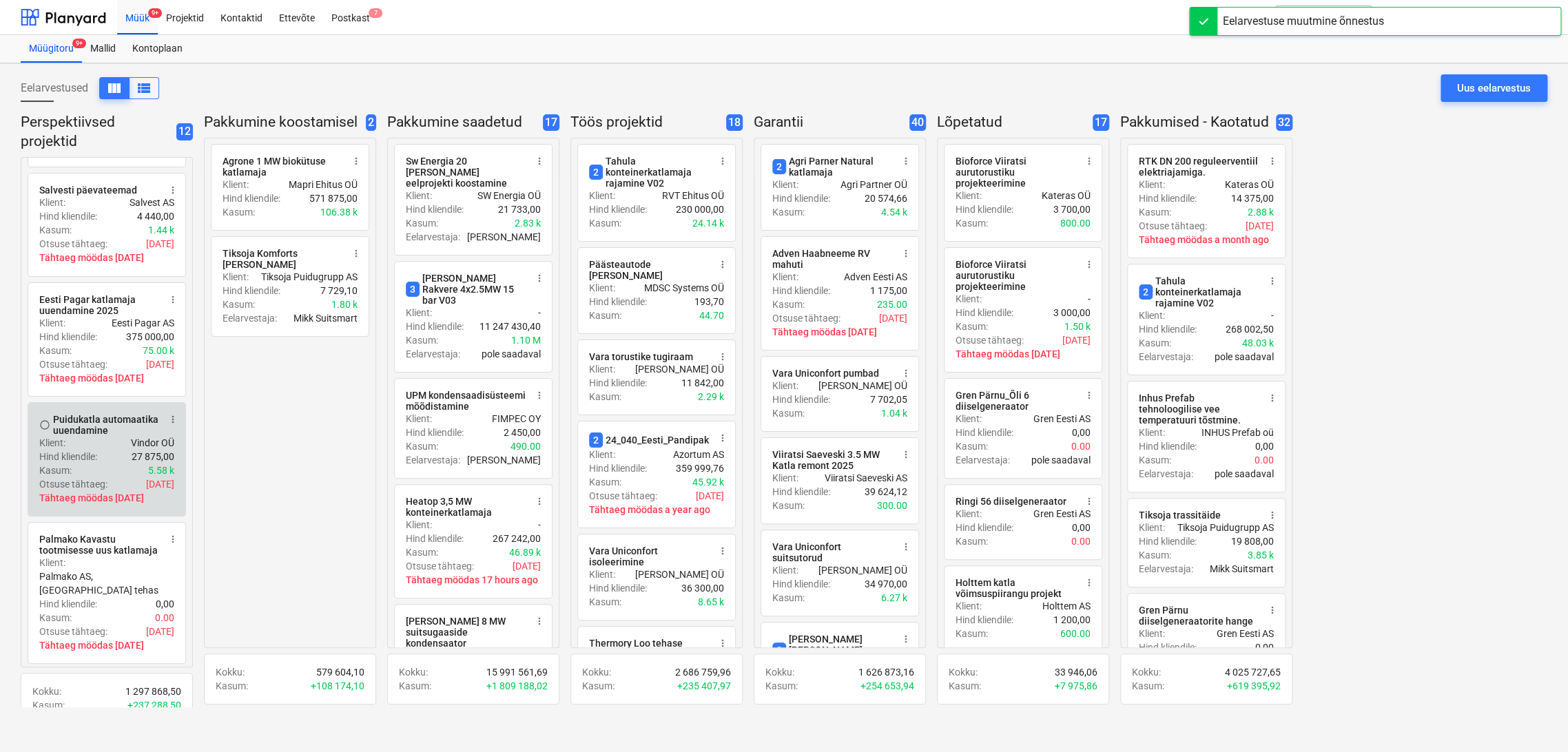
scroll to position [885, 0]
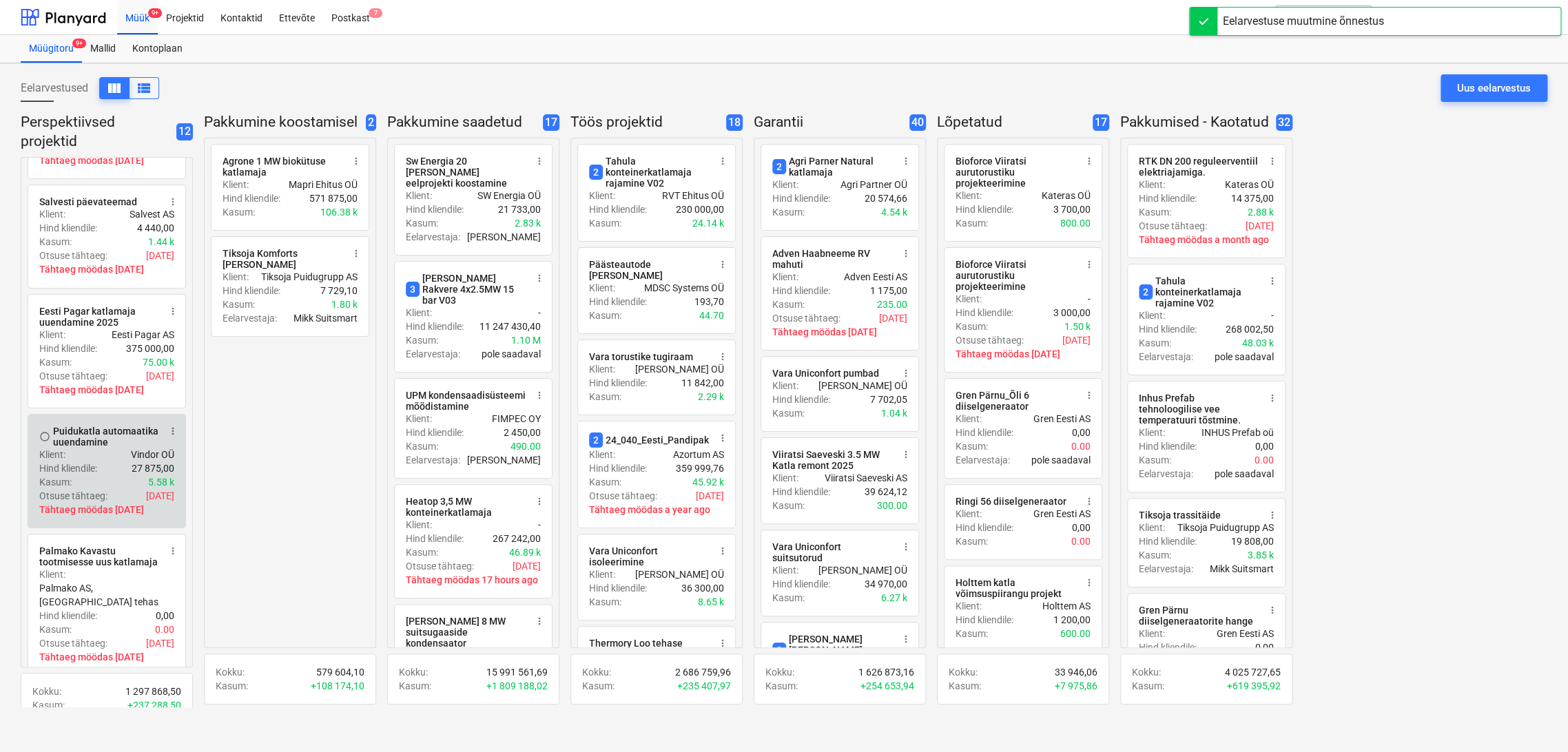
click at [175, 427] on span "more_vert" at bounding box center [173, 432] width 11 height 11
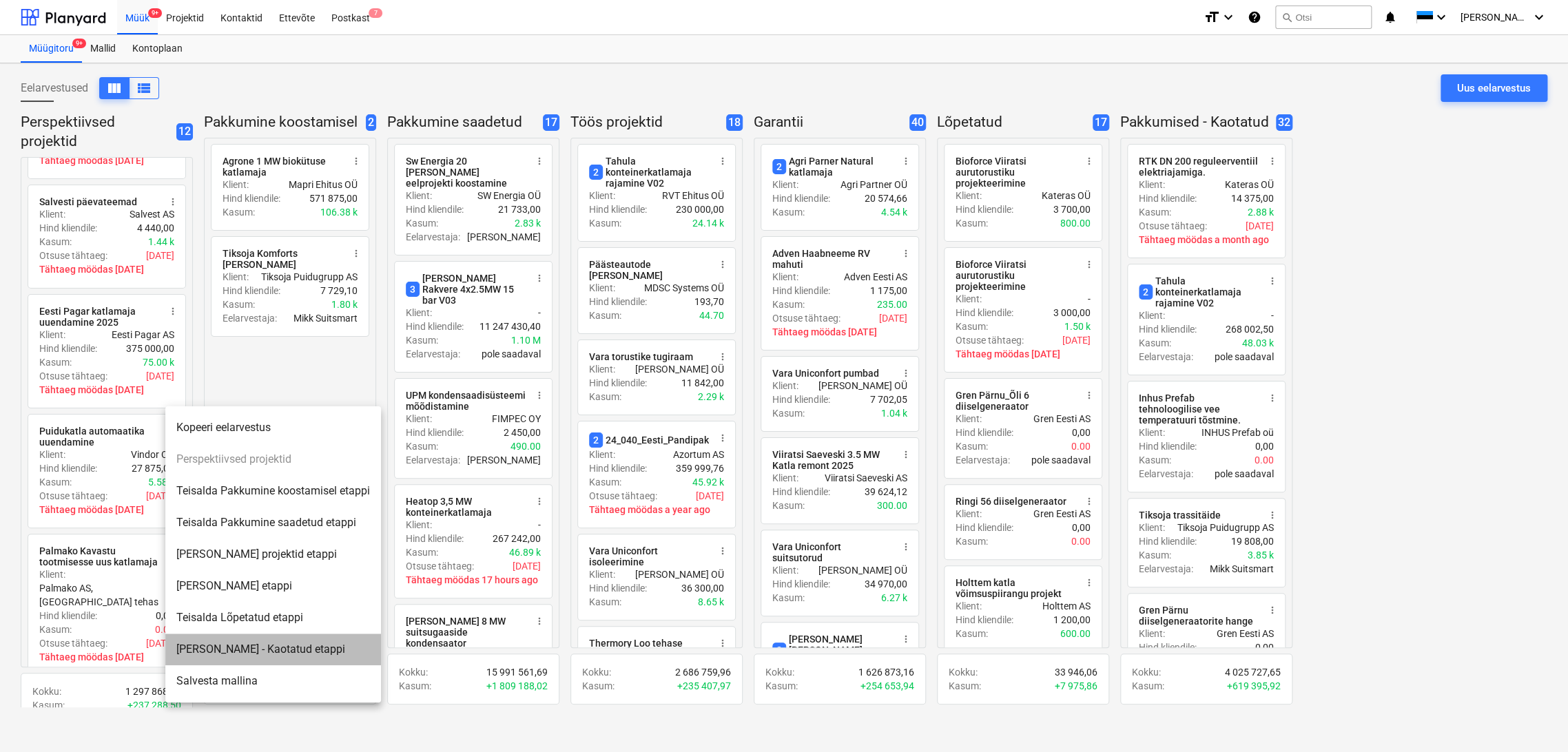
click at [269, 652] on li "[PERSON_NAME] - Kaotatud etappi" at bounding box center [273, 649] width 216 height 31
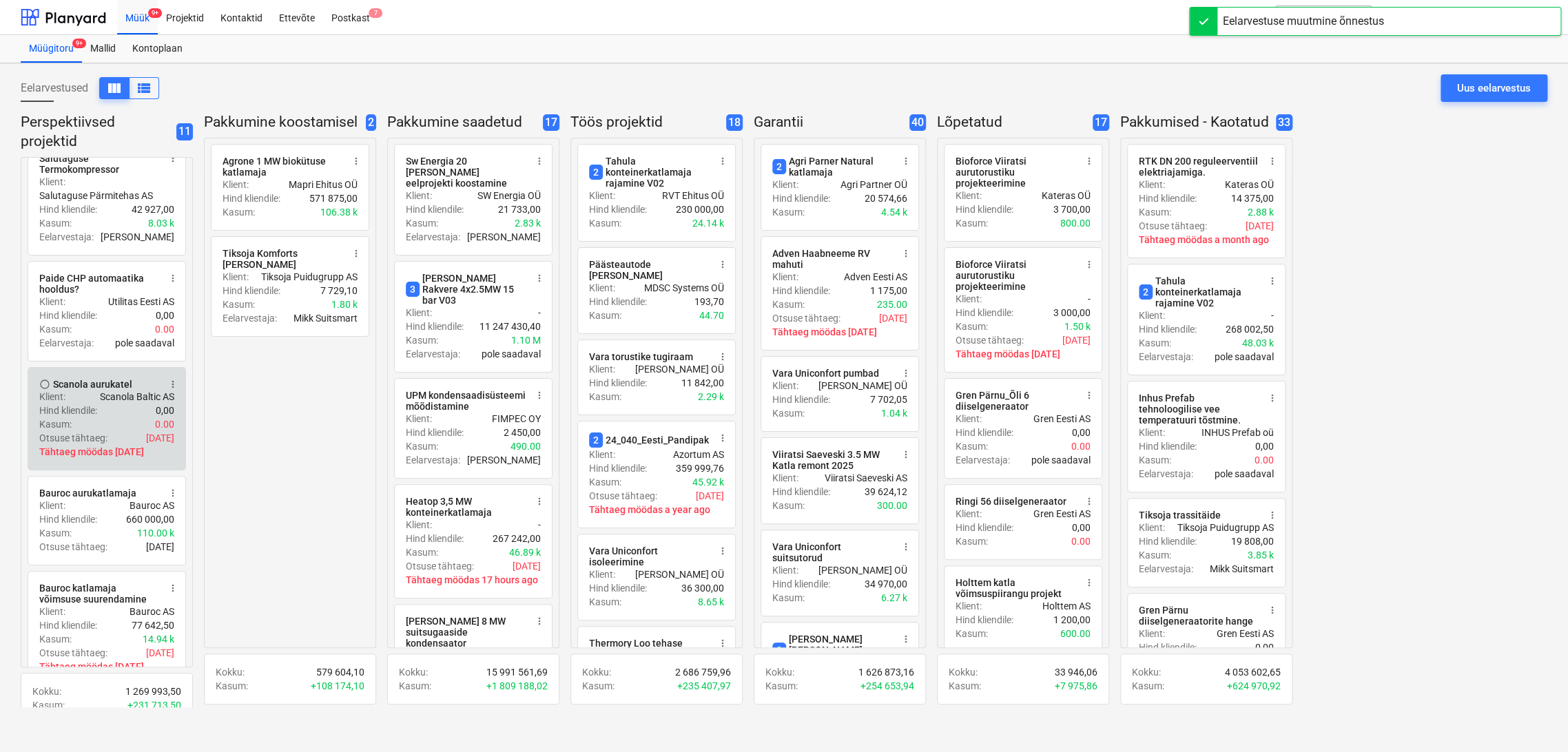
scroll to position [0, 0]
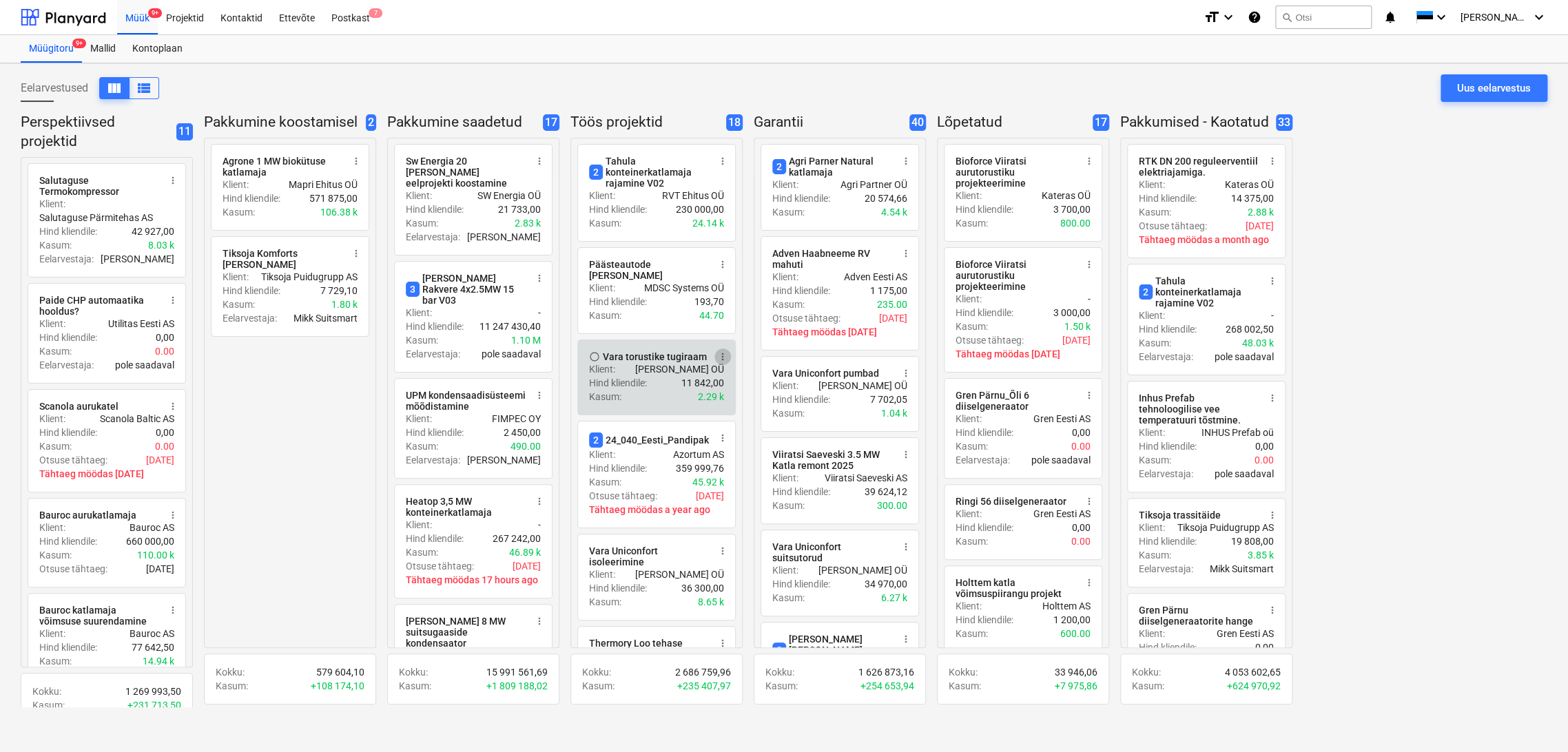
click at [723, 352] on span "more_vert" at bounding box center [723, 357] width 11 height 11
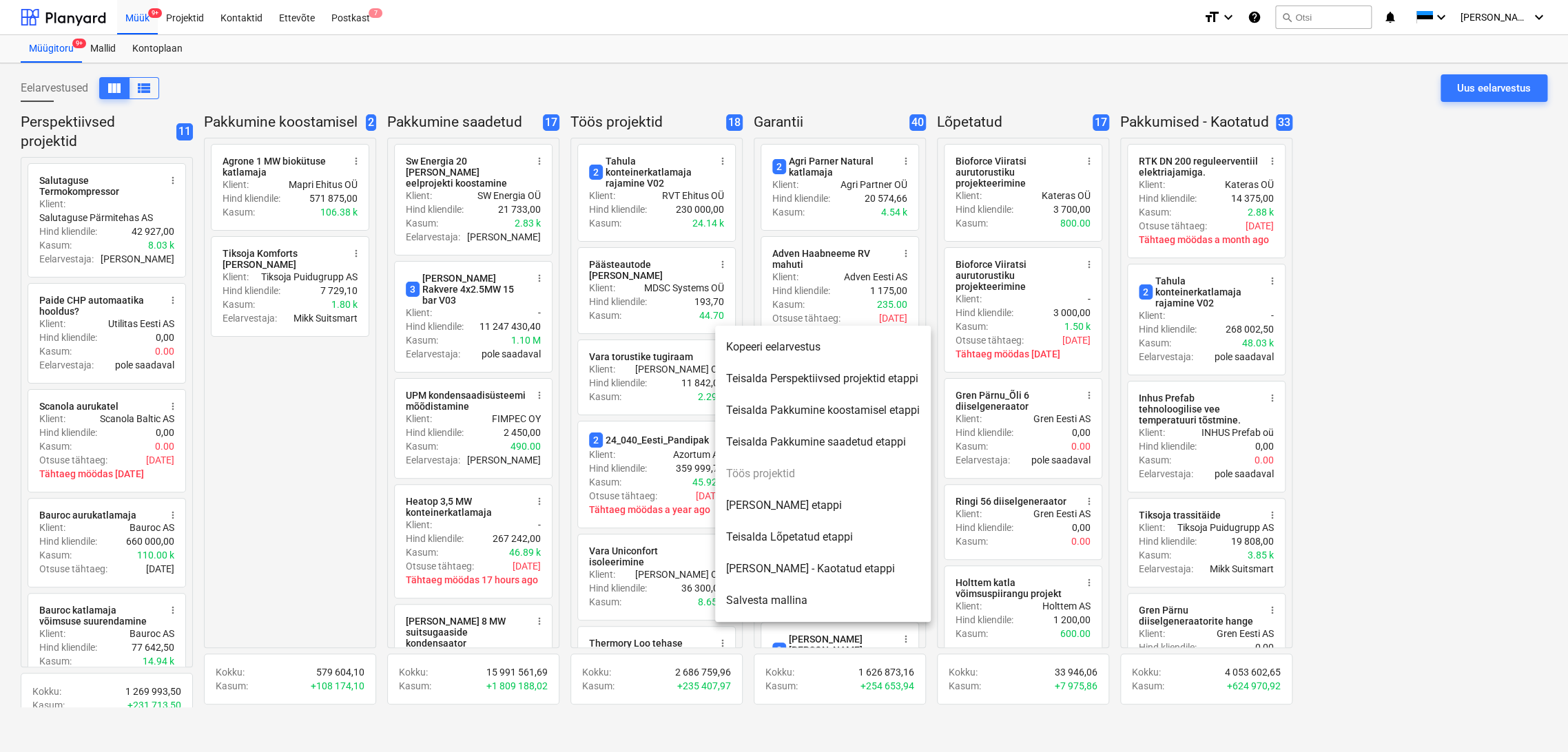
click at [797, 508] on li "[PERSON_NAME] etappi" at bounding box center [823, 505] width 216 height 31
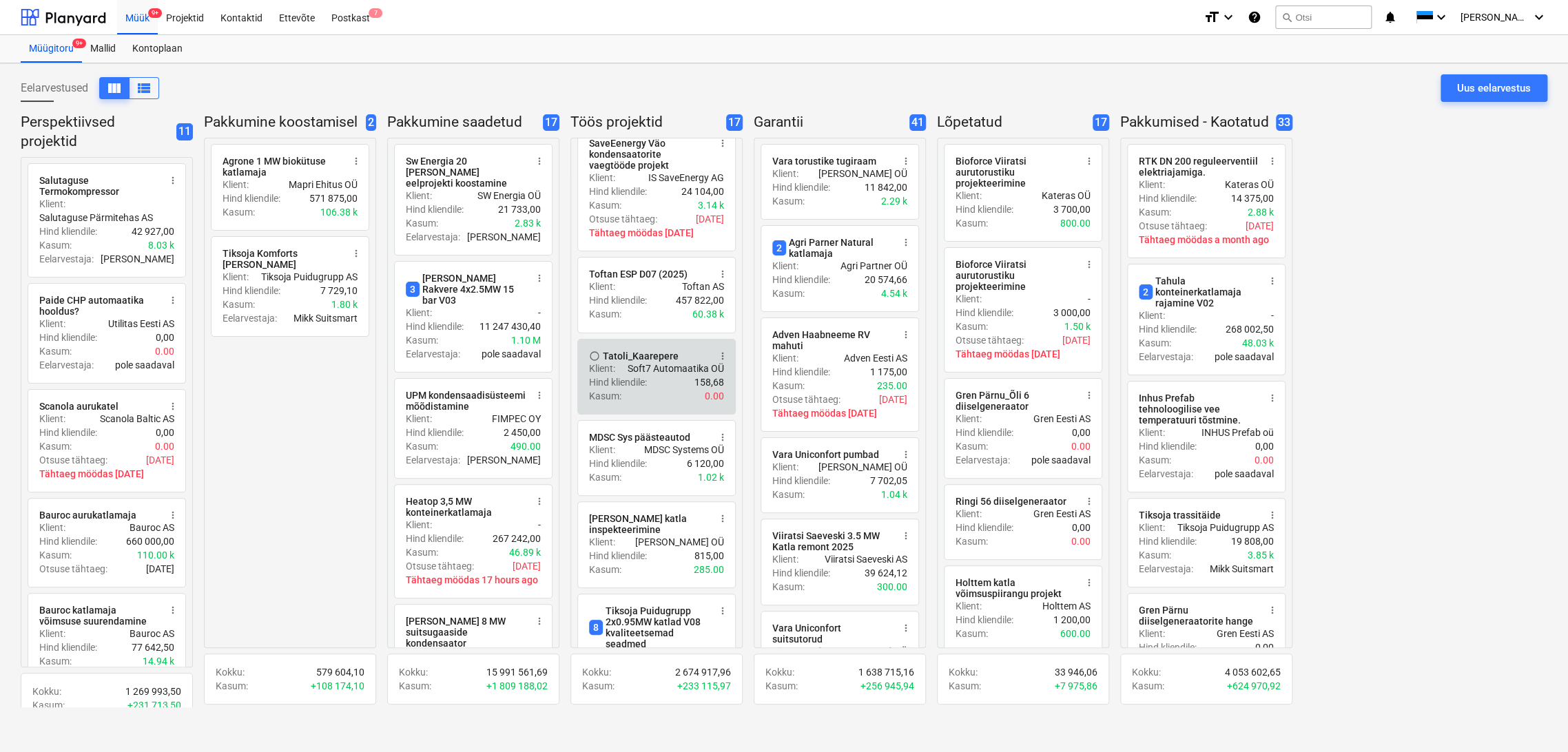
scroll to position [842, 0]
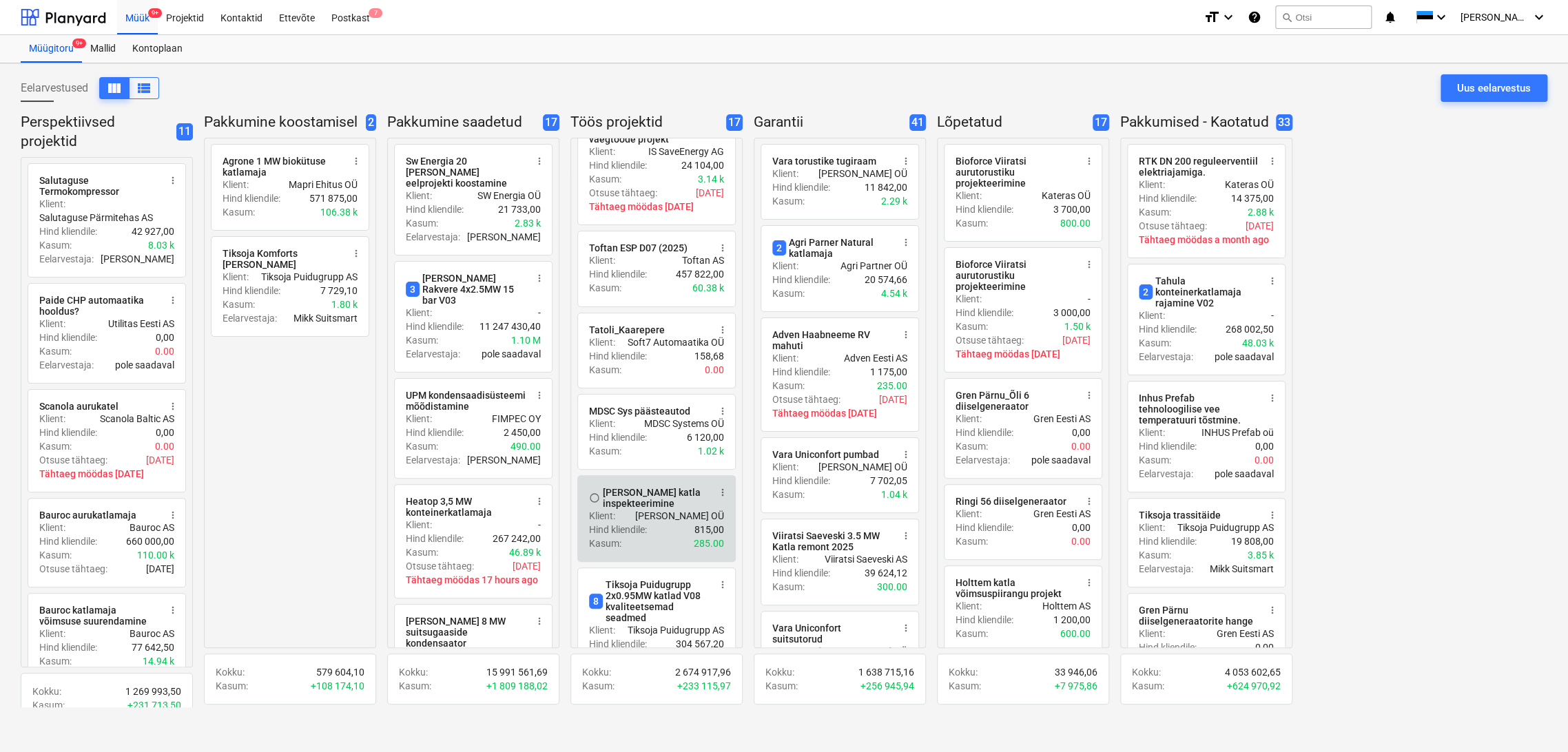
click at [727, 493] on span "more_vert" at bounding box center [723, 492] width 11 height 11
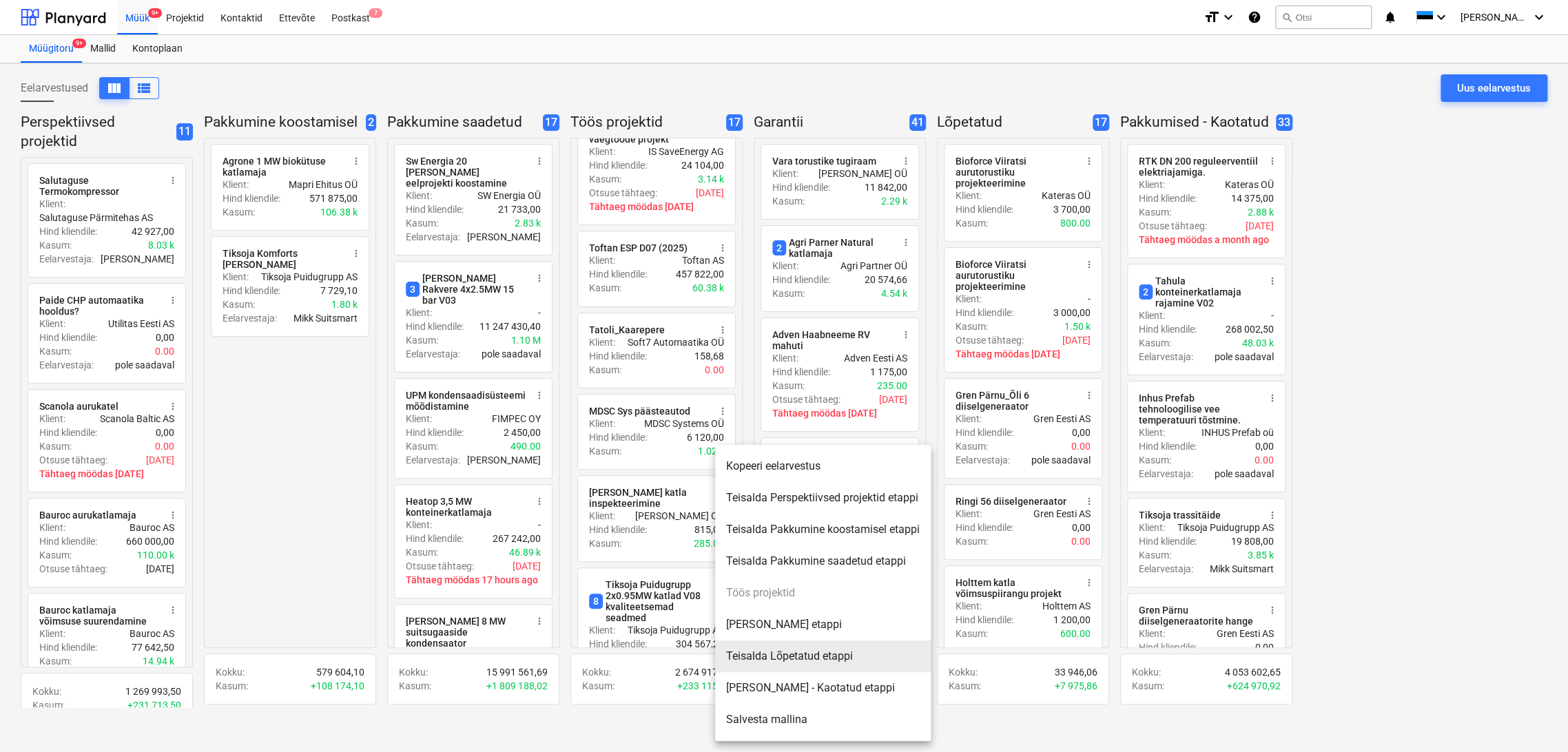
drag, startPoint x: 809, startPoint y: 658, endPoint x: 804, endPoint y: 634, distance: 24.5
click at [809, 657] on li "Teisalda Lõpetatud etappi" at bounding box center [823, 656] width 216 height 31
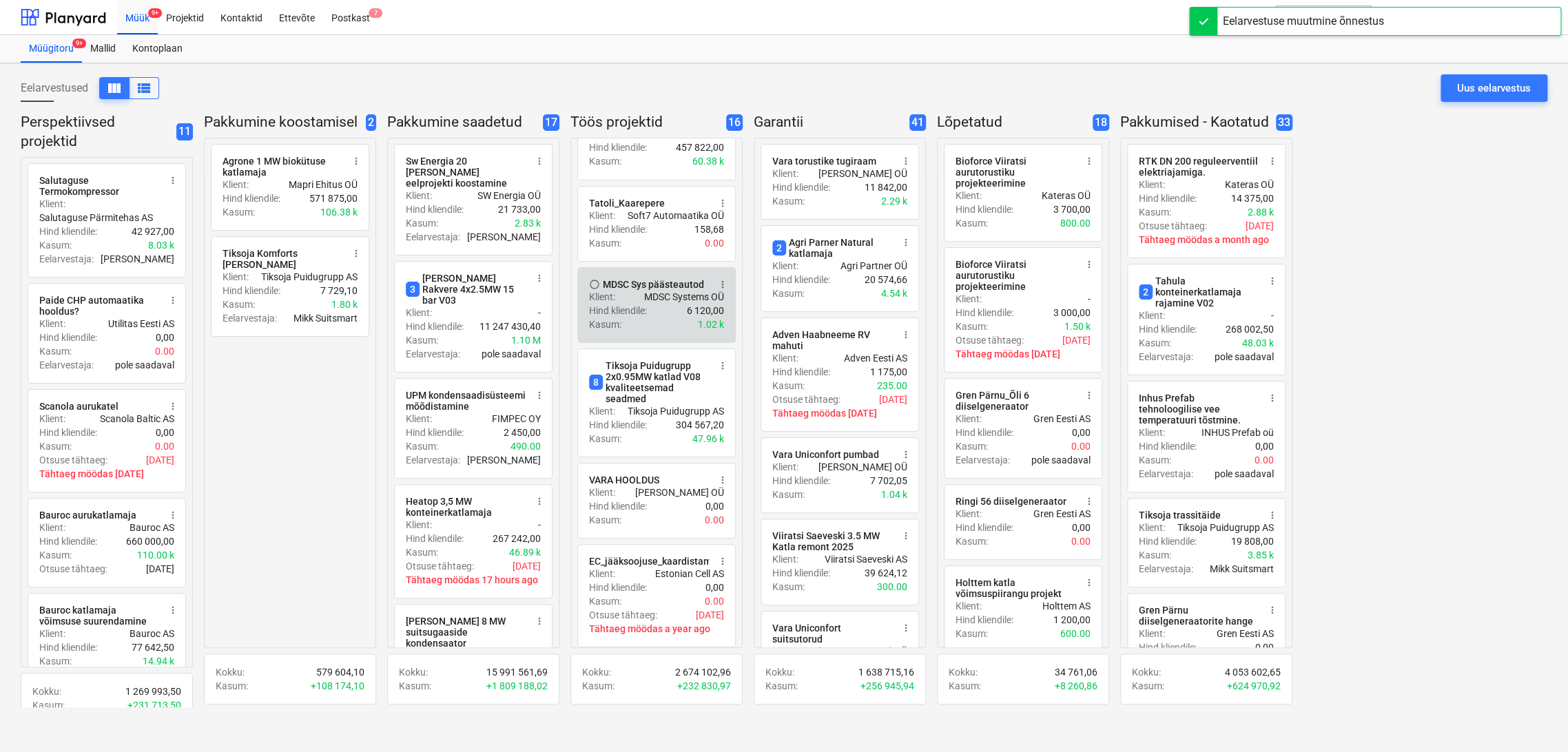
scroll to position [994, 0]
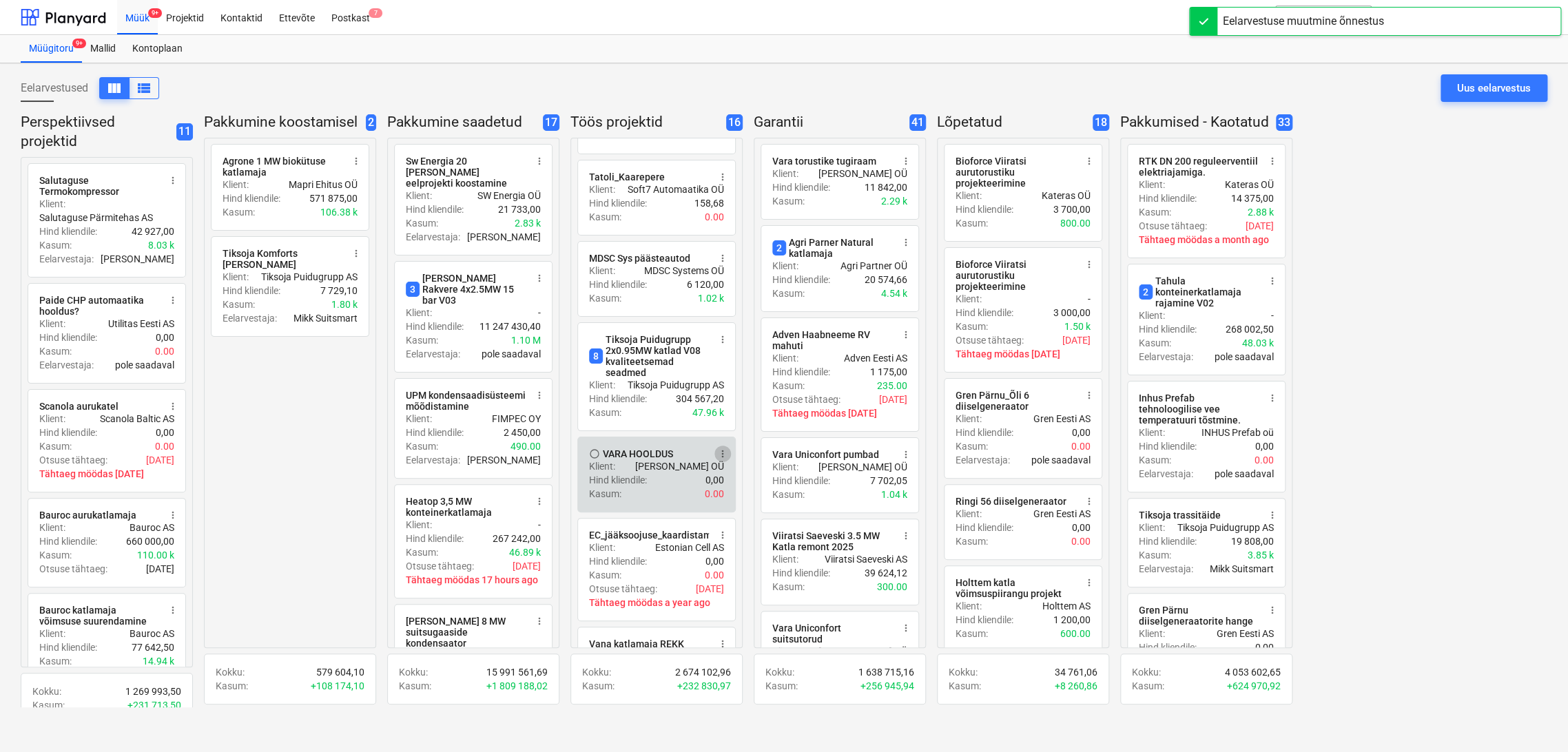
click at [730, 454] on button "more_vert" at bounding box center [722, 453] width 16 height 16
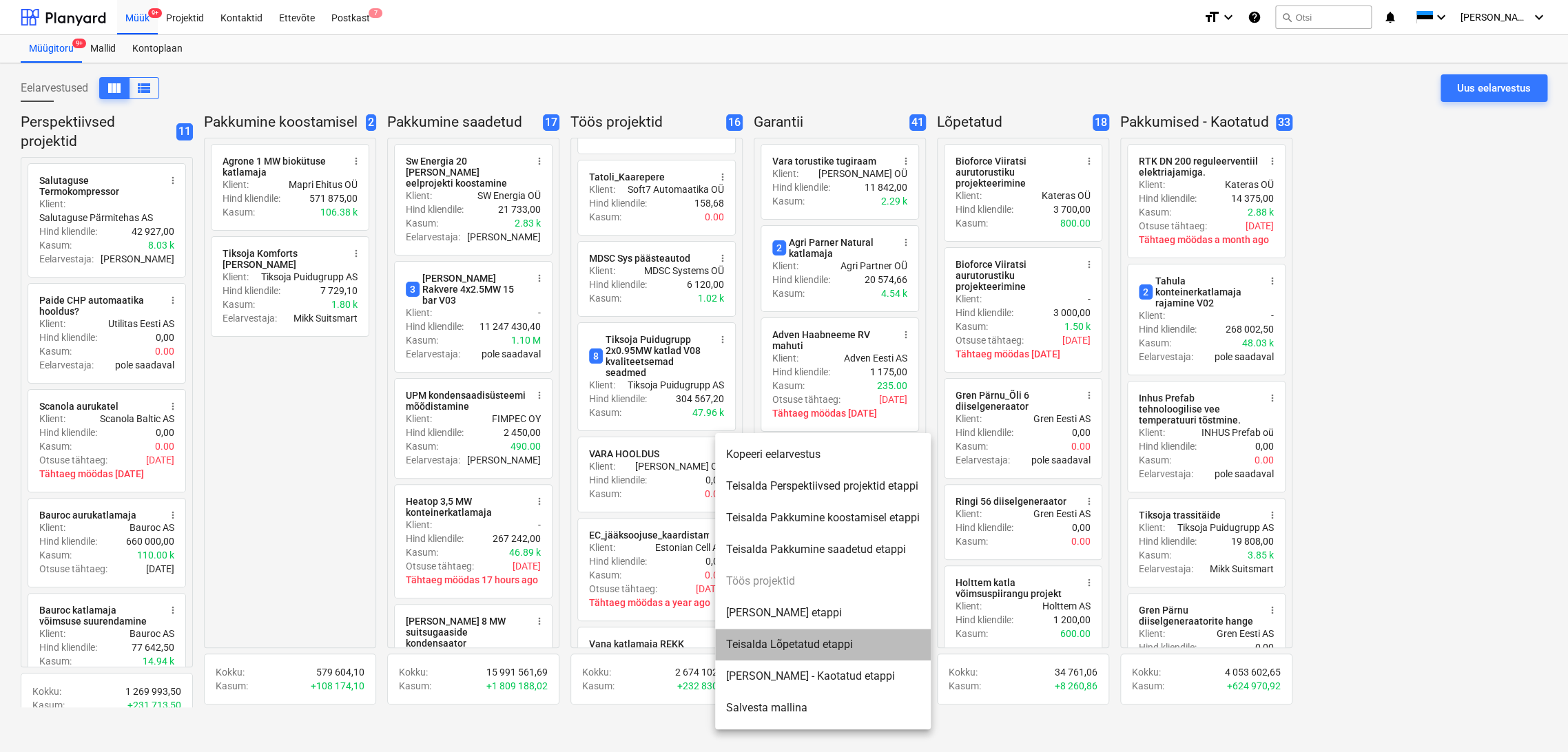
click at [805, 643] on li "Teisalda Lõpetatud etappi" at bounding box center [823, 645] width 216 height 31
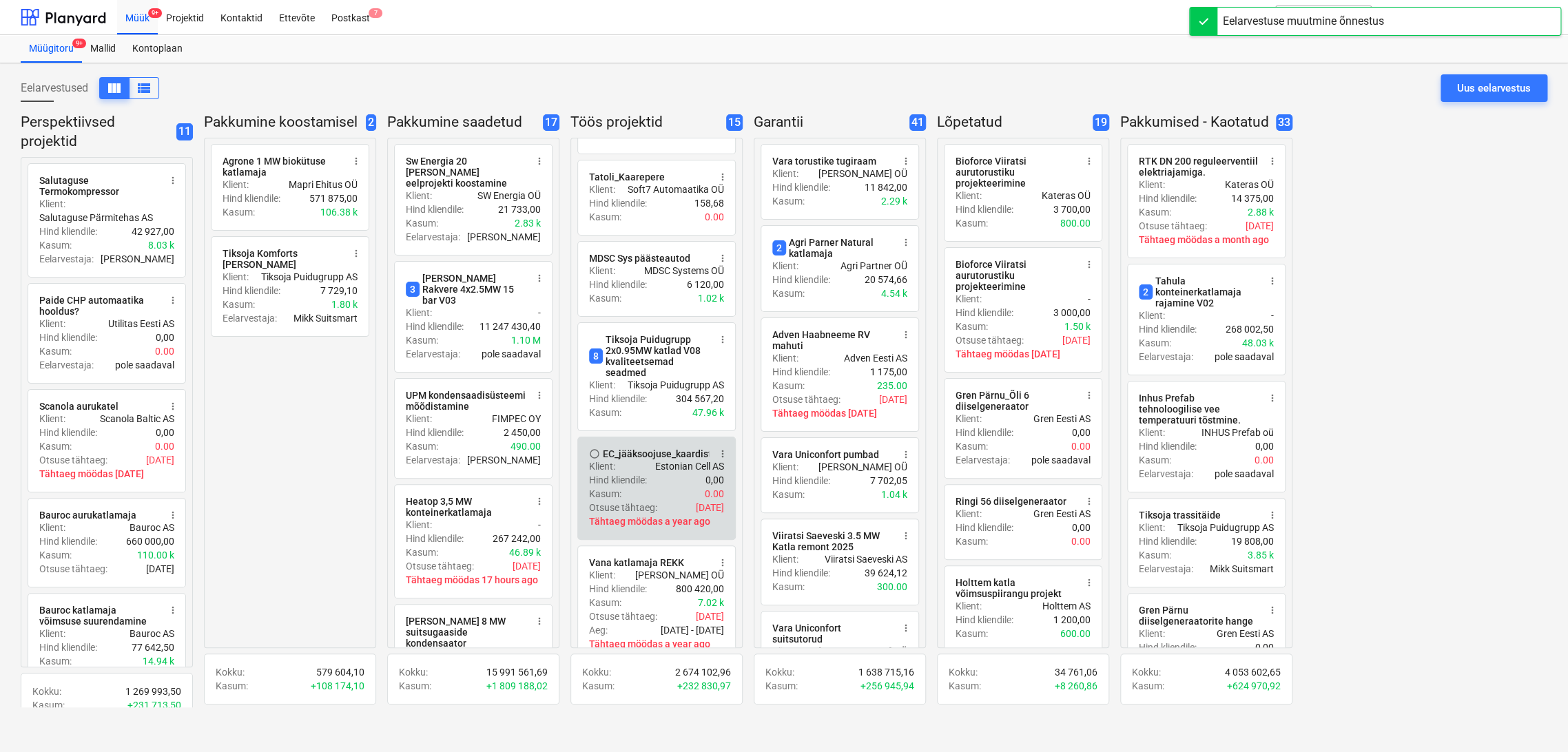
click at [722, 453] on span "more_vert" at bounding box center [723, 454] width 11 height 11
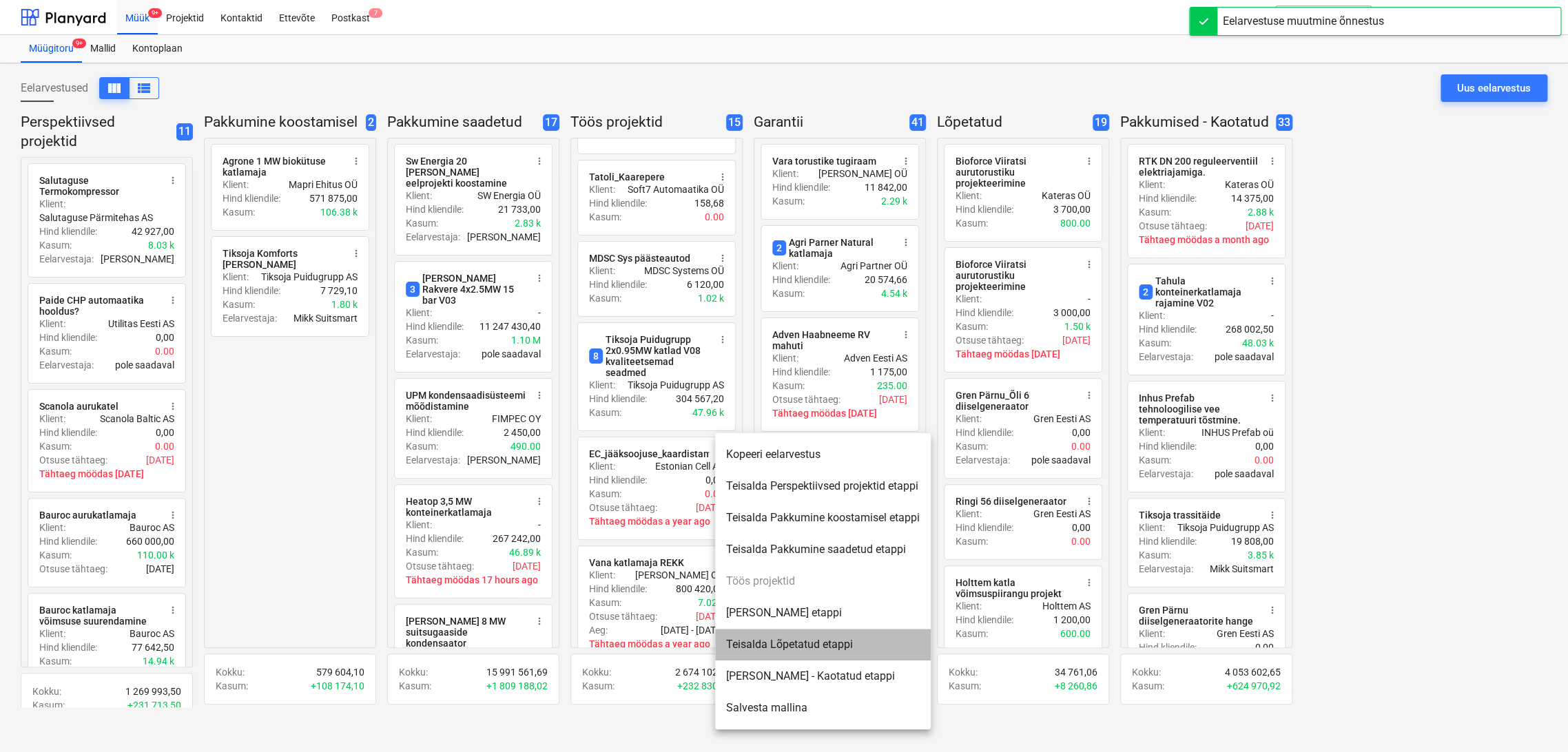
click at [812, 646] on li "Teisalda Lõpetatud etappi" at bounding box center [823, 645] width 216 height 31
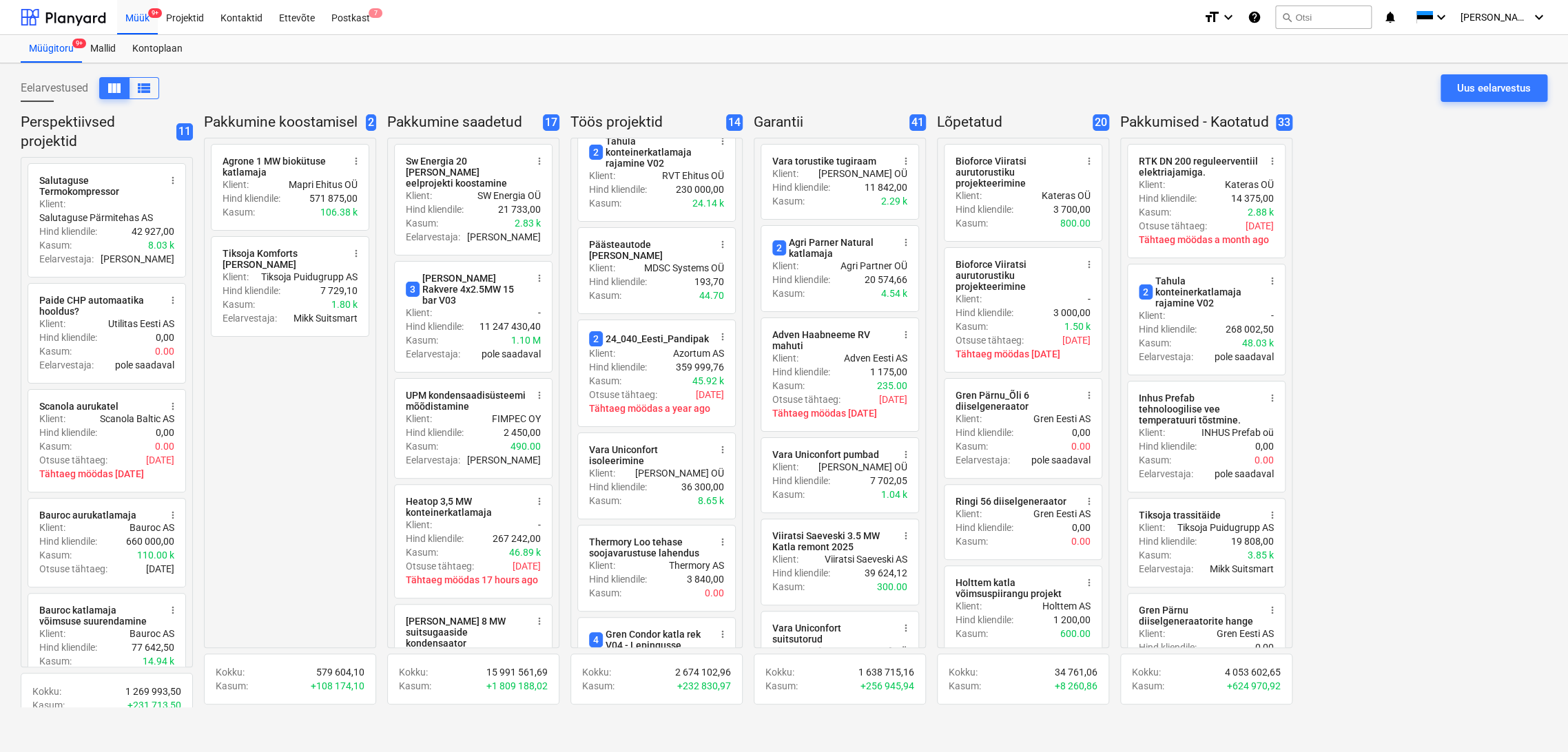
scroll to position [0, 0]
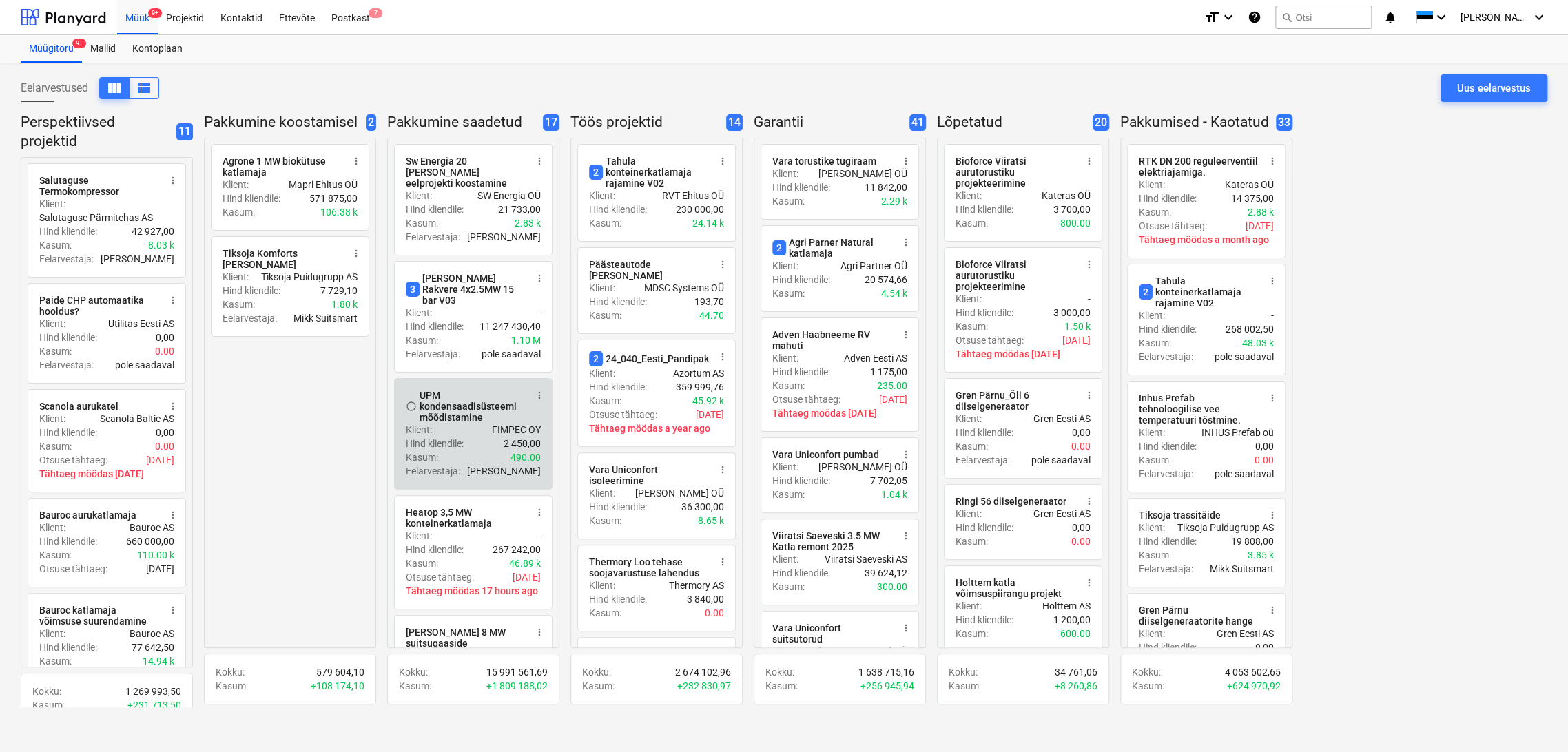
click at [539, 390] on span "more_vert" at bounding box center [540, 395] width 11 height 11
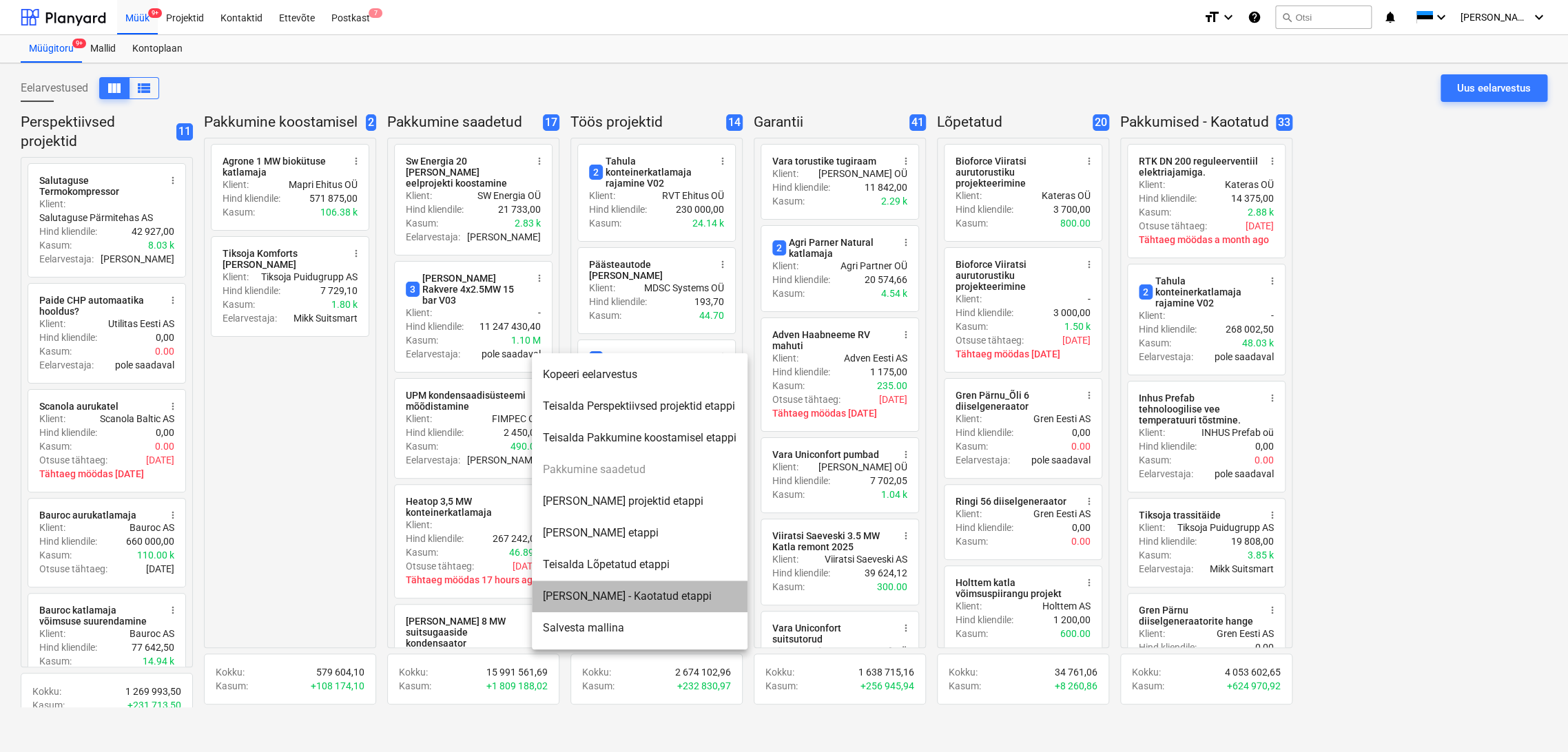
click at [617, 594] on li "[PERSON_NAME] - Kaotatud etappi" at bounding box center [639, 596] width 216 height 31
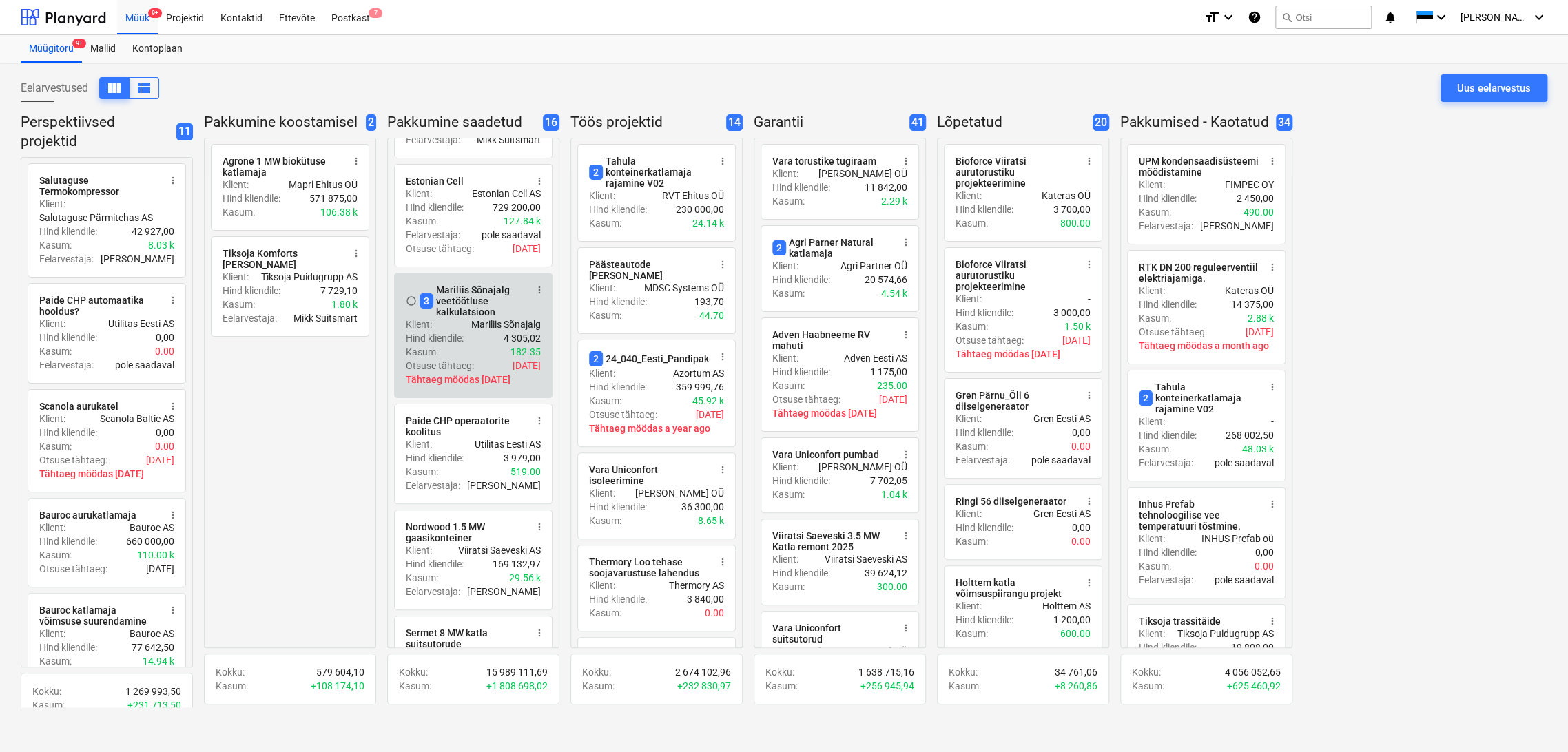
scroll to position [1071, 0]
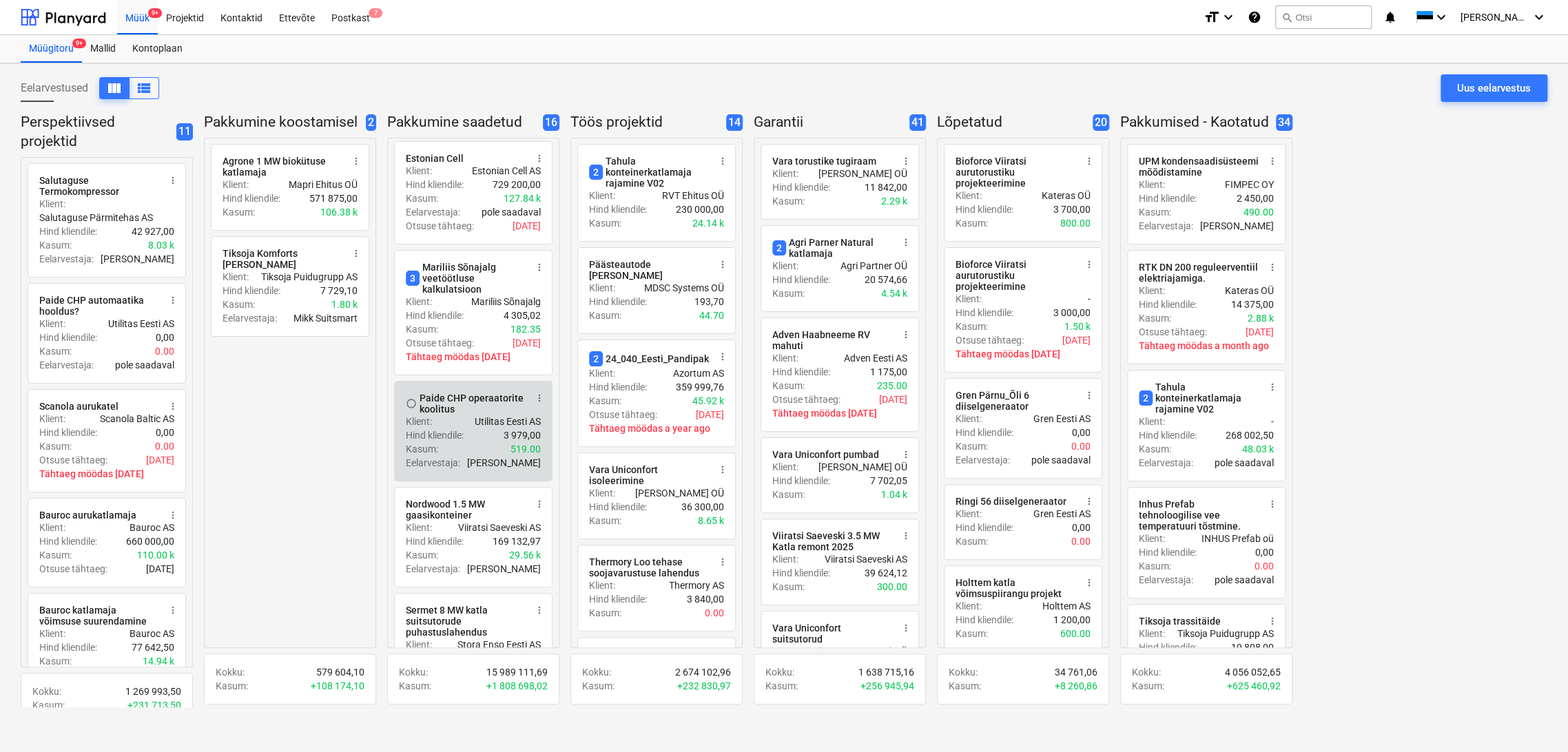
click at [542, 393] on span "more_vert" at bounding box center [540, 398] width 11 height 11
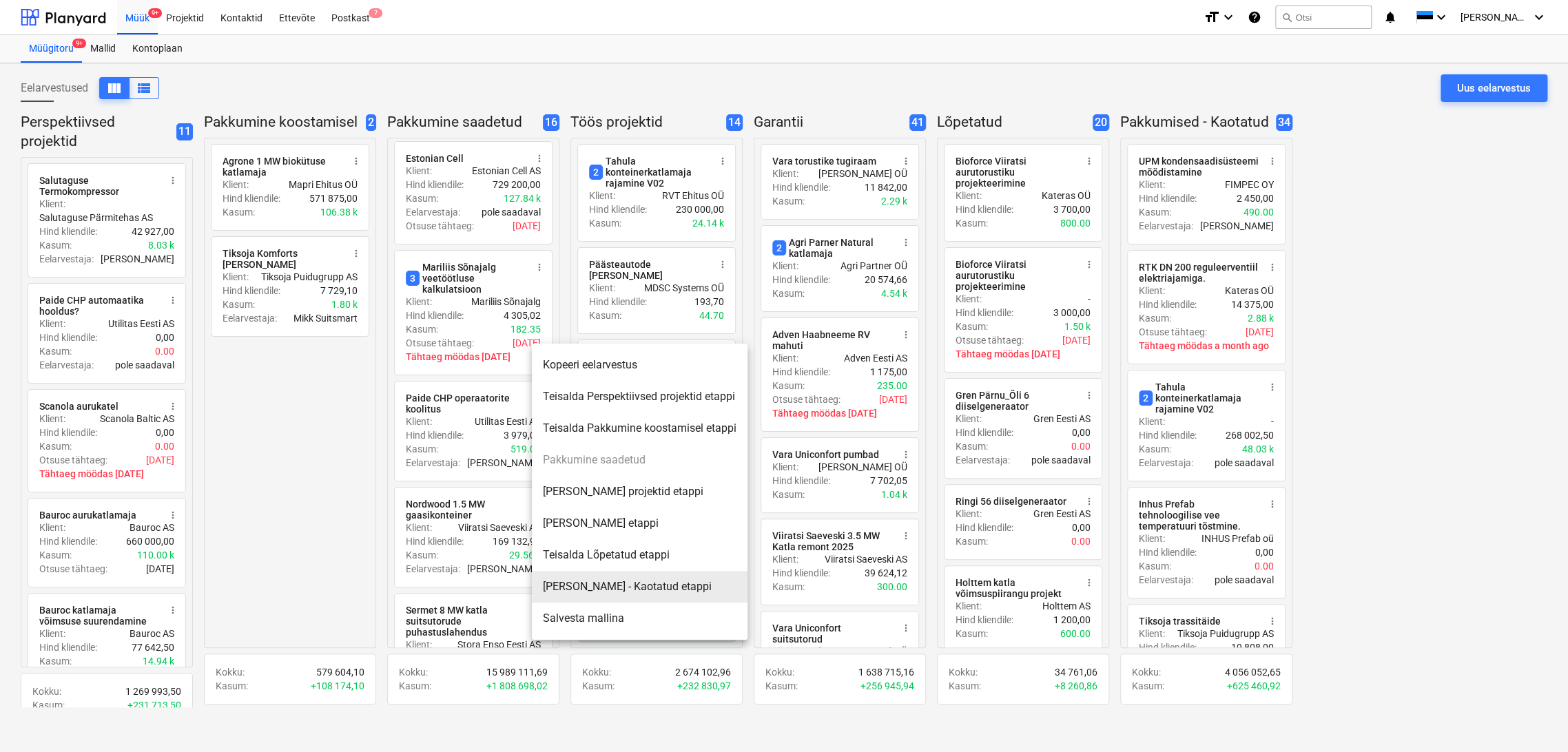
drag, startPoint x: 623, startPoint y: 587, endPoint x: 607, endPoint y: 550, distance: 40.3
click at [623, 587] on li "[PERSON_NAME] - Kaotatud etappi" at bounding box center [639, 587] width 216 height 31
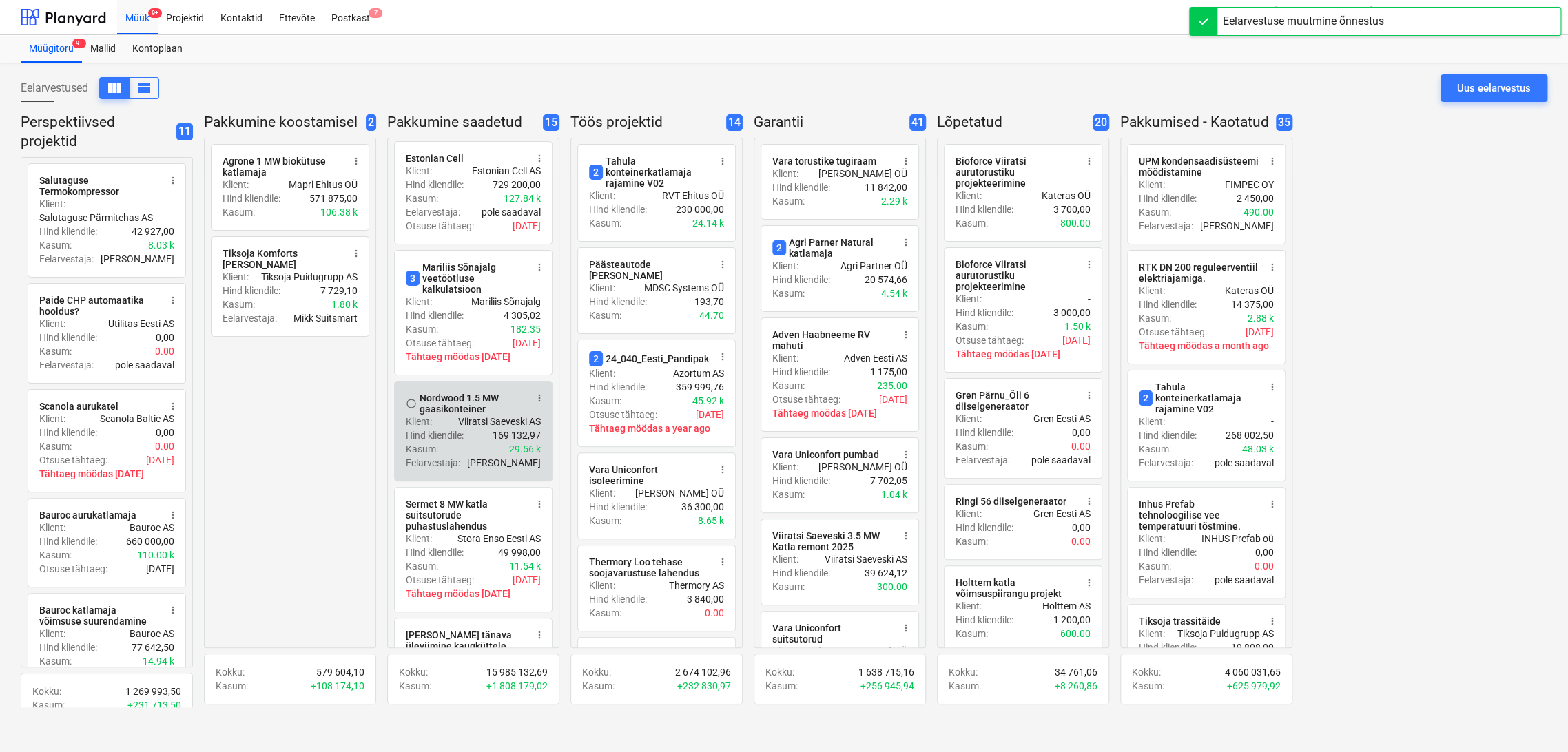
click at [539, 393] on span "more_vert" at bounding box center [540, 398] width 11 height 11
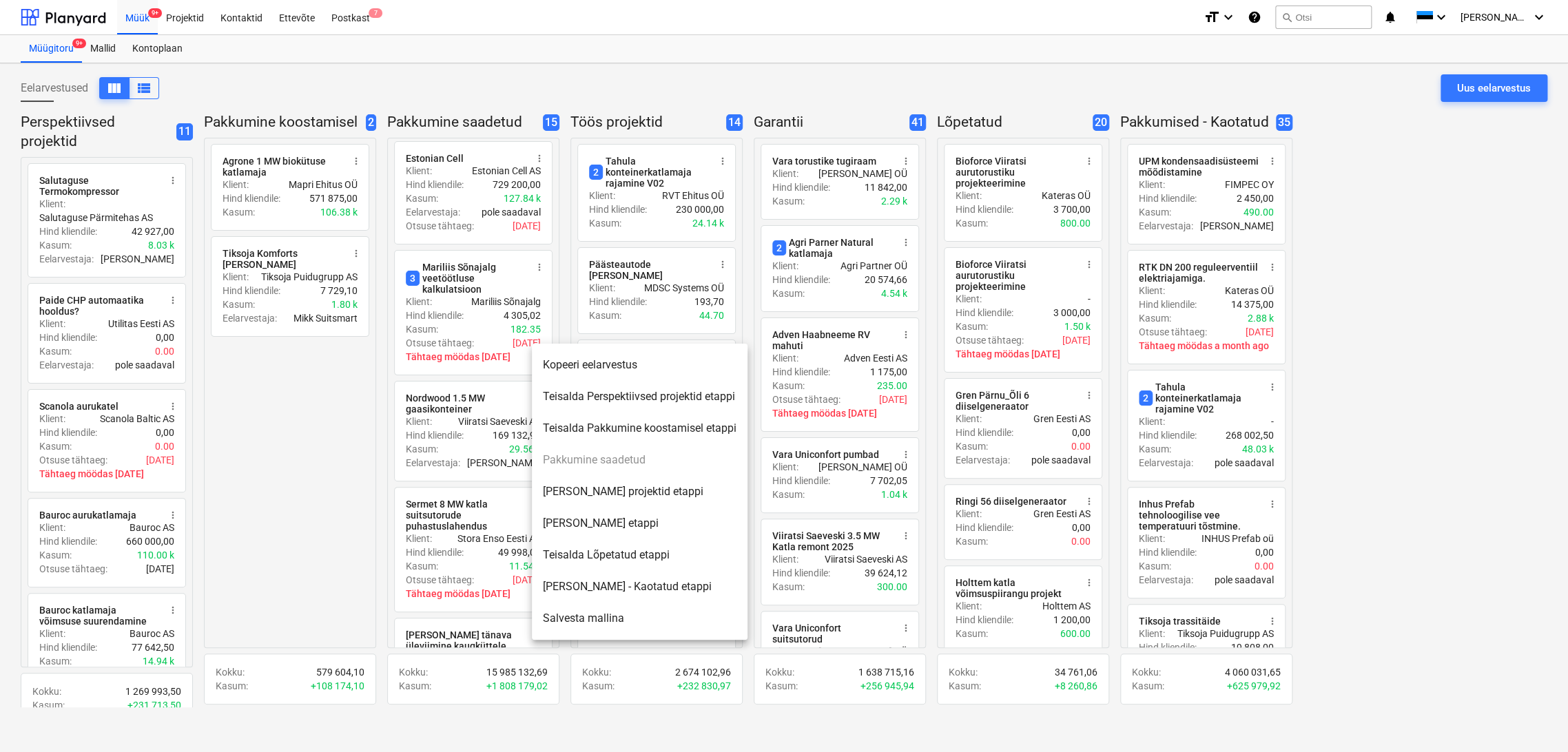
click at [611, 588] on li "[PERSON_NAME] - Kaotatud etappi" at bounding box center [639, 587] width 216 height 31
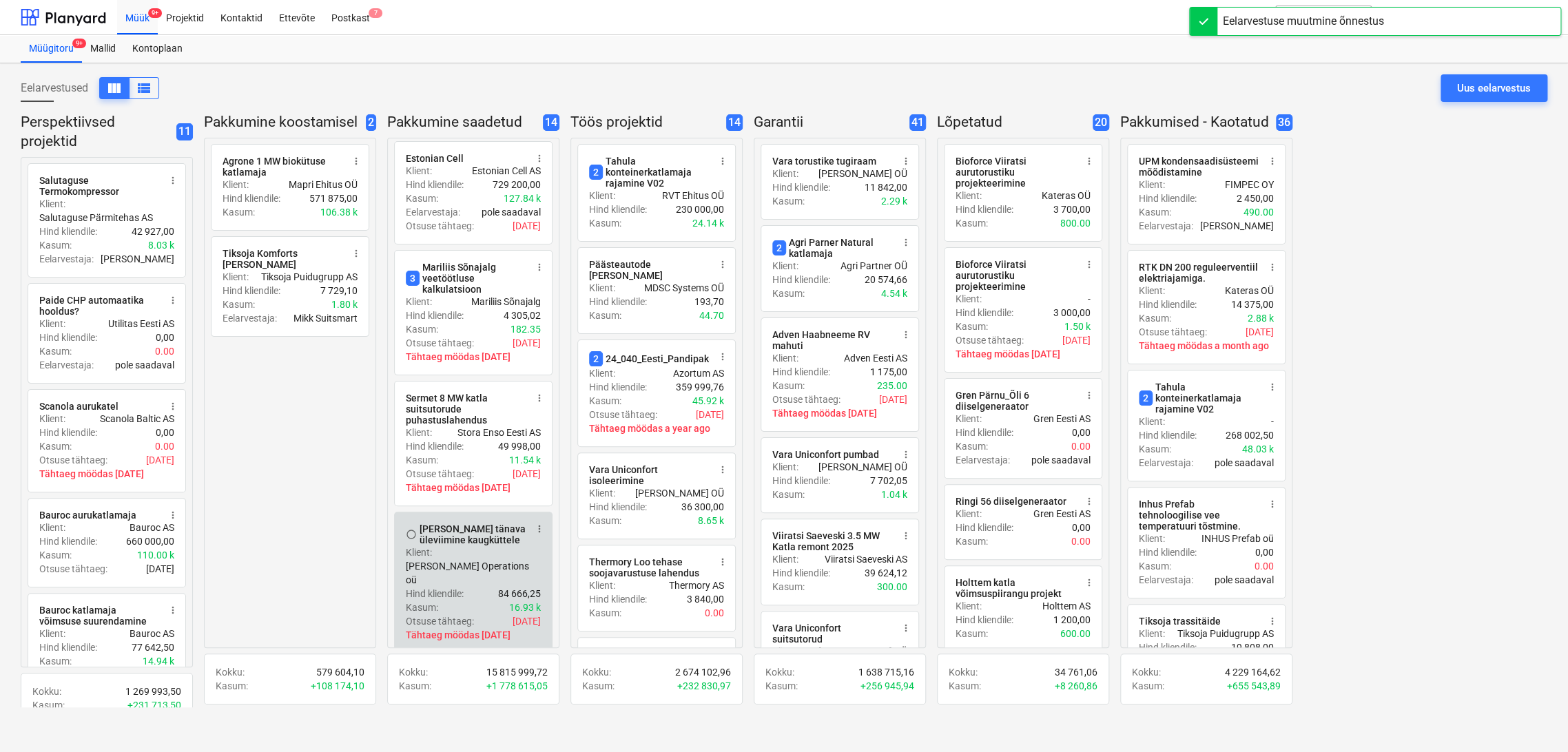
scroll to position [1137, 0]
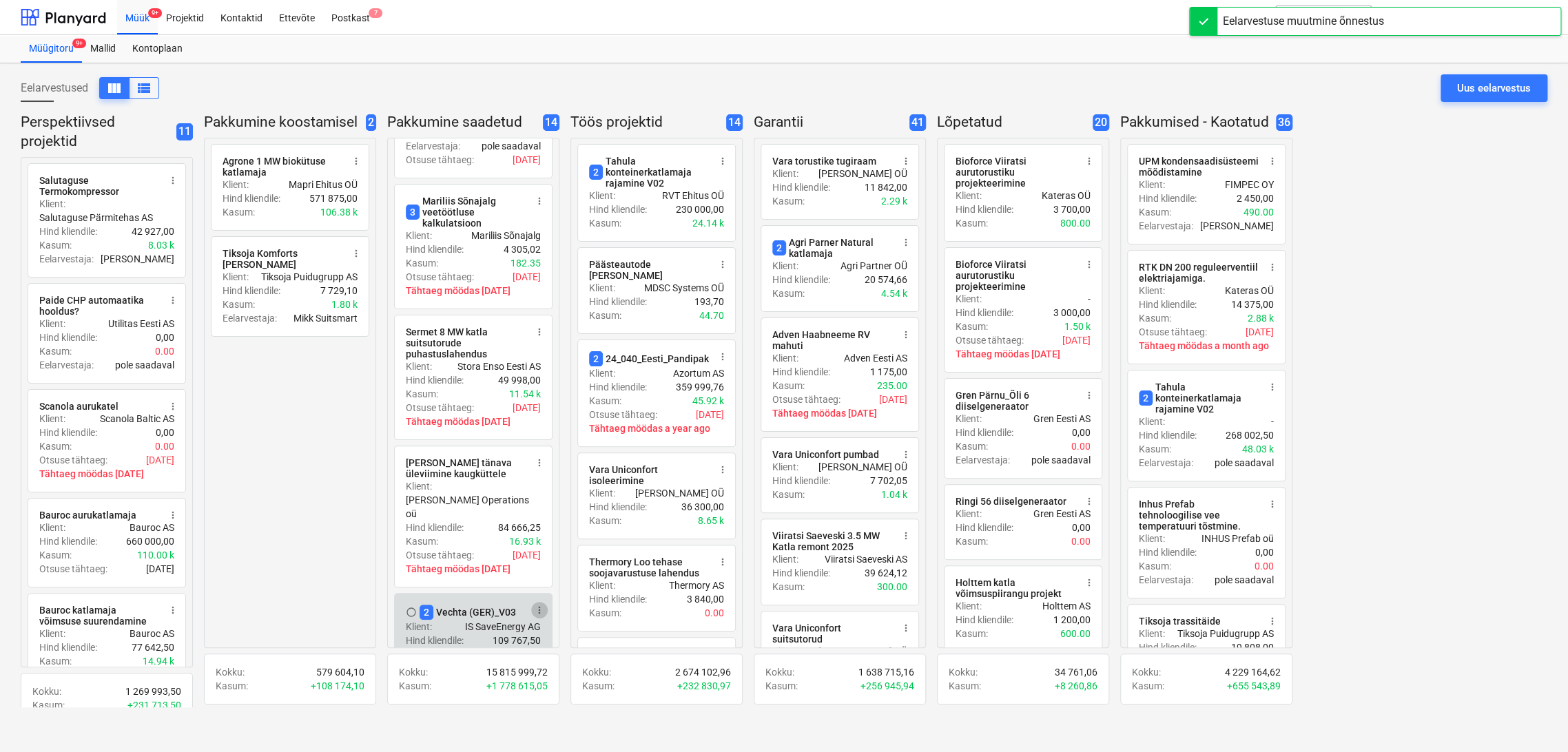
click at [540, 605] on span "more_vert" at bounding box center [540, 610] width 11 height 11
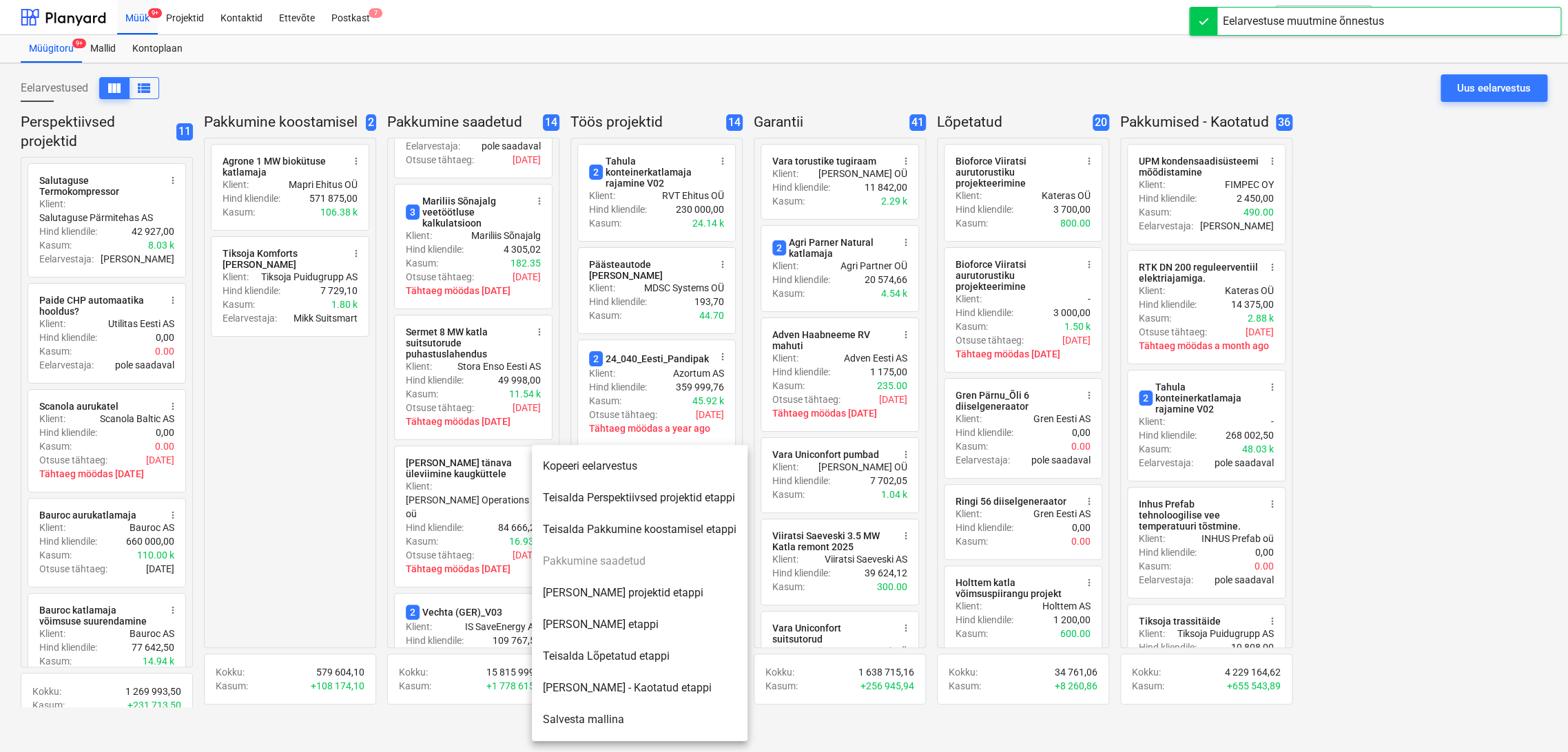
click at [599, 689] on li "[PERSON_NAME] - Kaotatud etappi" at bounding box center [639, 687] width 216 height 31
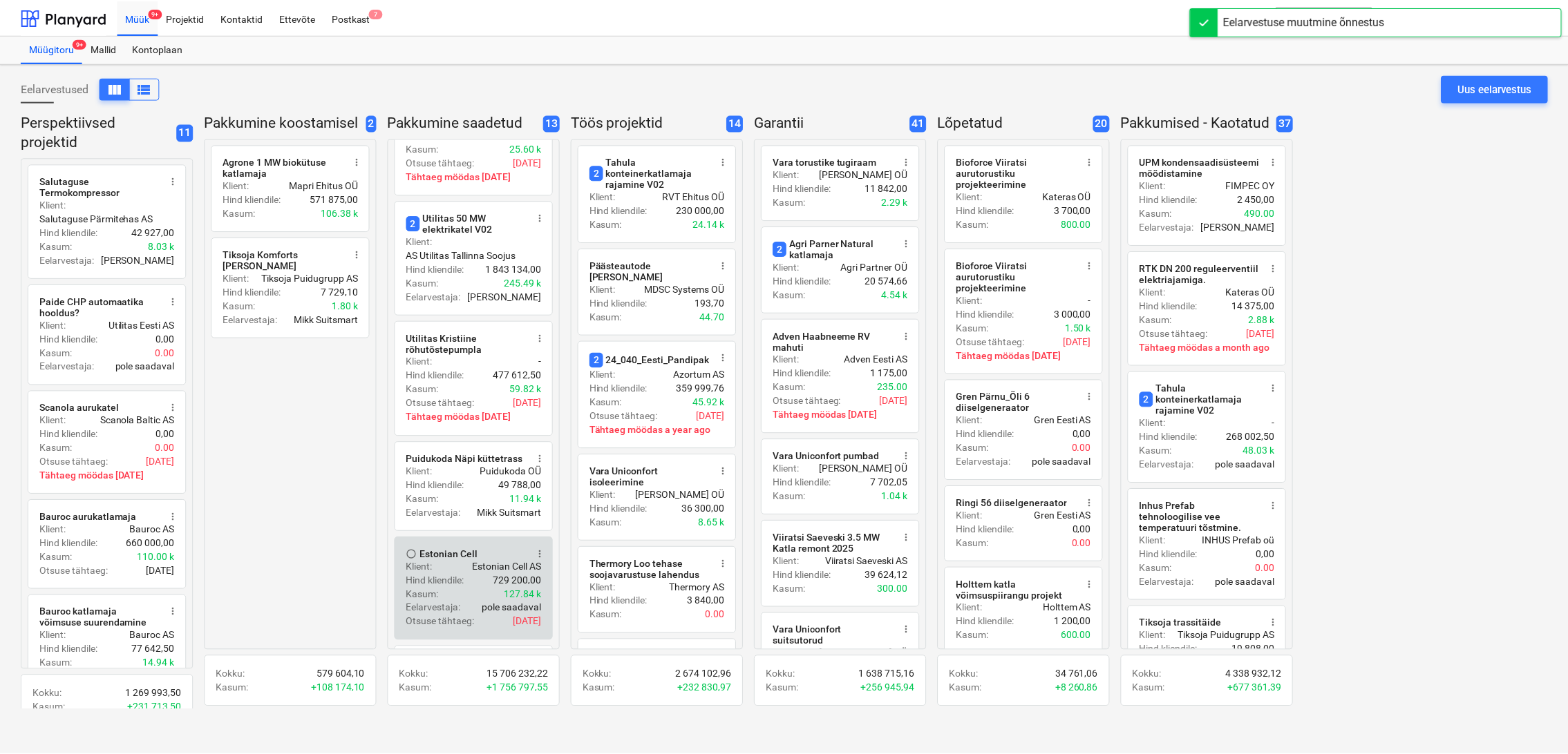
scroll to position [658, 0]
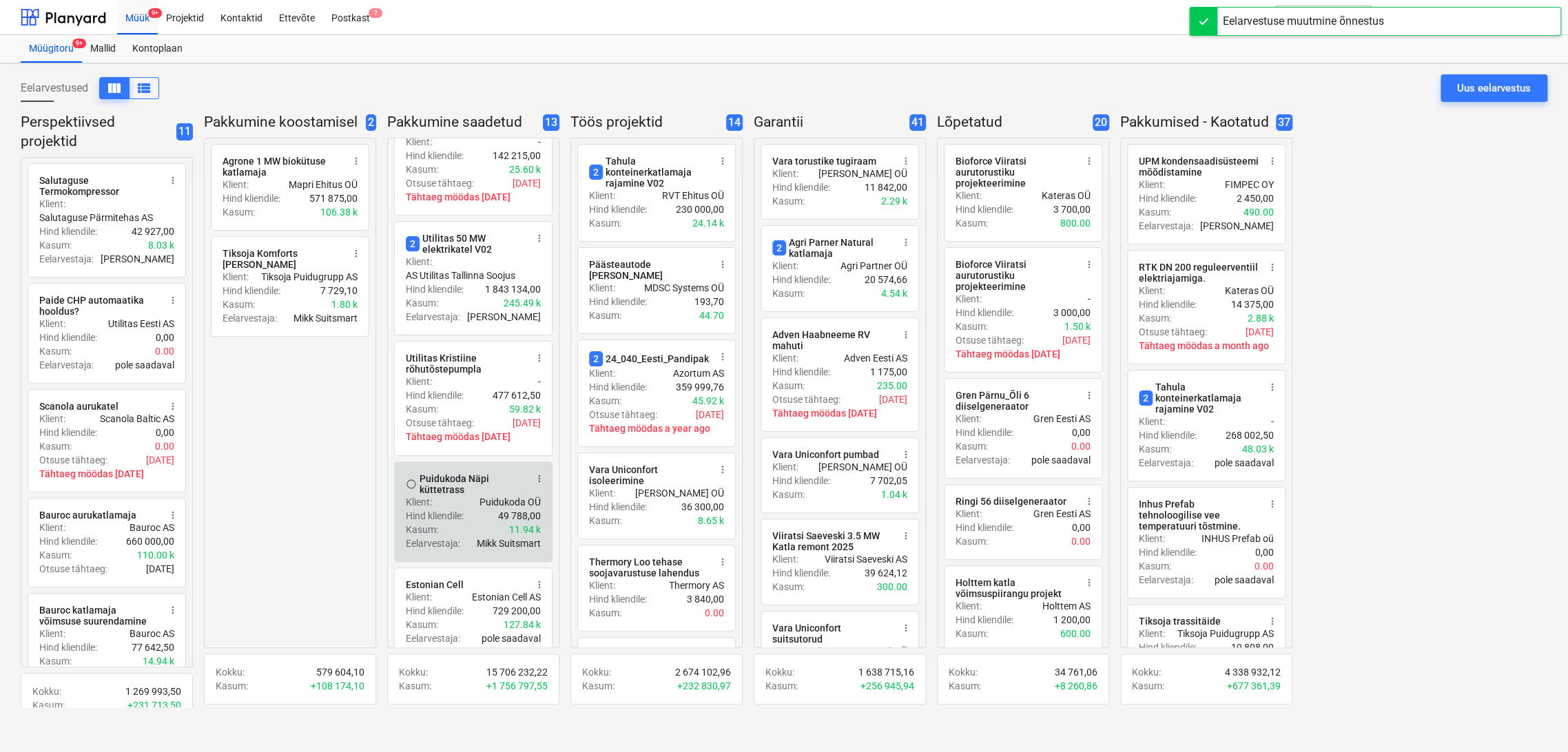
click at [542, 473] on span "more_vert" at bounding box center [540, 479] width 11 height 11
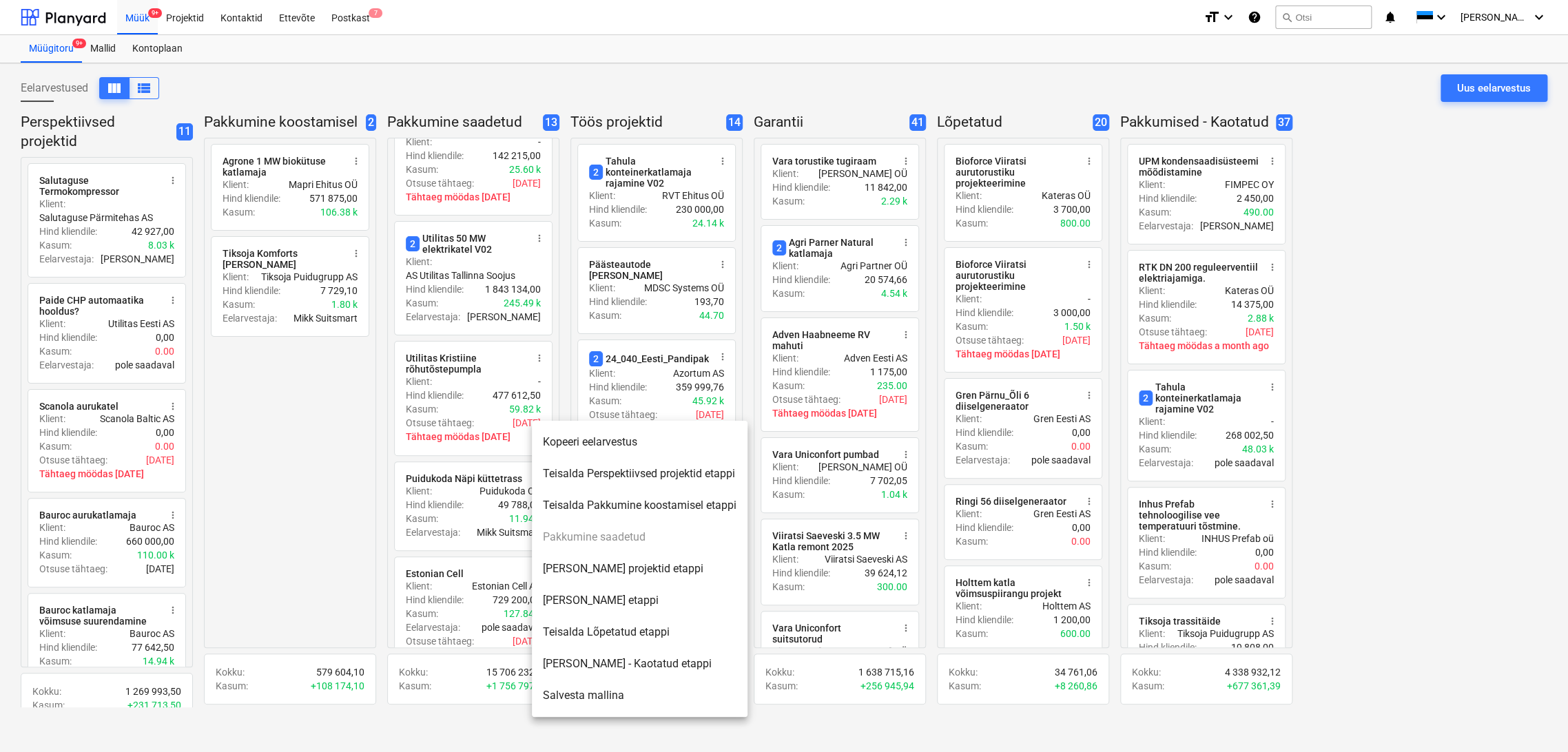
click at [485, 224] on div at bounding box center [784, 376] width 1568 height 752
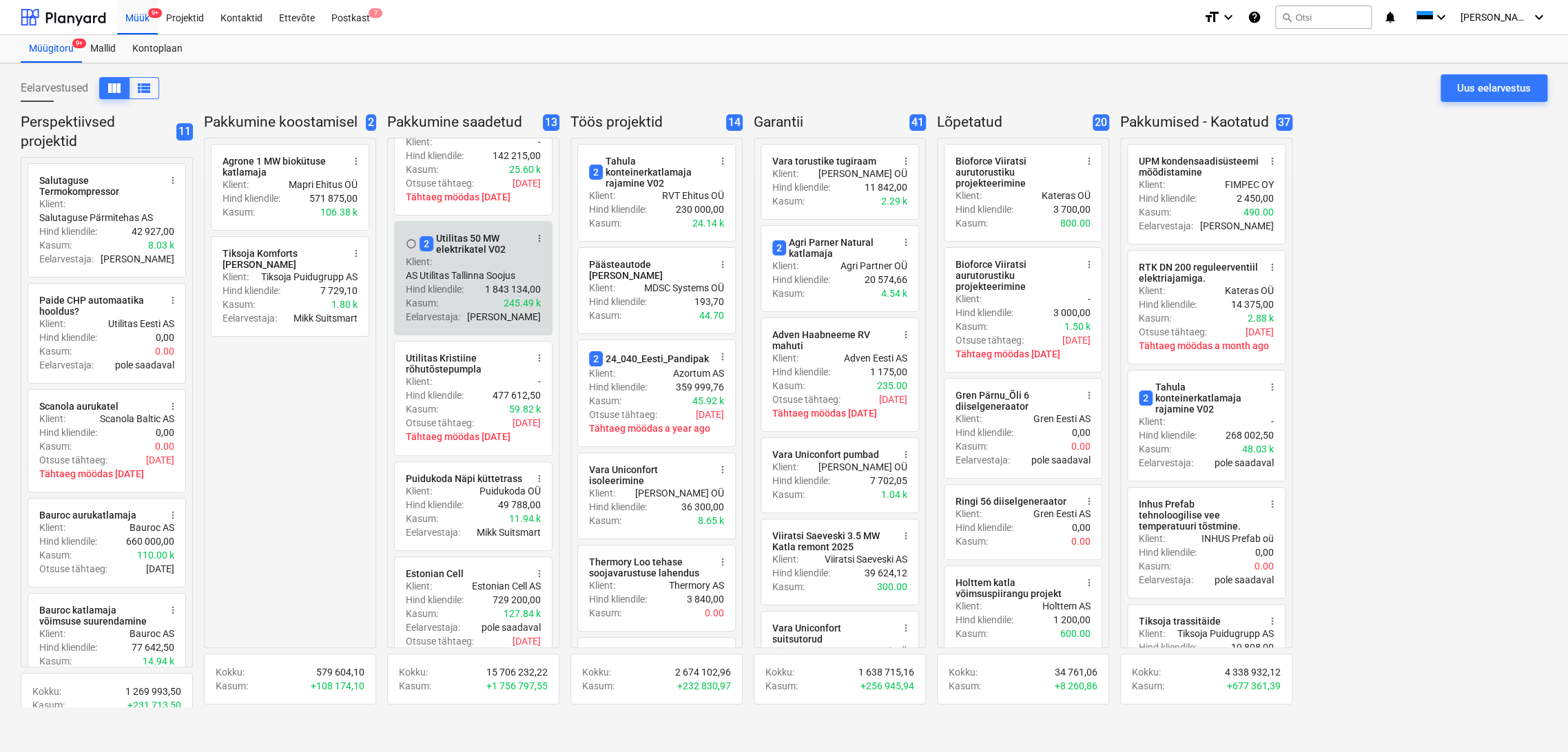
click at [465, 233] on div "2 Utilitas 50 MW elektrikatel V02" at bounding box center [473, 243] width 106 height 22
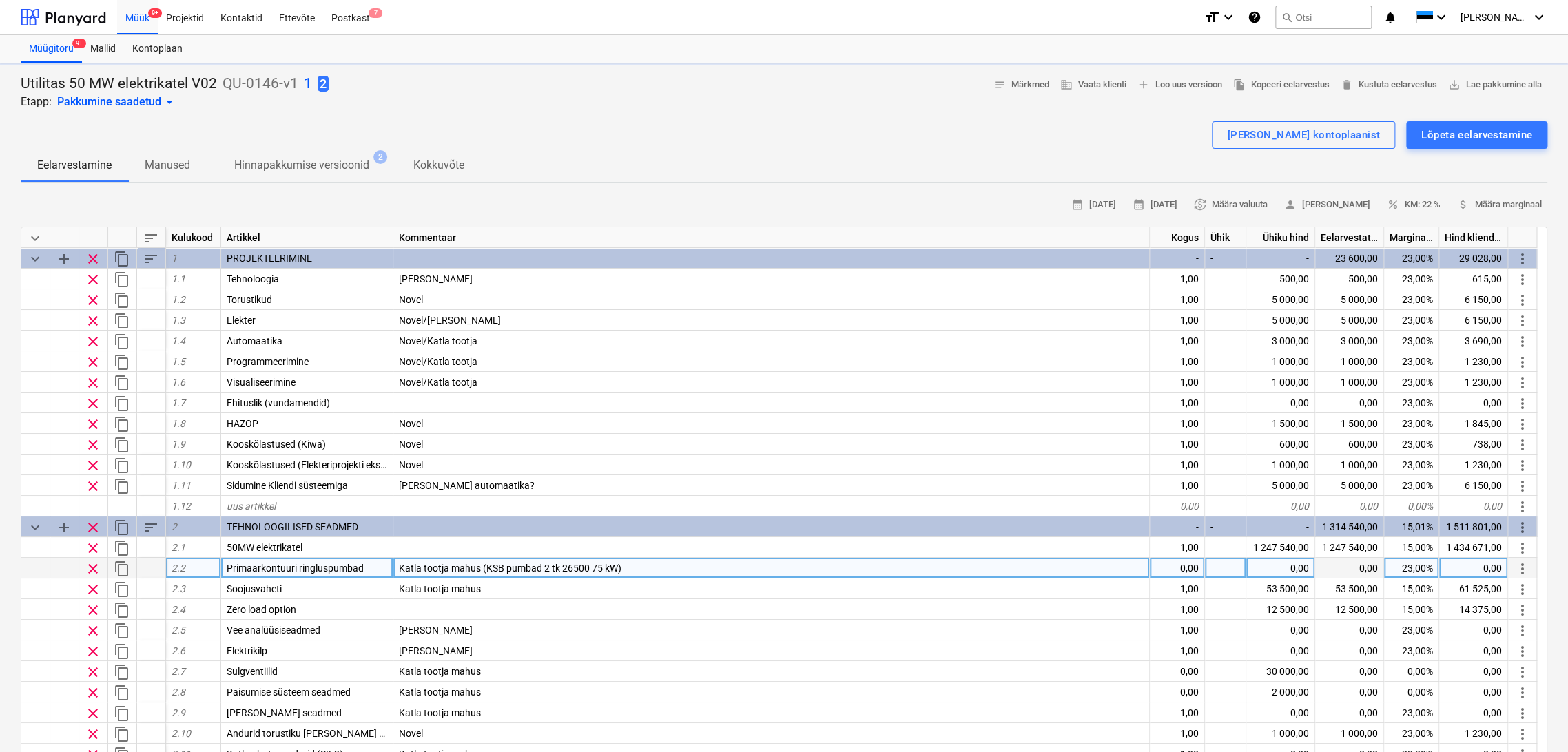
type textarea "x"
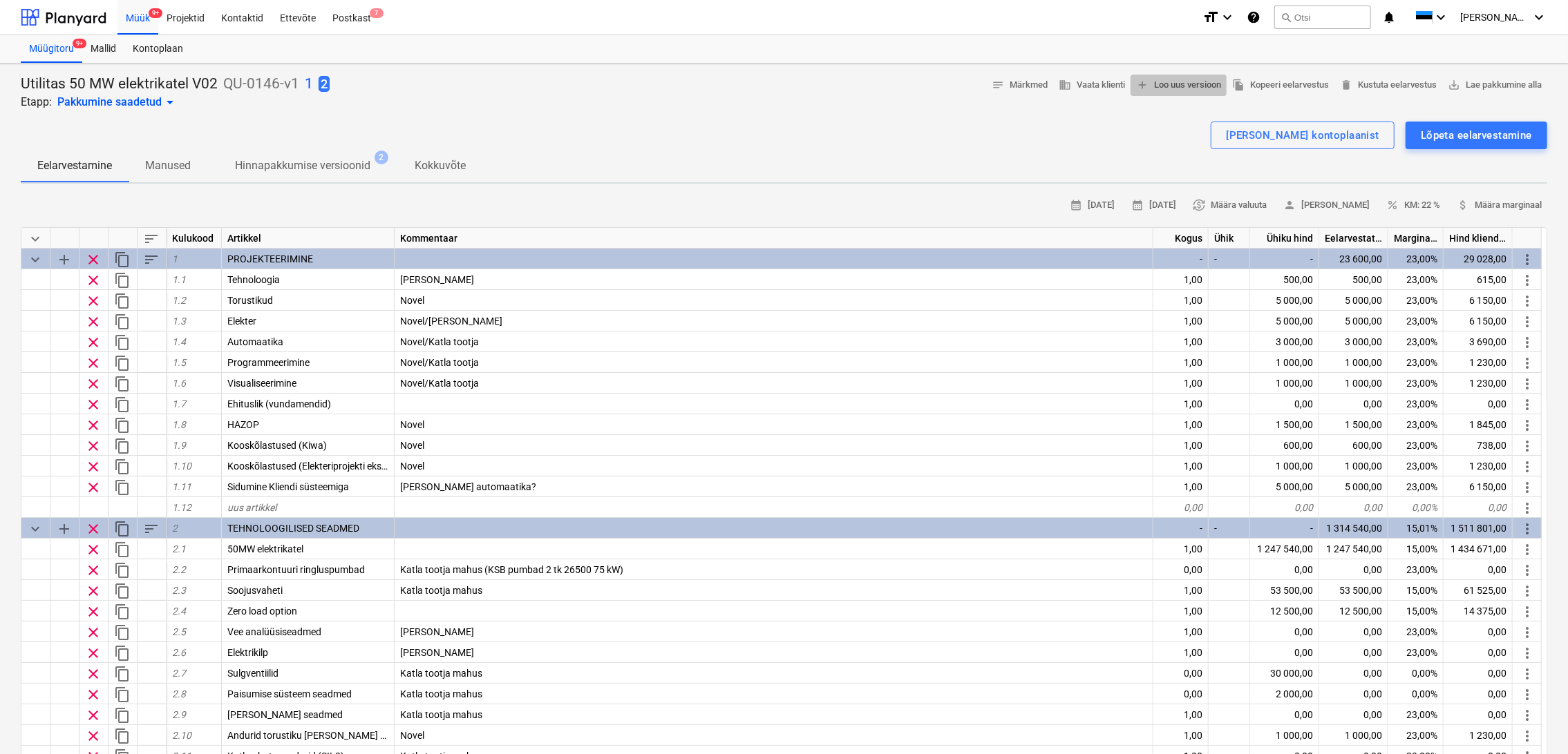
click at [1202, 87] on span "add Loo uus versioon" at bounding box center [1178, 85] width 85 height 16
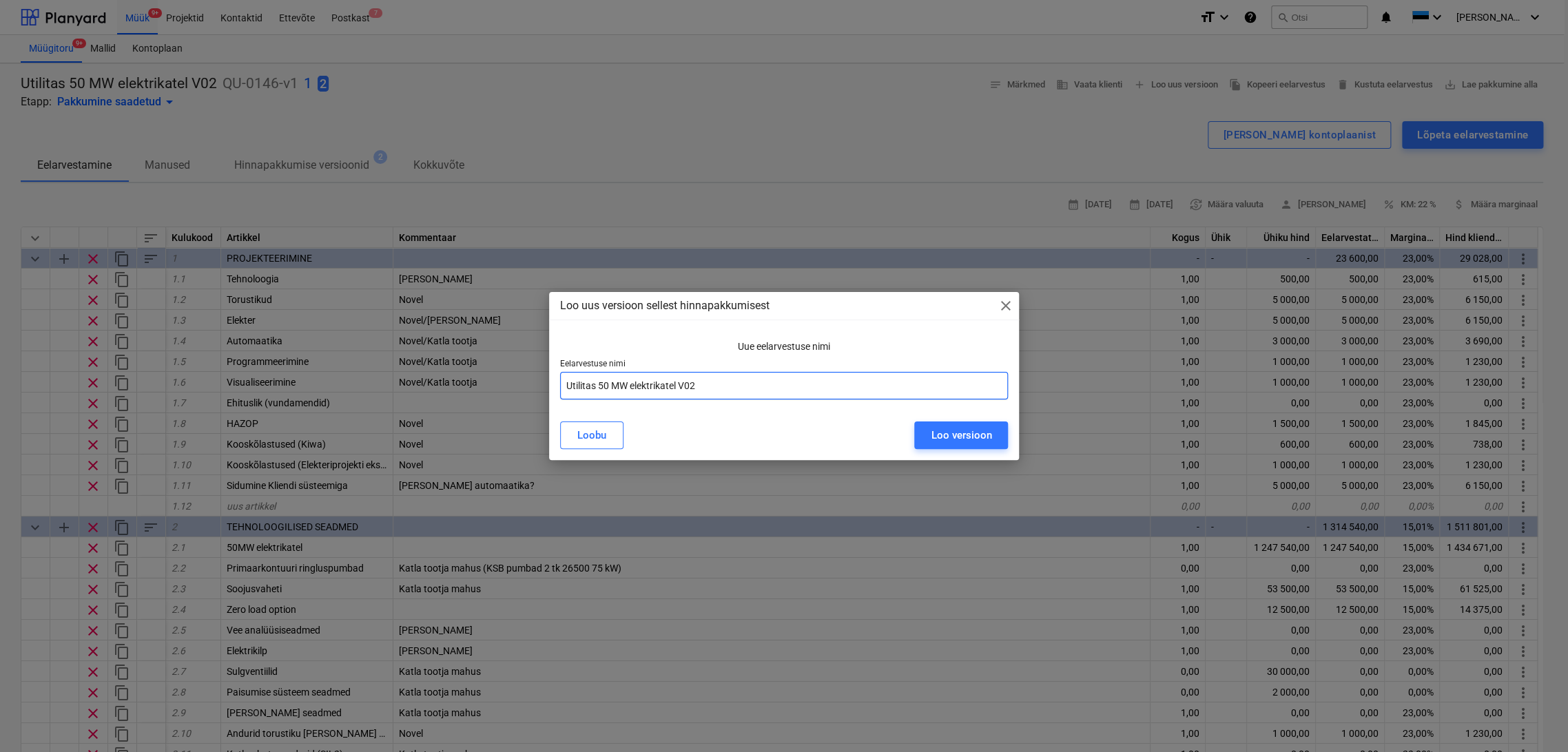
click at [722, 383] on input "Utilitas 50 MW elektrikatel V02" at bounding box center [784, 385] width 449 height 28
type input "Utilitas 50 MW elektrikatel V03"
click at [974, 435] on div "Loo versioon" at bounding box center [961, 435] width 61 height 18
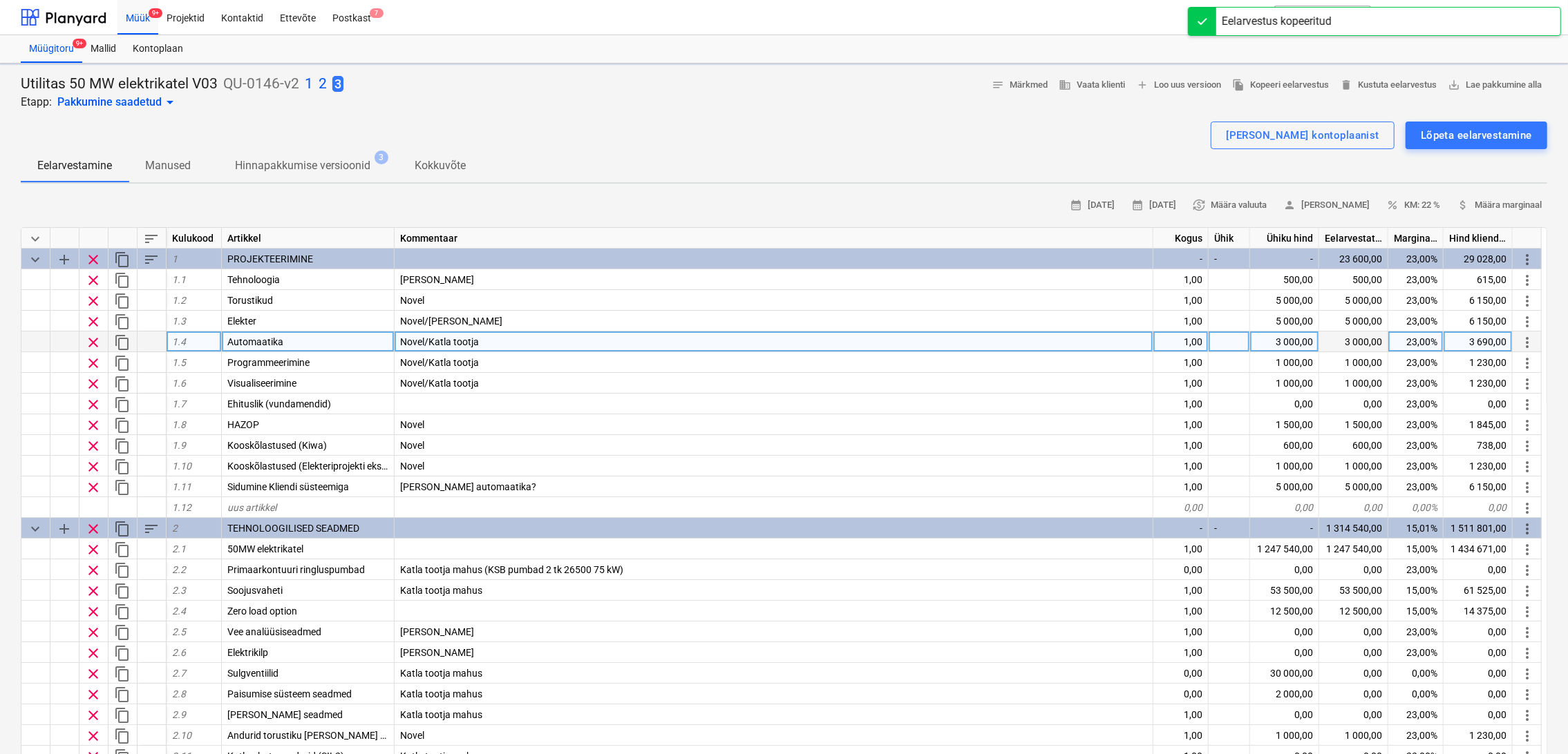
type textarea "x"
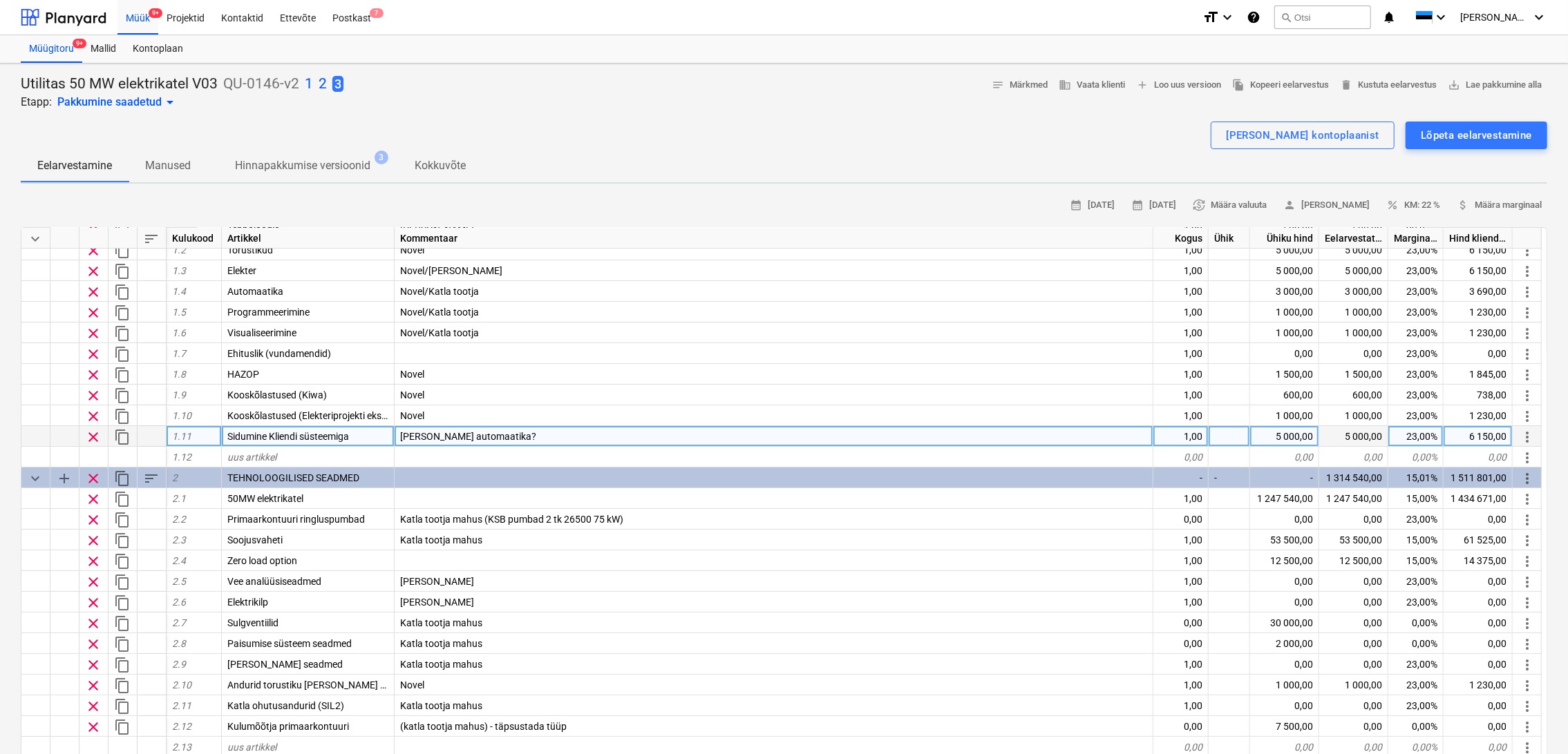
scroll to position [76, 0]
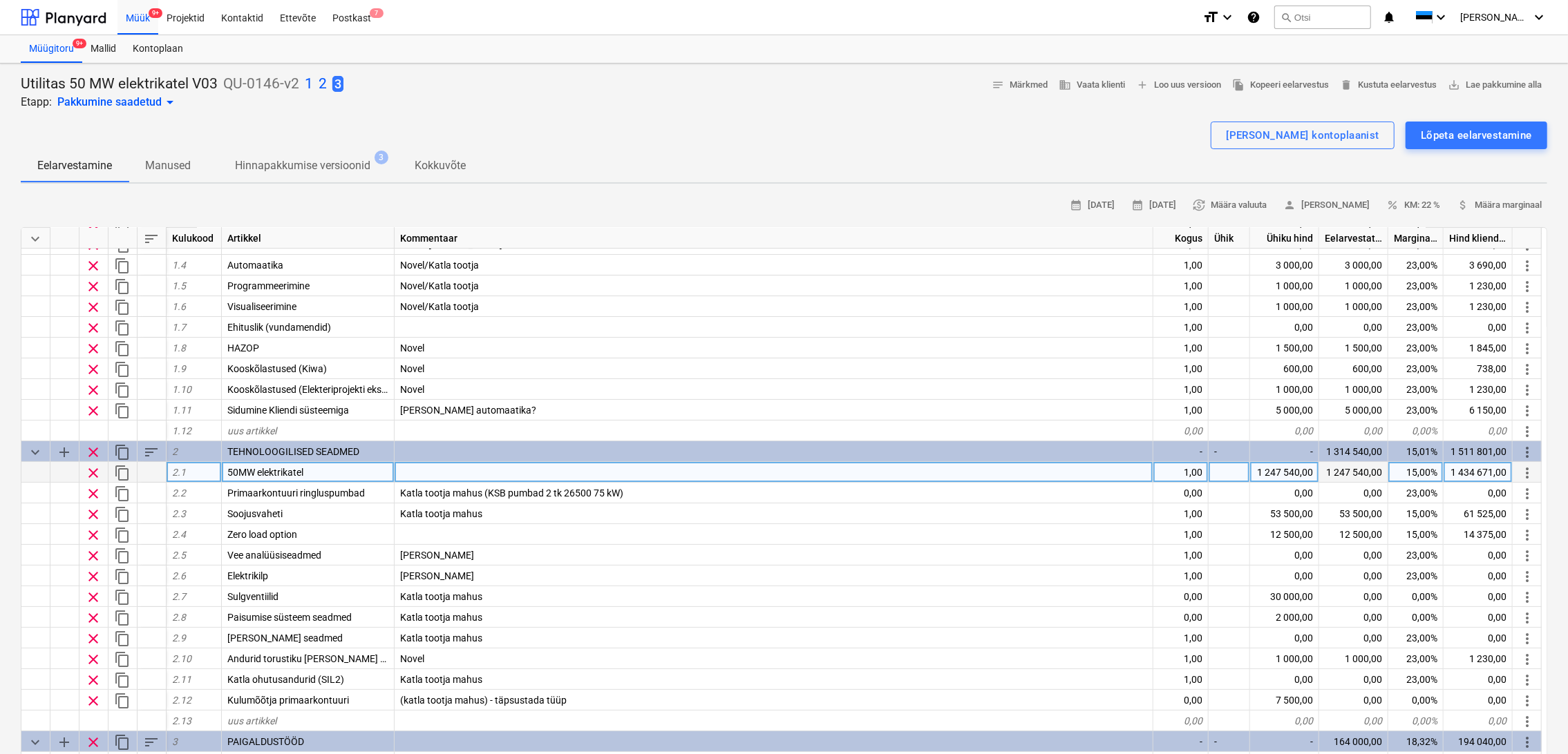
click at [669, 472] on div at bounding box center [774, 473] width 759 height 21
click at [1299, 470] on div "1 247 540,00" at bounding box center [1285, 473] width 69 height 21
click at [1309, 470] on input "1247540" at bounding box center [1285, 472] width 69 height 20
type input "1247000"
type textarea "x"
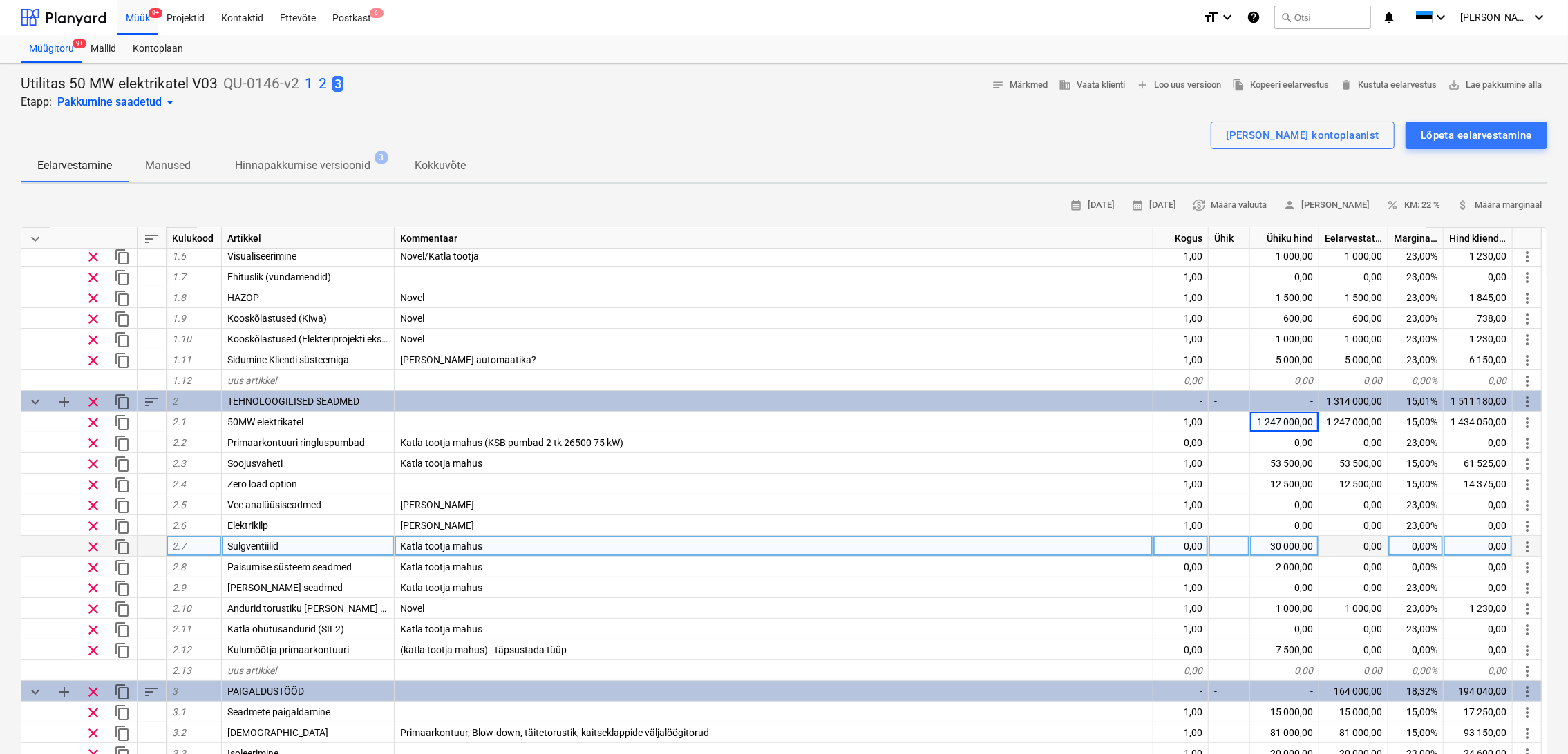
scroll to position [50, 0]
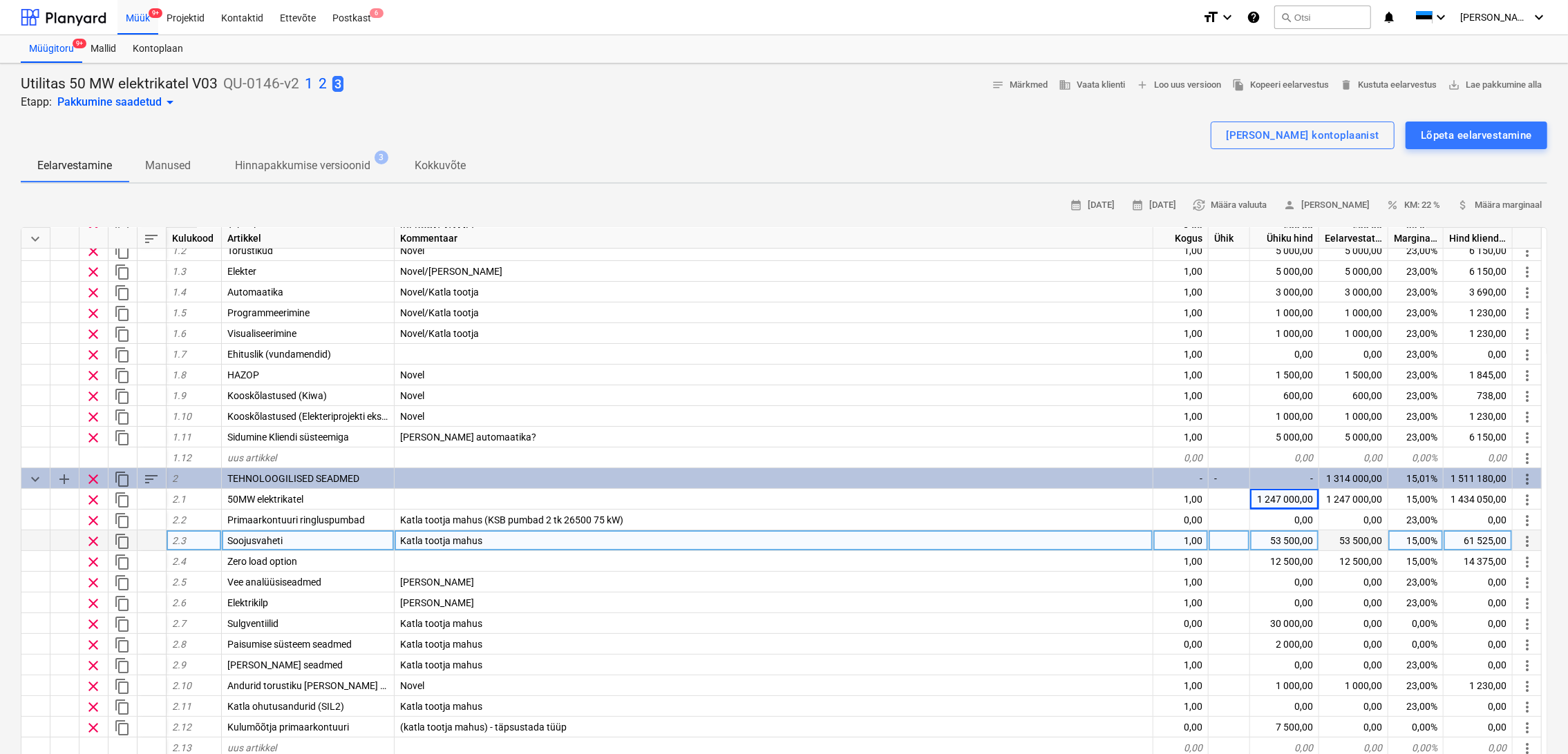
click at [1288, 540] on div "53 500,00" at bounding box center [1285, 541] width 69 height 21
type input "30000"
type textarea "x"
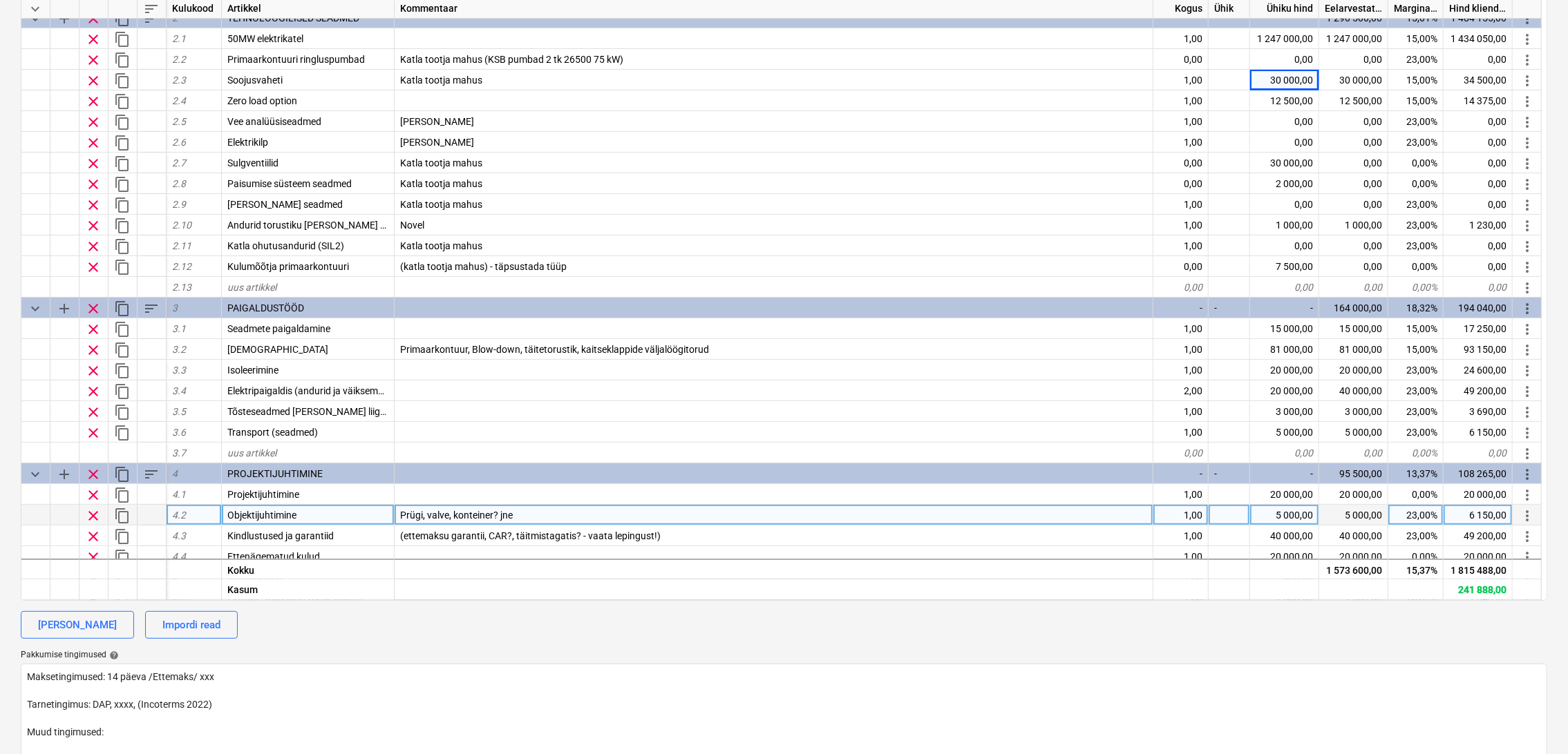
scroll to position [357, 0]
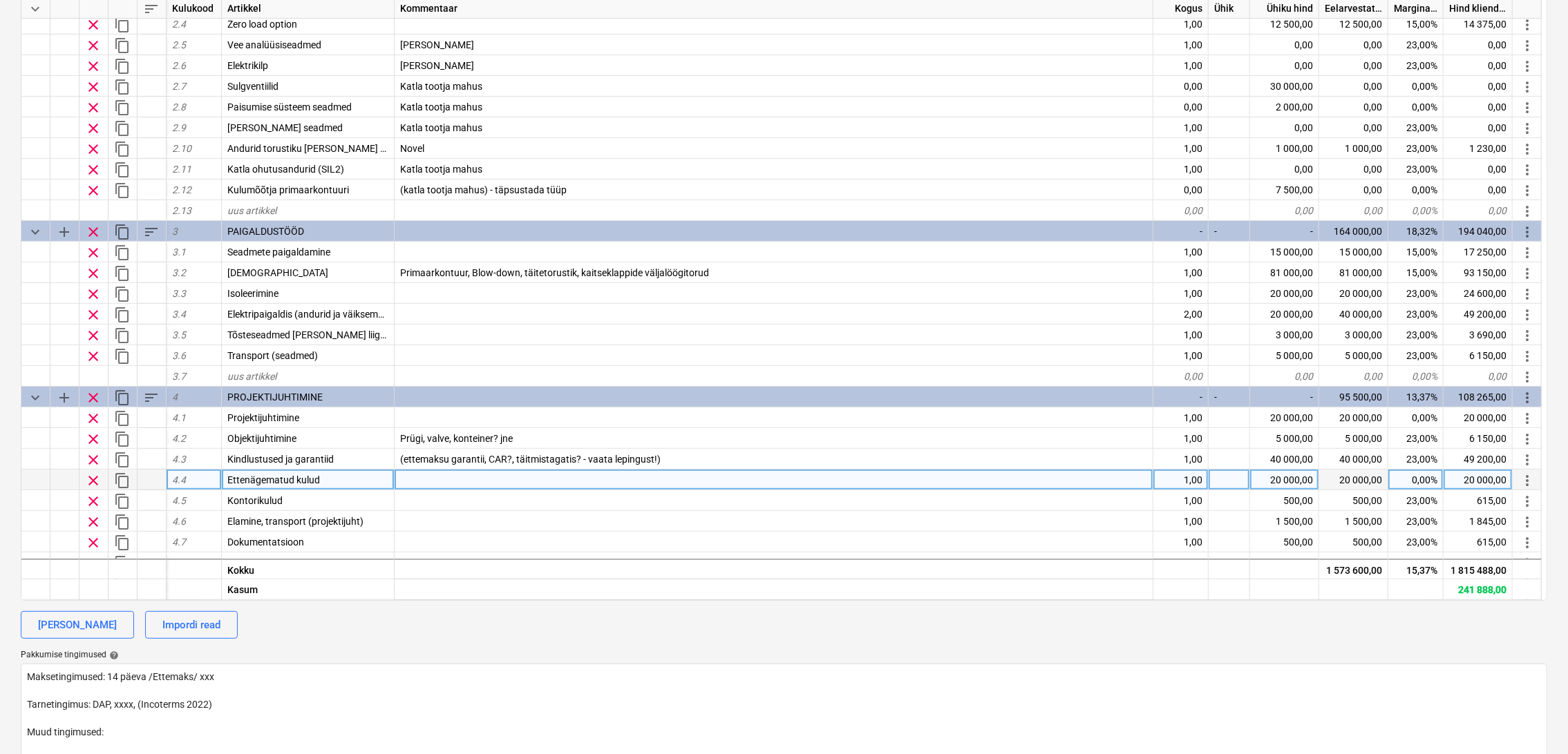
click at [1292, 476] on div "20 000,00" at bounding box center [1285, 480] width 69 height 21
type input "15000"
type textarea "x"
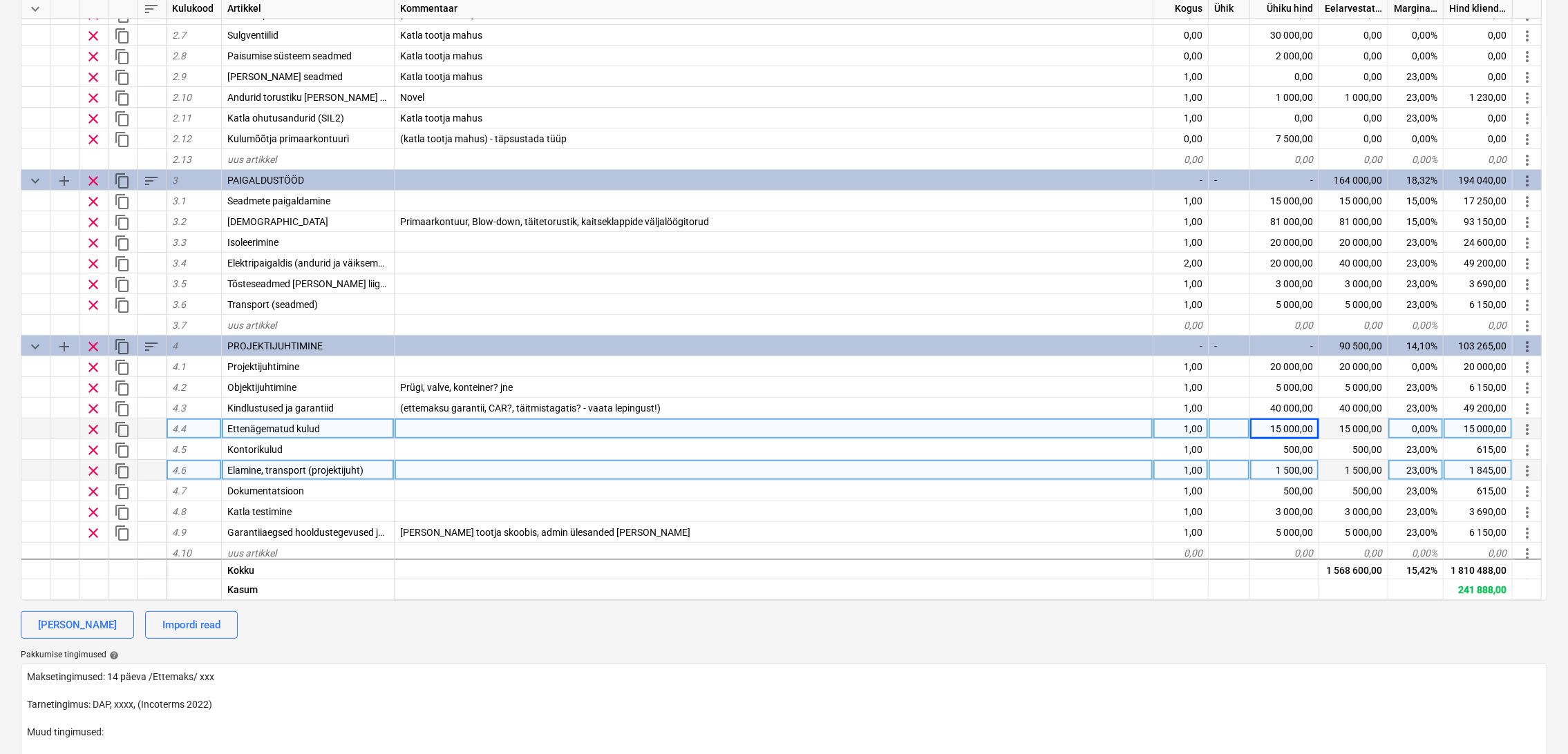
scroll to position [434, 0]
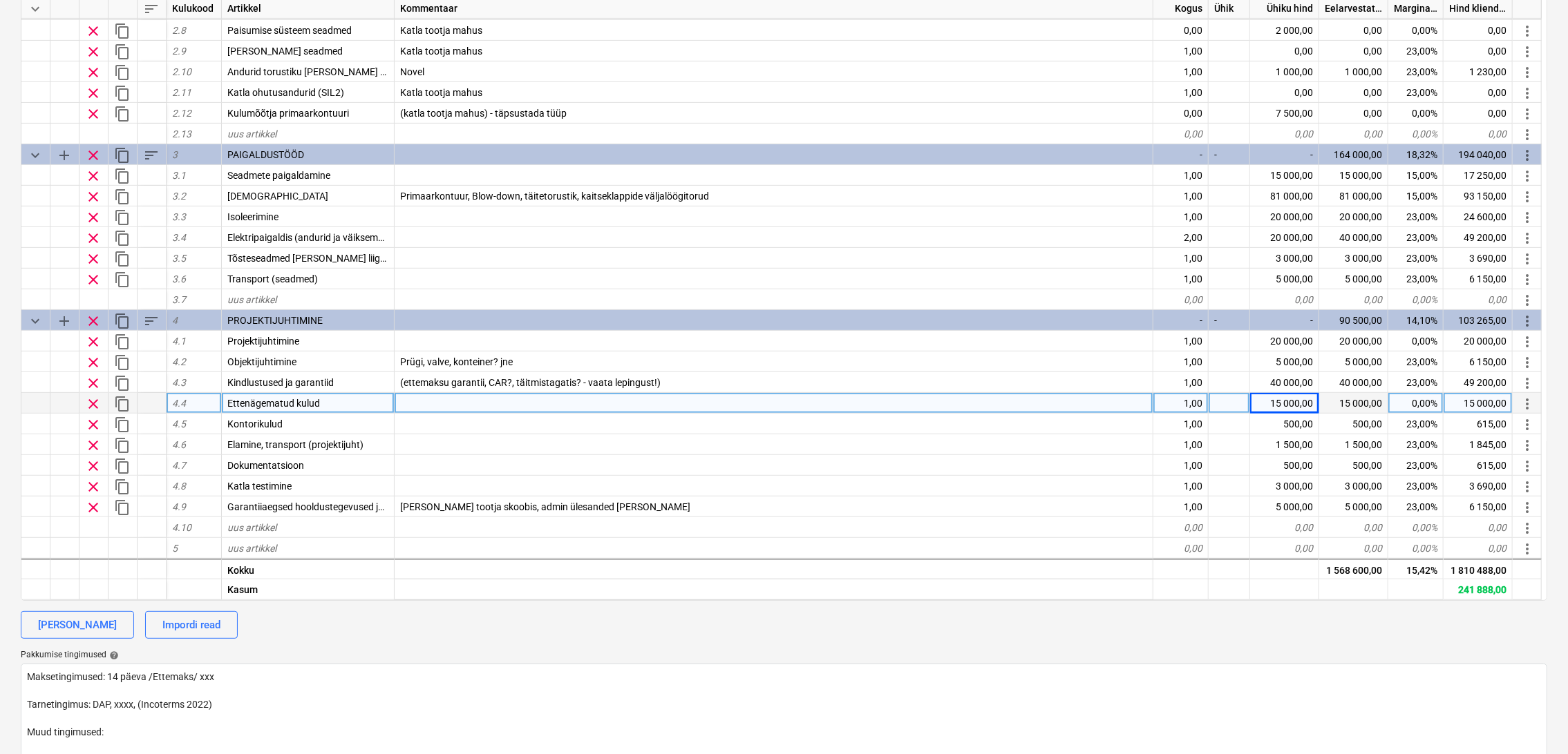
click at [639, 404] on div at bounding box center [774, 403] width 759 height 21
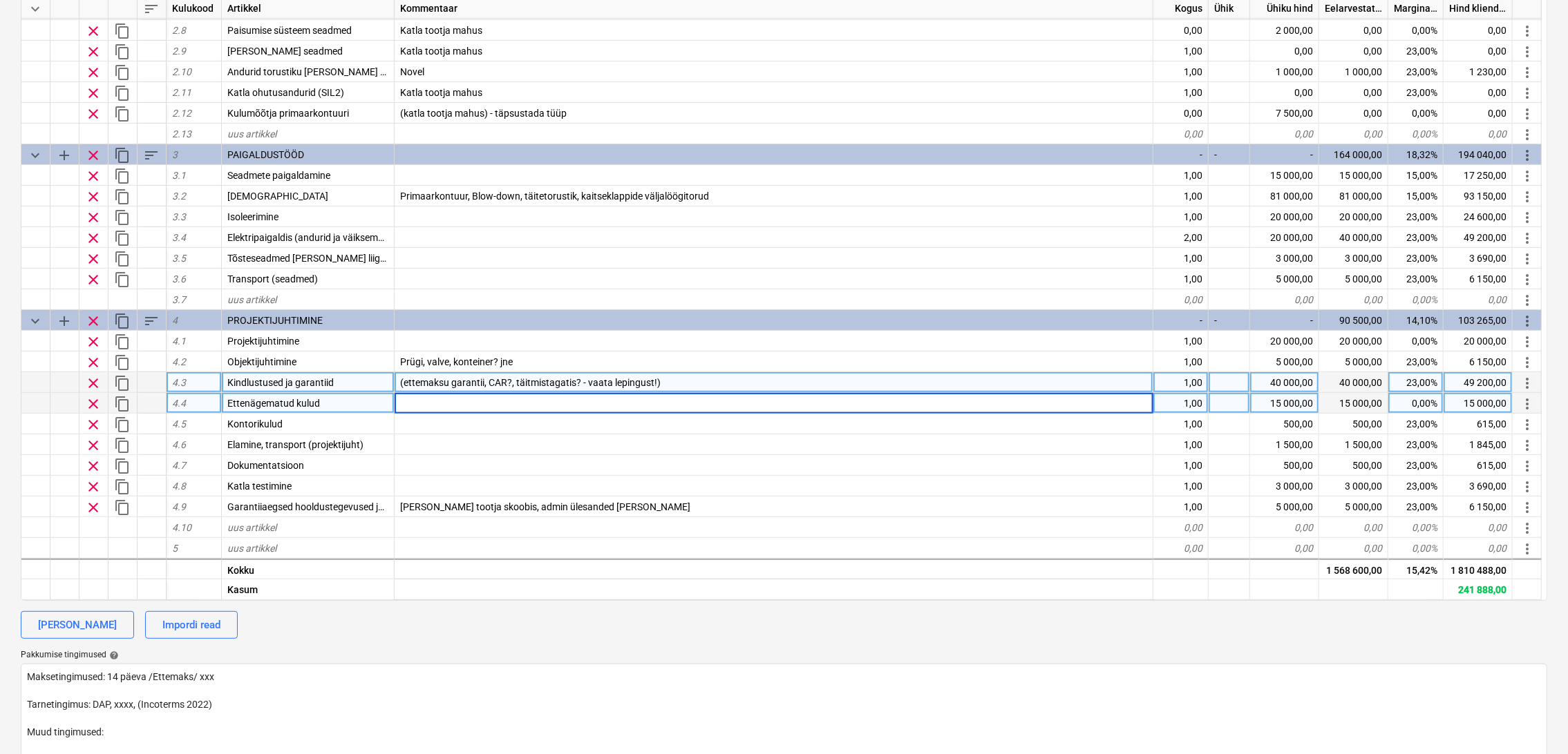
click at [687, 380] on div "(ettemaksu garantii, CAR?, täitmistagatis? - vaata lepingust!)" at bounding box center [774, 383] width 759 height 21
click at [707, 397] on div at bounding box center [774, 403] width 759 height 21
click at [1275, 378] on div "40 000,00" at bounding box center [1285, 383] width 69 height 21
type input "32000"
type textarea "x"
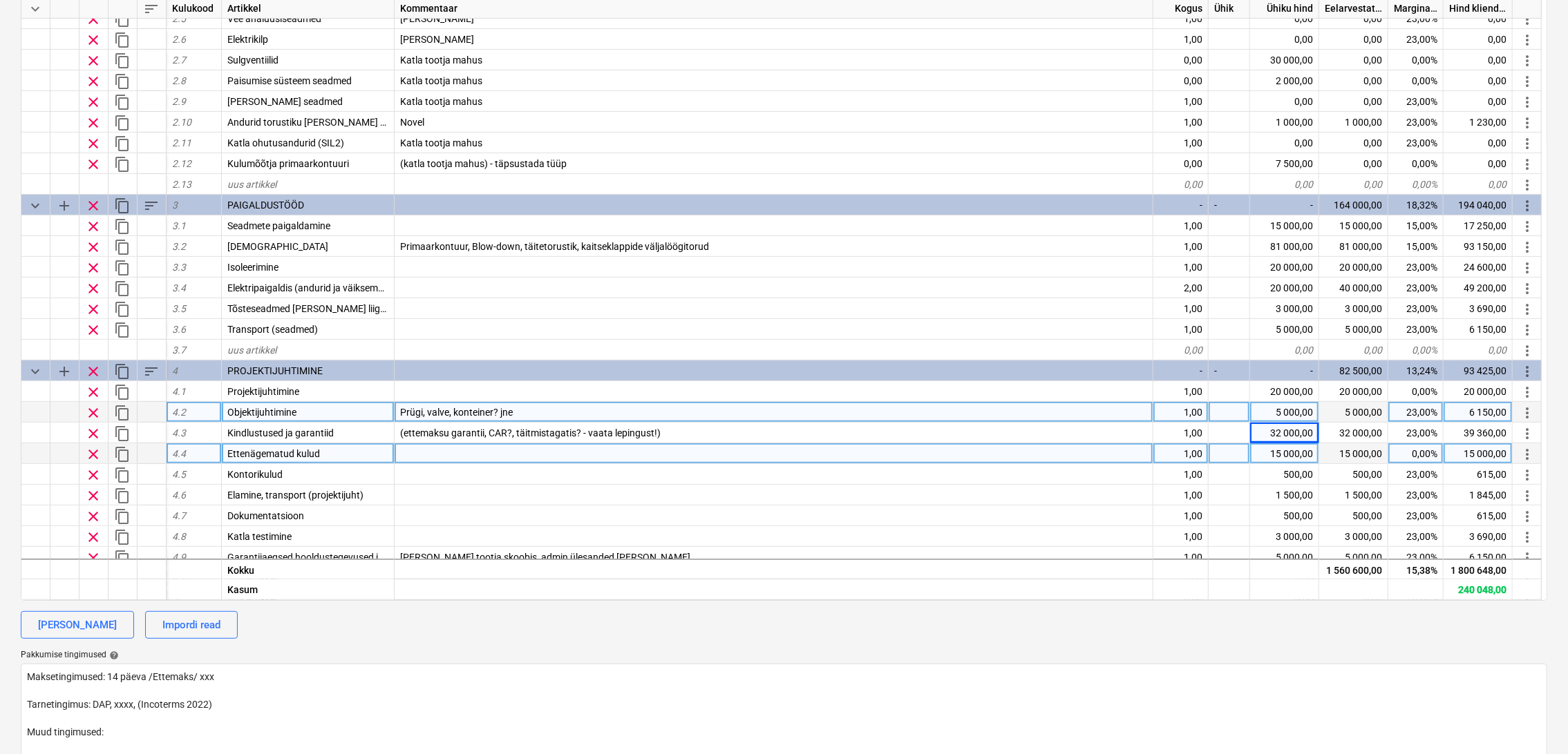
scroll to position [357, 0]
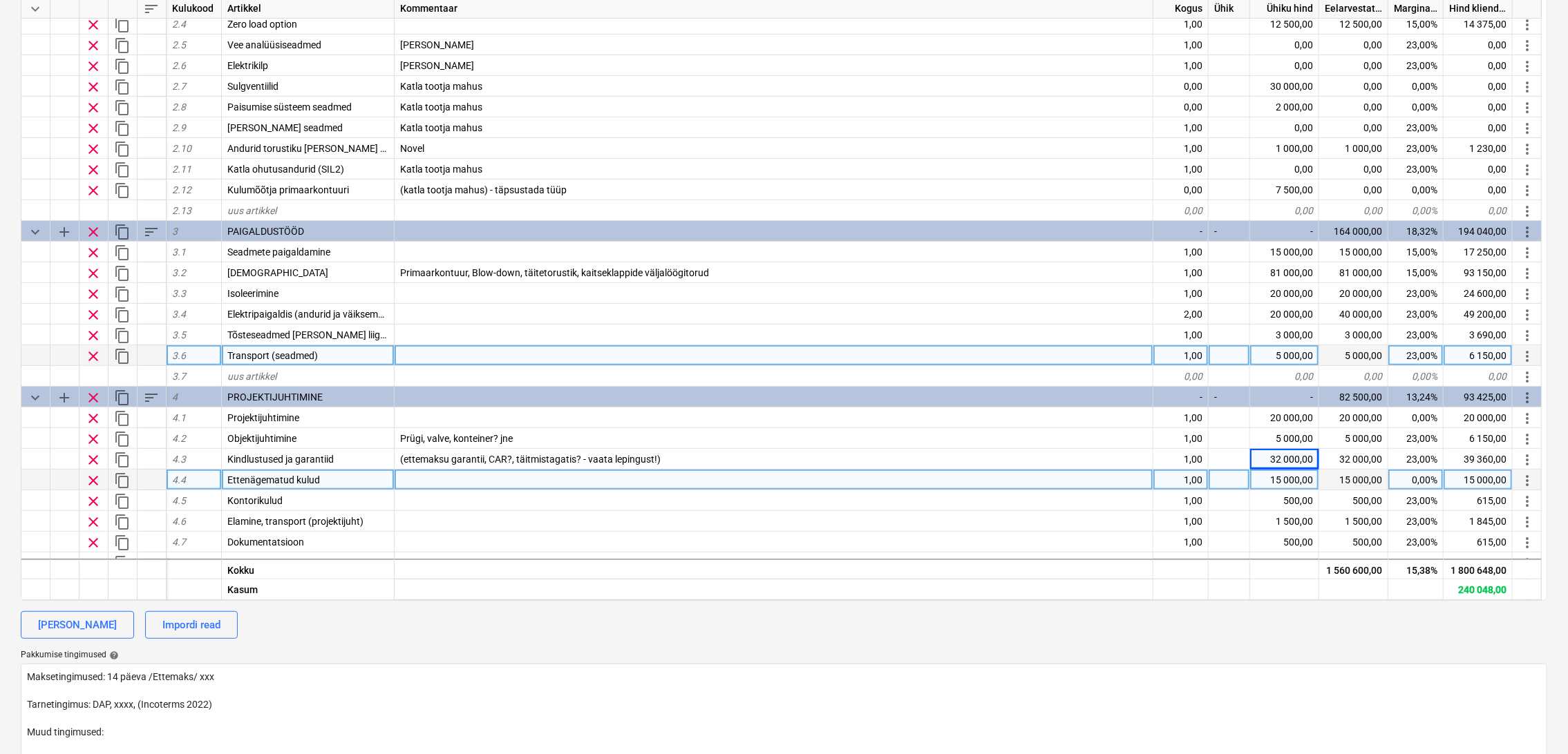
click at [1311, 353] on div "5 000,00" at bounding box center [1285, 356] width 69 height 21
type input "3"
type input "4000"
type textarea "x"
